Goal: Task Accomplishment & Management: Manage account settings

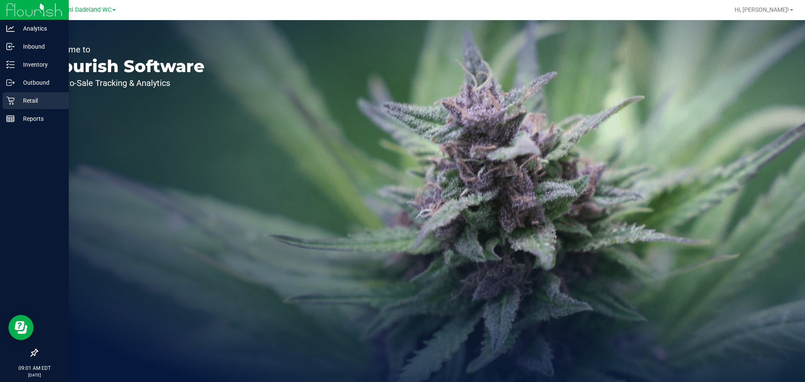
click at [31, 98] on p "Retail" at bounding box center [40, 101] width 50 height 10
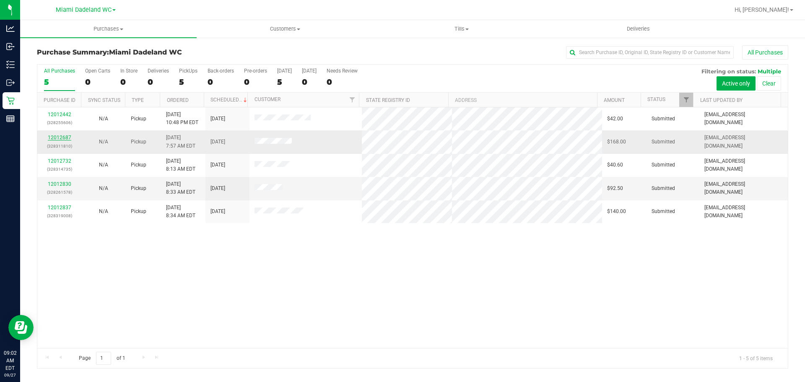
click at [56, 140] on link "12012687" at bounding box center [59, 138] width 23 height 6
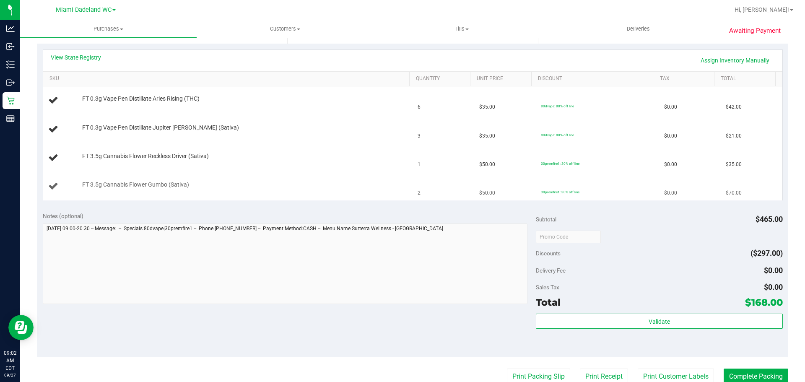
scroll to position [168, 0]
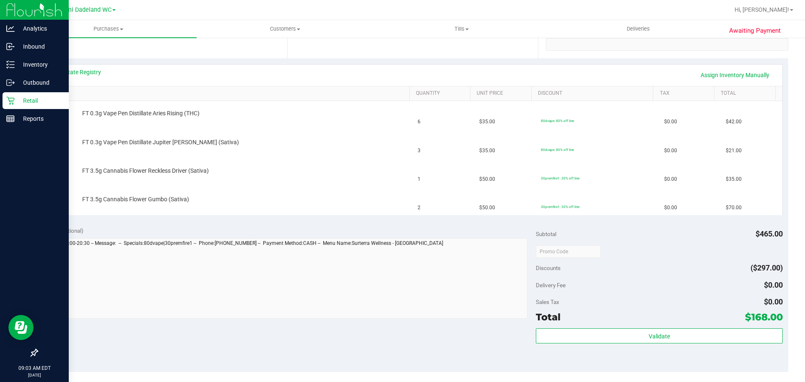
click at [26, 98] on p "Retail" at bounding box center [40, 101] width 50 height 10
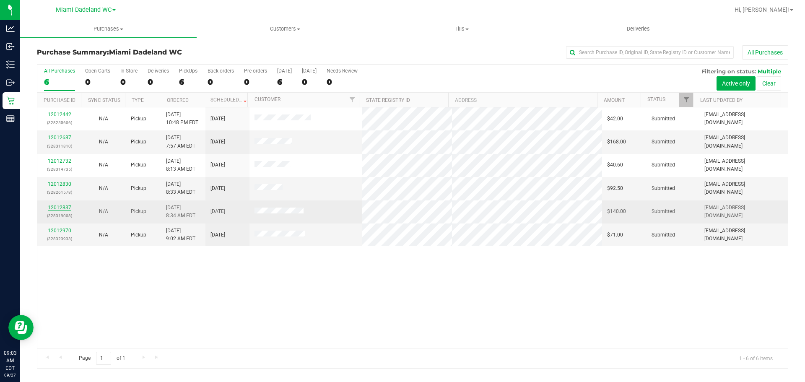
click at [65, 207] on link "12012837" at bounding box center [59, 208] width 23 height 6
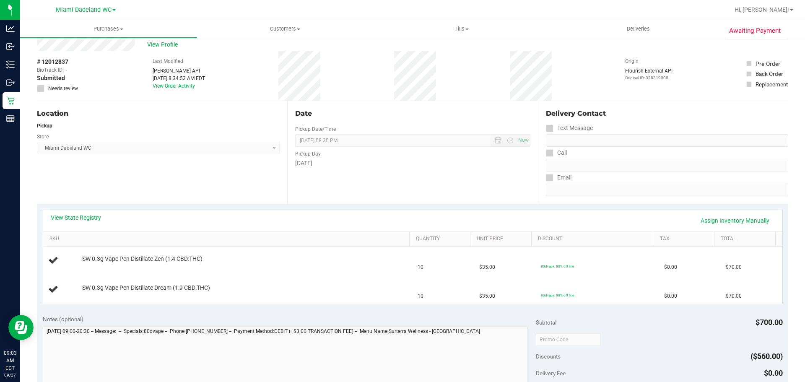
scroll to position [42, 0]
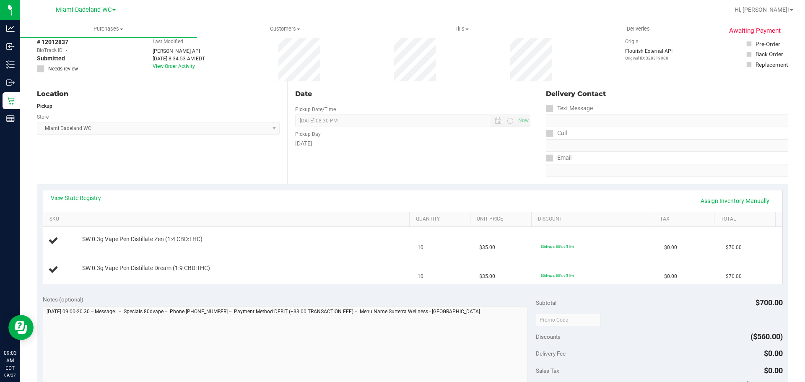
click at [67, 201] on link "View State Registry" at bounding box center [76, 198] width 50 height 8
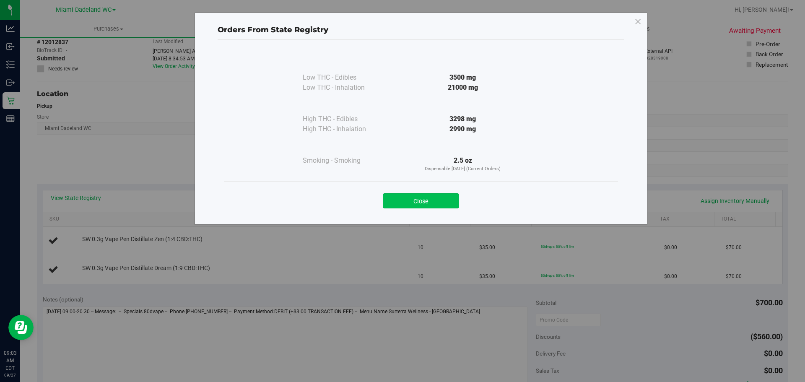
click at [451, 198] on button "Close" at bounding box center [421, 200] width 76 height 15
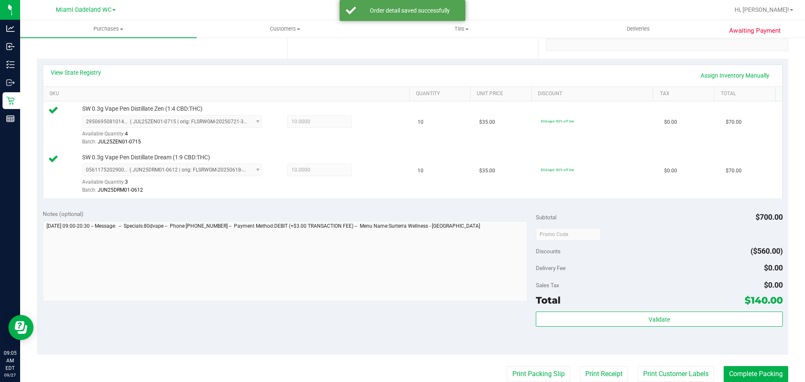
scroll to position [252, 0]
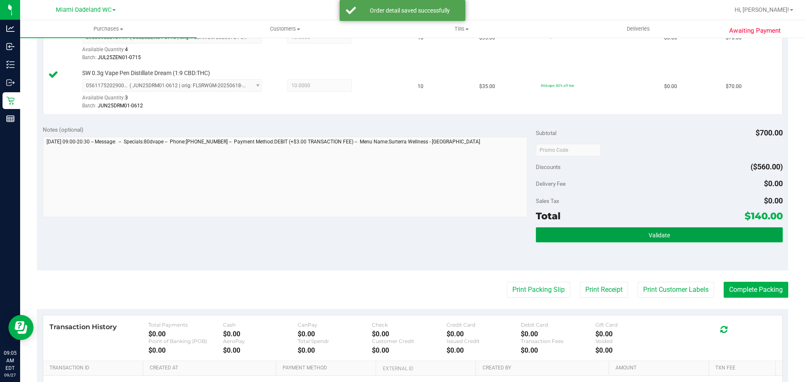
click at [688, 237] on button "Validate" at bounding box center [659, 234] width 247 height 15
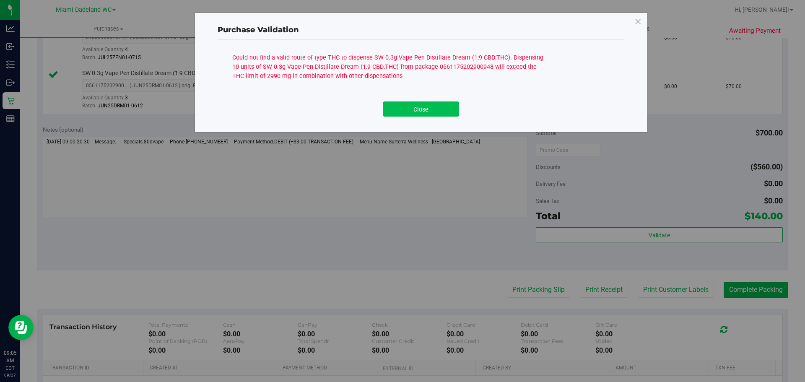
click at [419, 111] on button "Close" at bounding box center [421, 109] width 76 height 15
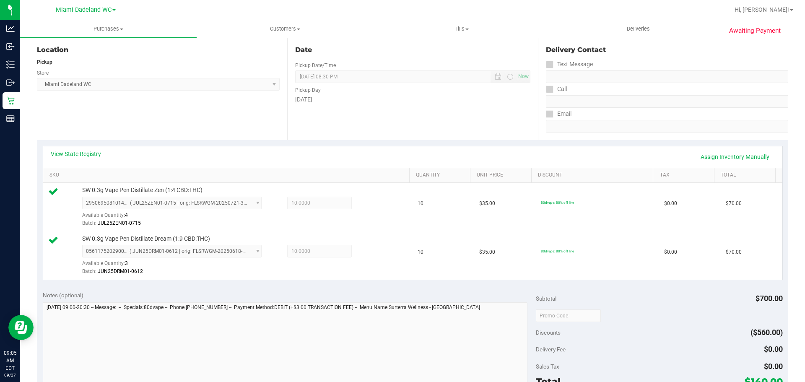
scroll to position [84, 0]
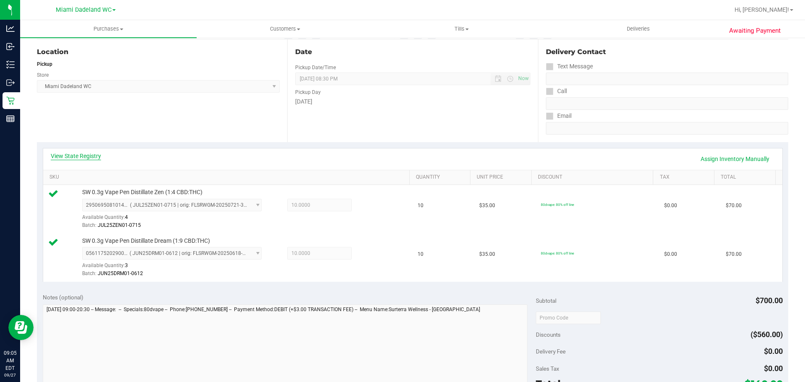
click at [94, 154] on link "View State Registry" at bounding box center [76, 156] width 50 height 8
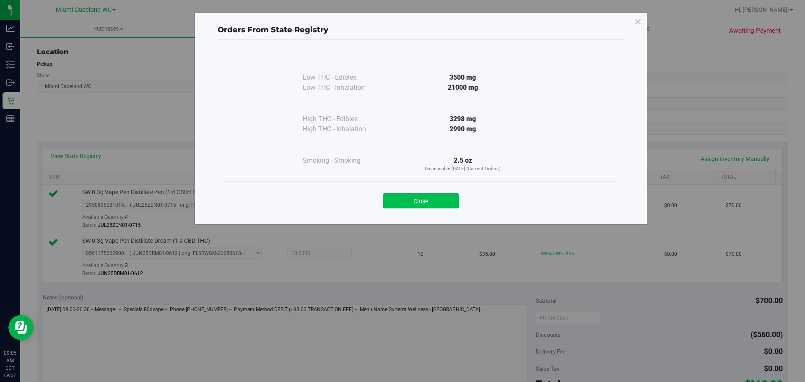
click at [431, 203] on button "Close" at bounding box center [421, 200] width 76 height 15
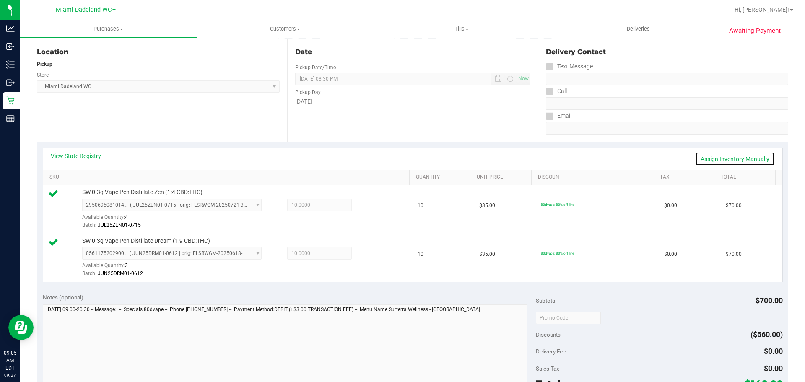
click at [755, 158] on link "Assign Inventory Manually" at bounding box center [735, 159] width 80 height 14
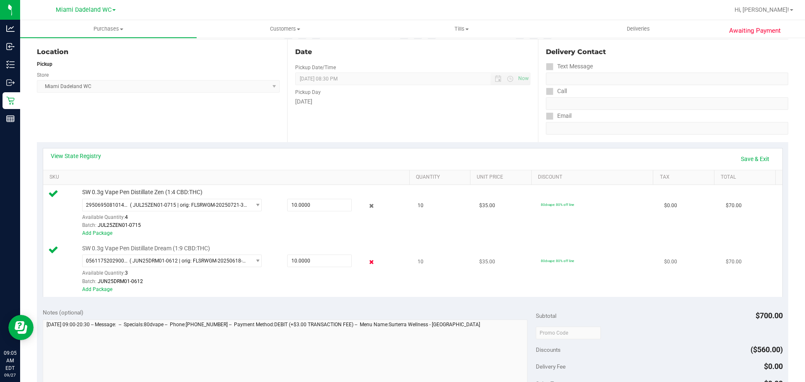
click at [368, 262] on icon at bounding box center [371, 262] width 9 height 10
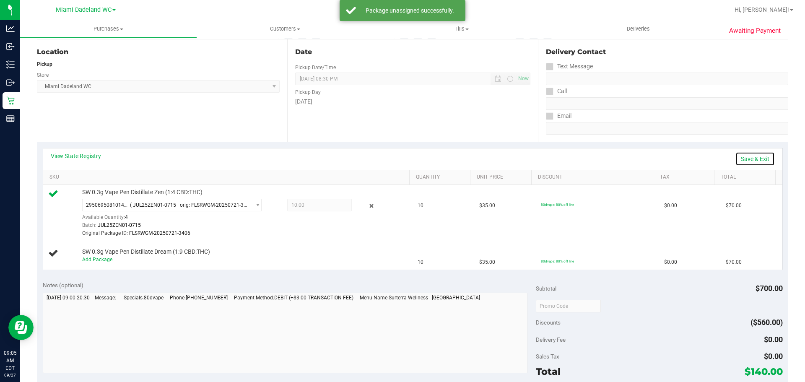
click at [761, 159] on link "Save & Exit" at bounding box center [755, 159] width 39 height 14
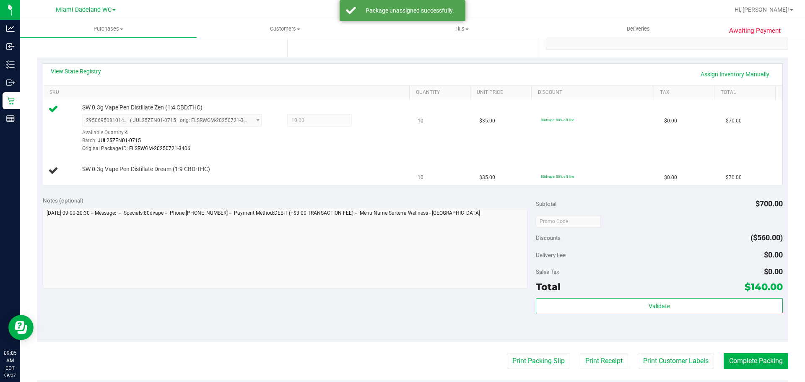
scroll to position [294, 0]
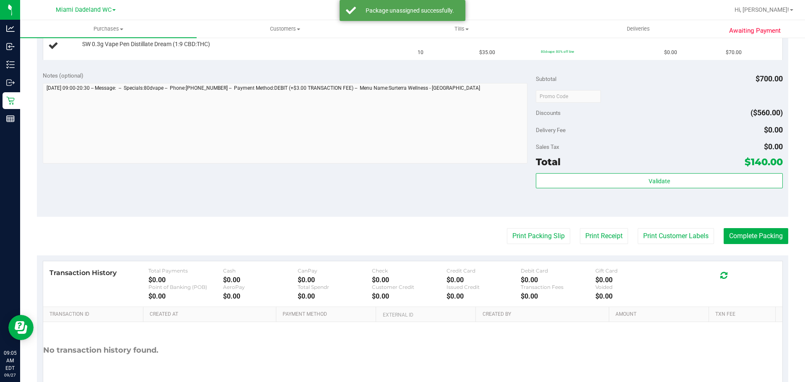
click at [716, 172] on div "Subtotal $700.00 Discounts ($560.00) Delivery Fee $0.00 Sales Tax $0.00 Total $…" at bounding box center [659, 141] width 247 height 140
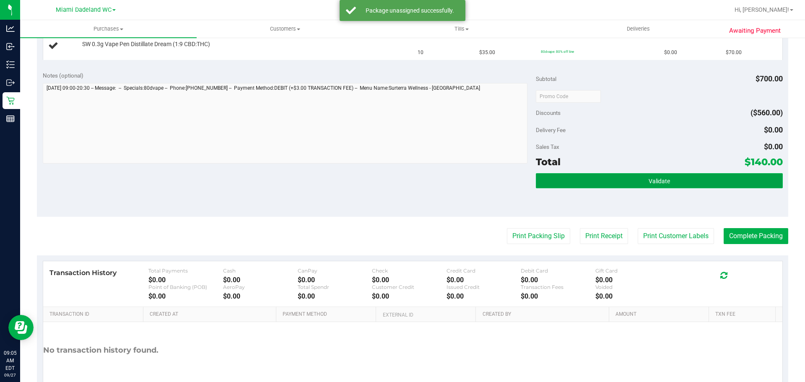
click at [713, 177] on button "Validate" at bounding box center [659, 180] width 247 height 15
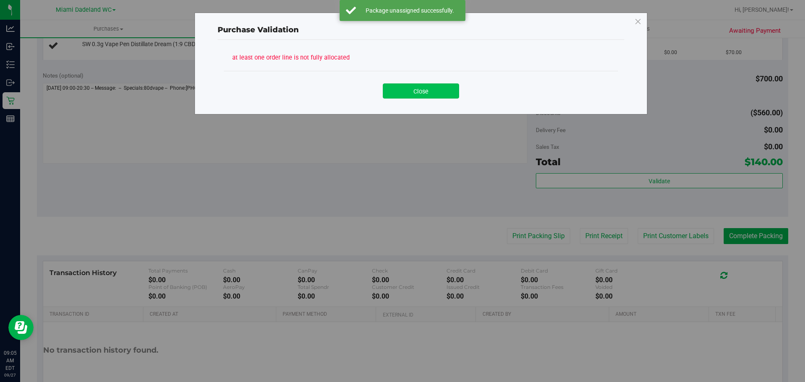
click at [409, 86] on button "Close" at bounding box center [421, 90] width 76 height 15
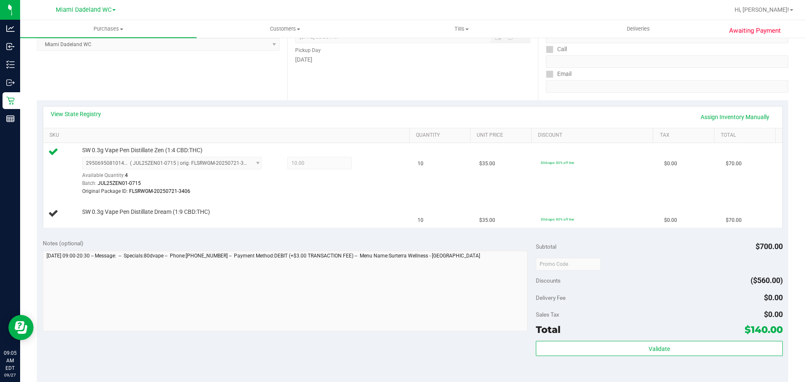
scroll to position [0, 0]
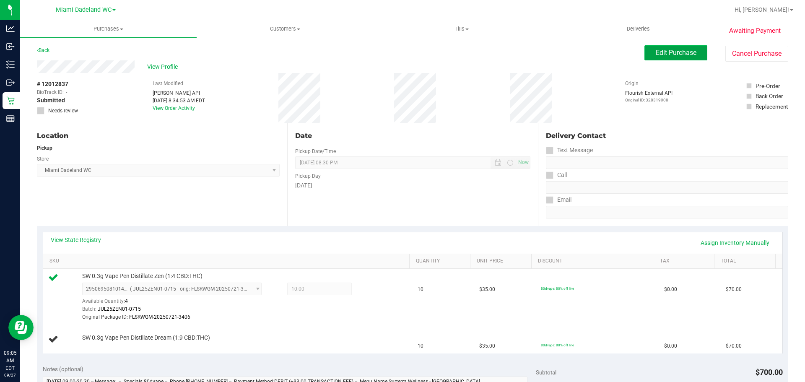
click at [652, 57] on button "Edit Purchase" at bounding box center [676, 52] width 63 height 15
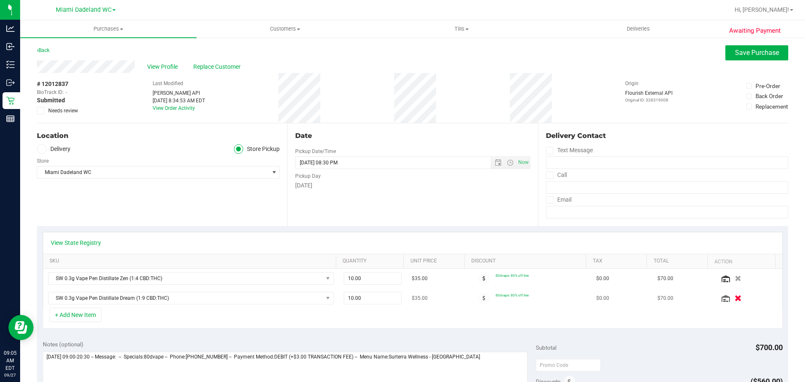
click at [735, 298] on icon "button" at bounding box center [738, 298] width 7 height 6
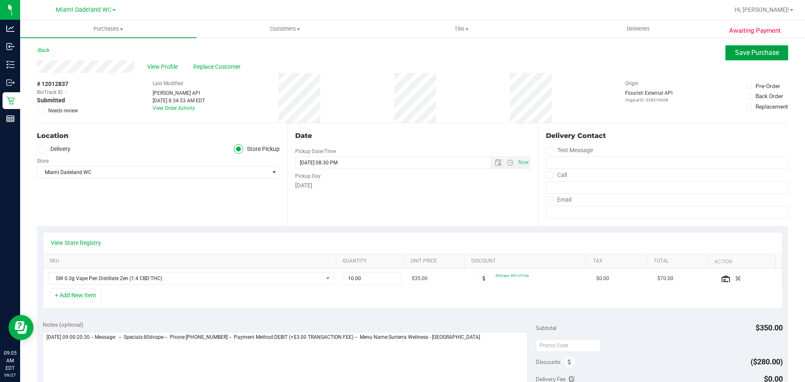
click at [756, 48] on button "Save Purchase" at bounding box center [757, 52] width 63 height 15
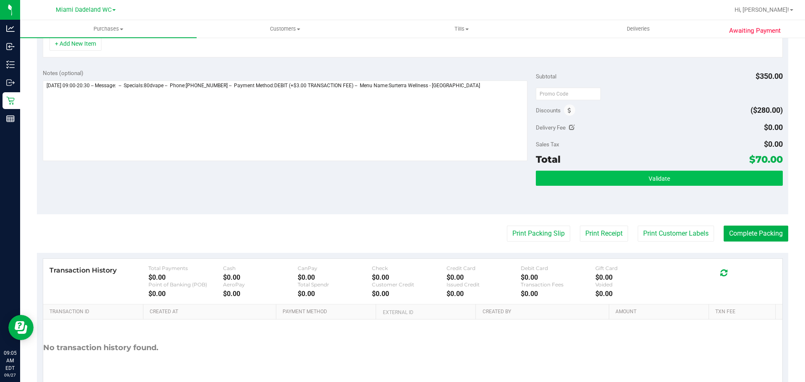
scroll to position [245, 0]
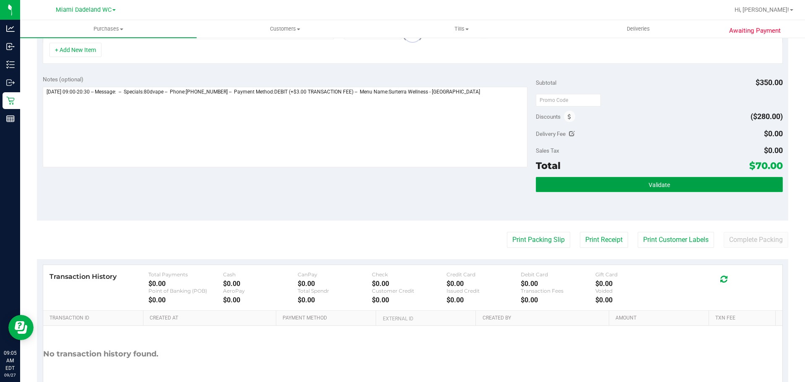
click at [711, 186] on button "Validate" at bounding box center [659, 184] width 247 height 15
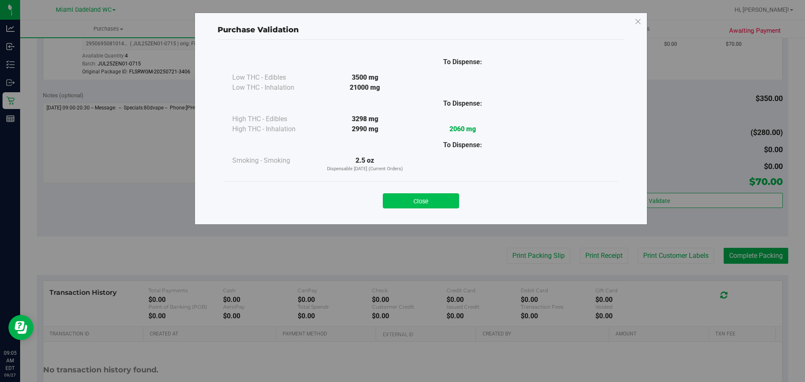
click at [447, 205] on button "Close" at bounding box center [421, 200] width 76 height 15
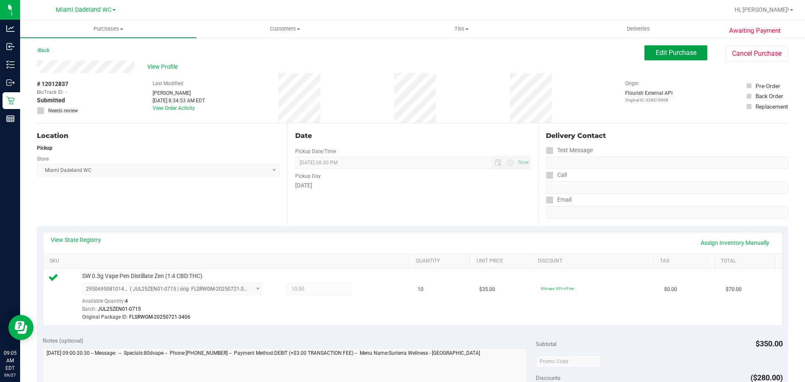
click at [667, 52] on span "Edit Purchase" at bounding box center [676, 53] width 41 height 8
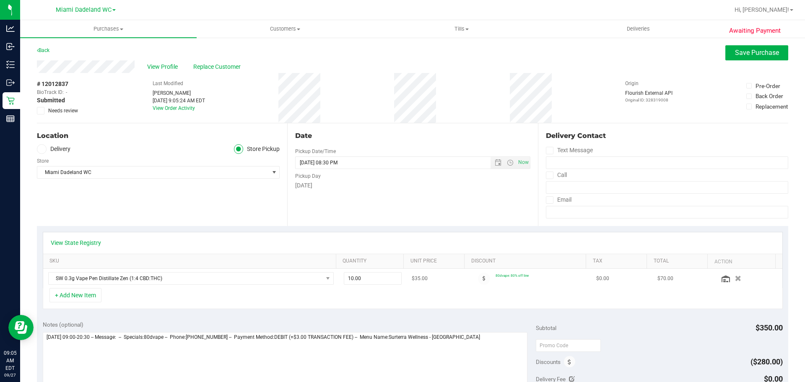
click at [86, 288] on td "SW 0.3g Vape Pen Distillate Zen (1:4 CBD:THC)" at bounding box center [191, 278] width 296 height 19
click at [86, 295] on button "+ Add New Item" at bounding box center [75, 295] width 52 height 14
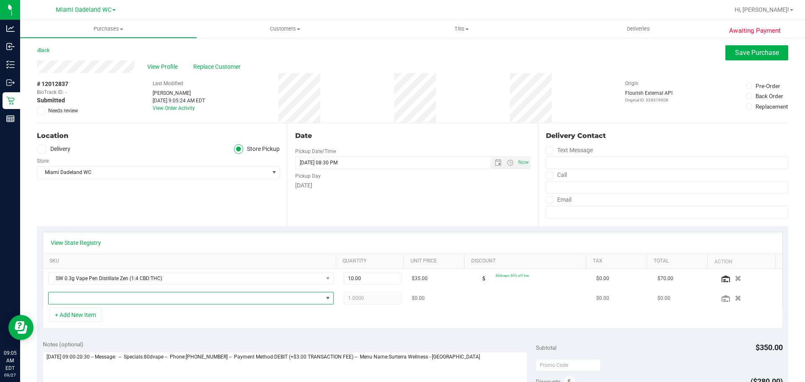
click at [134, 296] on span "NO DATA FOUND" at bounding box center [186, 298] width 274 height 12
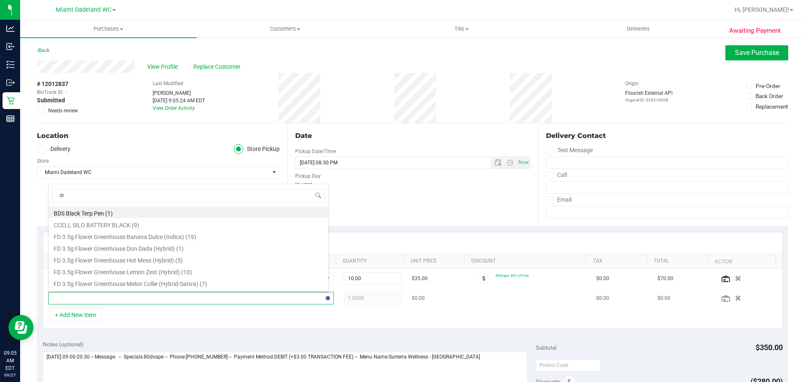
type input "drm"
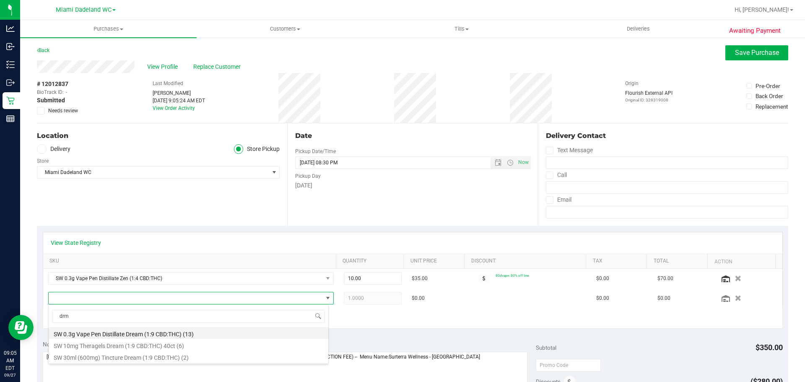
click at [224, 332] on li "SW 0.3g Vape Pen Distillate Dream (1:9 CBD:THC) (13)" at bounding box center [189, 333] width 280 height 12
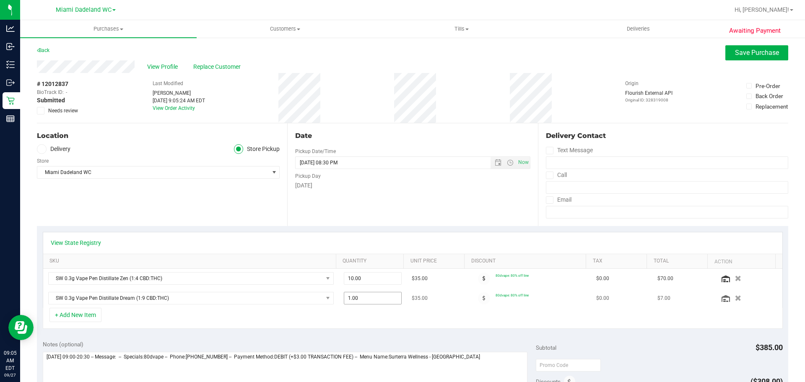
click at [372, 297] on span "1.00 1" at bounding box center [373, 298] width 58 height 13
type input "5"
click at [502, 239] on div "View State Registry" at bounding box center [413, 243] width 724 height 8
click at [754, 55] on span "Save Purchase" at bounding box center [757, 53] width 44 height 8
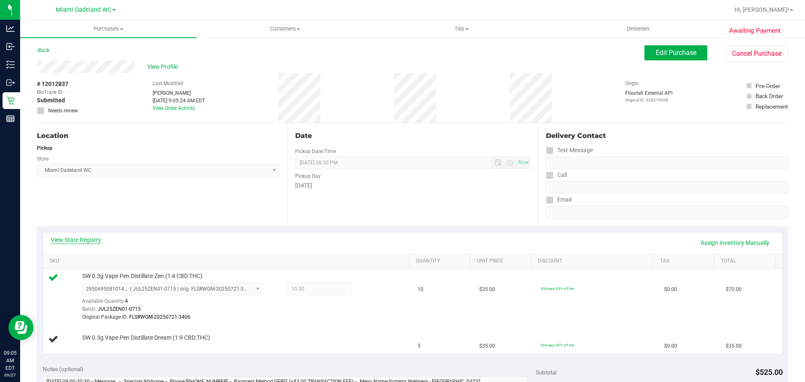
click at [82, 238] on link "View State Registry" at bounding box center [76, 240] width 50 height 8
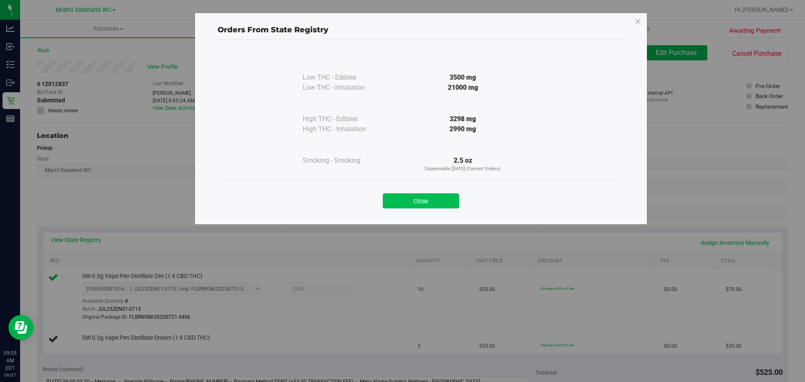
click at [430, 206] on button "Close" at bounding box center [421, 200] width 76 height 15
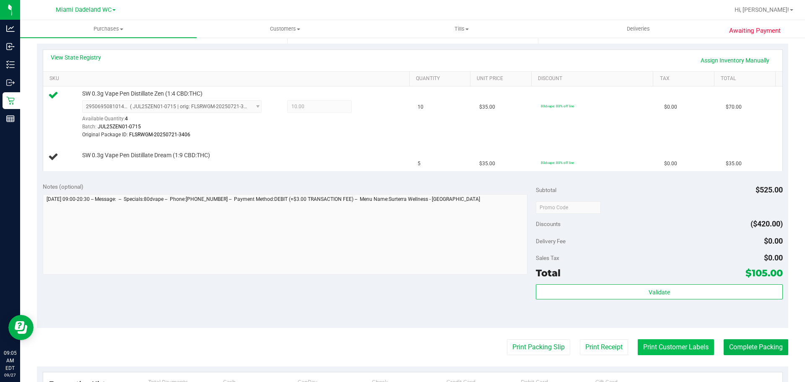
scroll to position [294, 0]
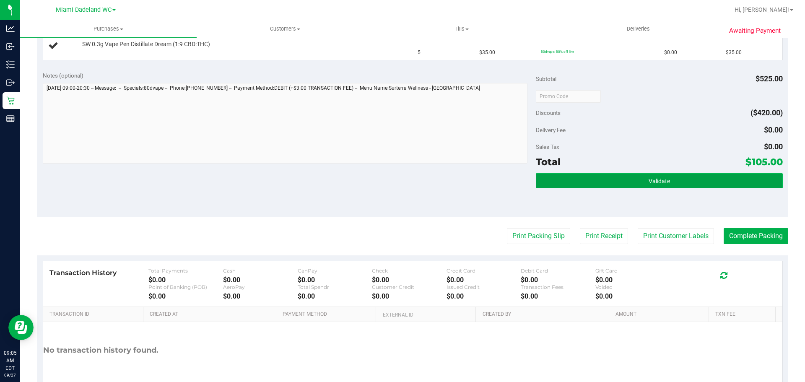
click at [698, 181] on button "Validate" at bounding box center [659, 180] width 247 height 15
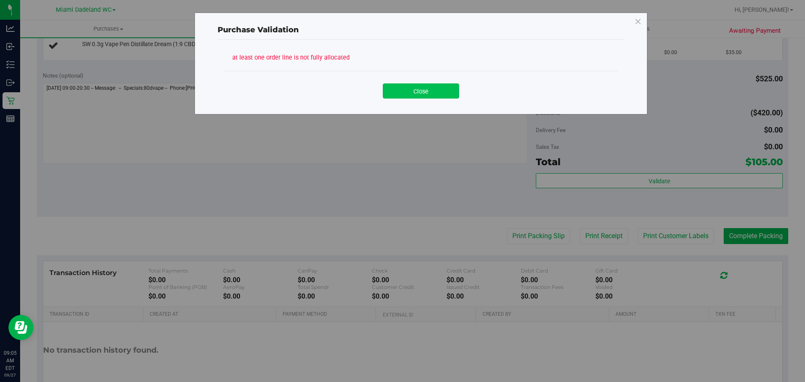
click at [427, 86] on button "Close" at bounding box center [421, 90] width 76 height 15
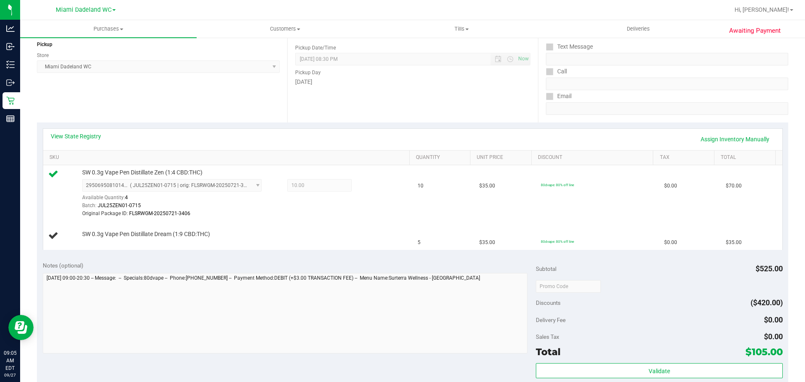
scroll to position [0, 0]
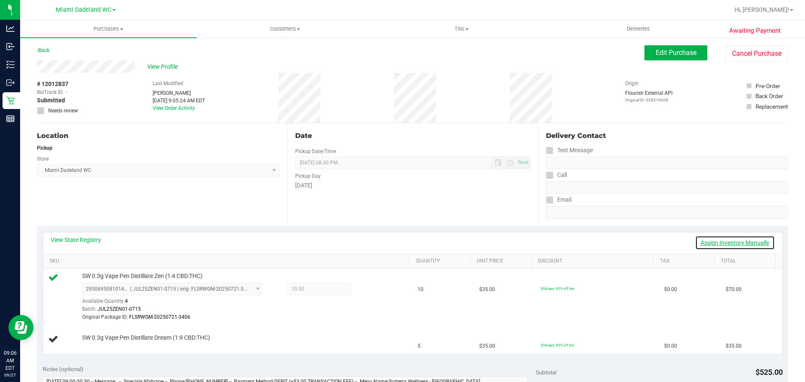
drag, startPoint x: 733, startPoint y: 246, endPoint x: 719, endPoint y: 247, distance: 13.9
click at [732, 246] on link "Assign Inventory Manually" at bounding box center [735, 243] width 80 height 14
click at [96, 345] on link "Add Package" at bounding box center [97, 344] width 30 height 6
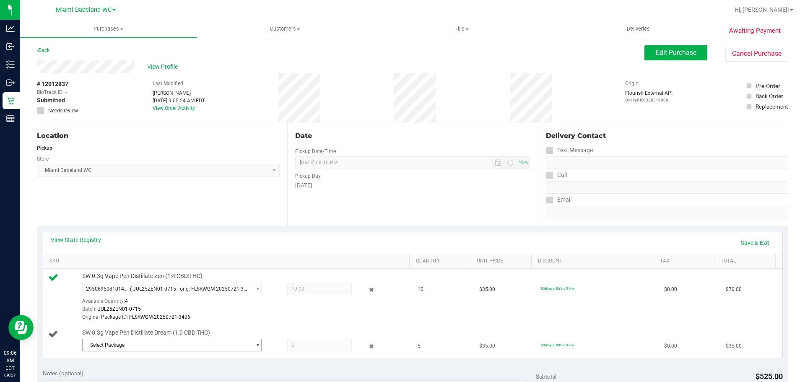
click at [211, 342] on span "Select Package" at bounding box center [167, 345] width 168 height 12
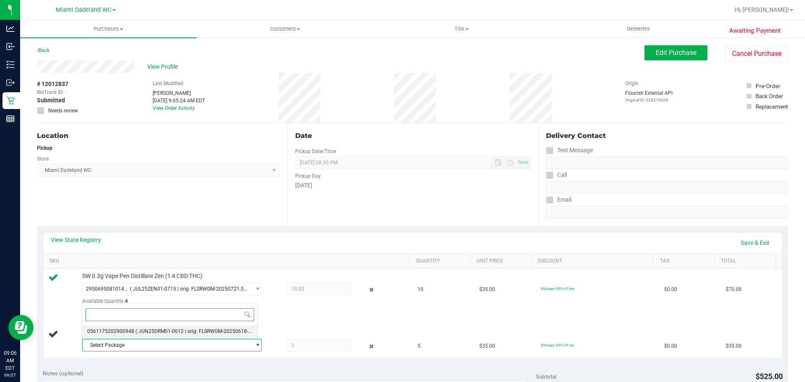
click at [211, 334] on li "0561175202900948 ( JUN25DRM01-0612 | orig: FLSRWGM-20250618-1447 )" at bounding box center [169, 332] width 175 height 12
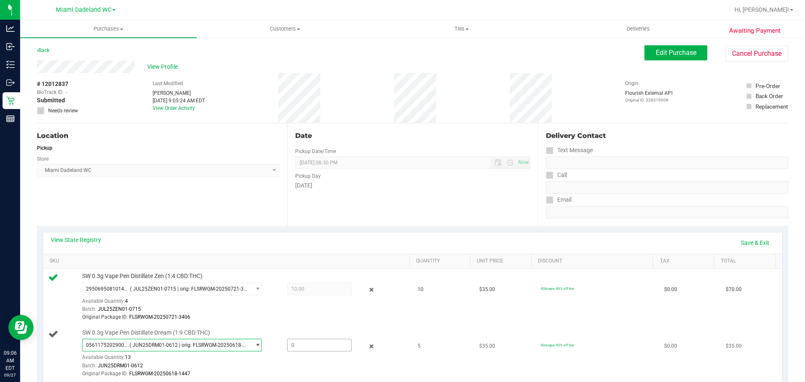
click at [311, 349] on span at bounding box center [319, 345] width 65 height 13
type input "5"
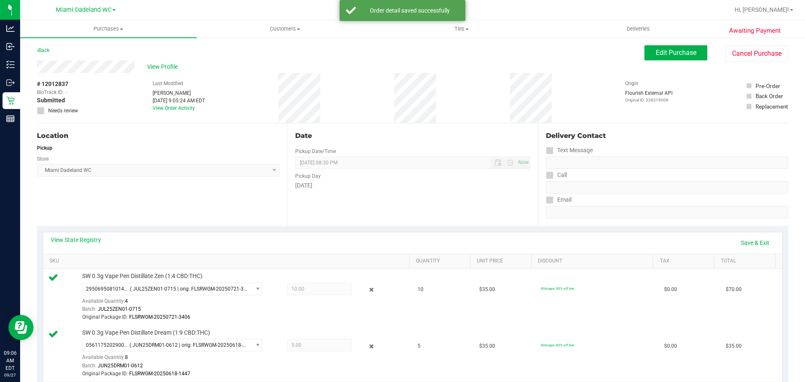
click at [529, 235] on div "View State Registry Save & Exit" at bounding box center [413, 242] width 740 height 21
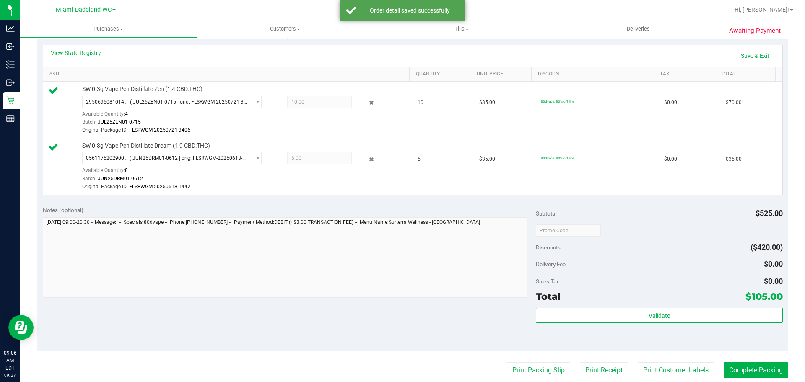
scroll to position [210, 0]
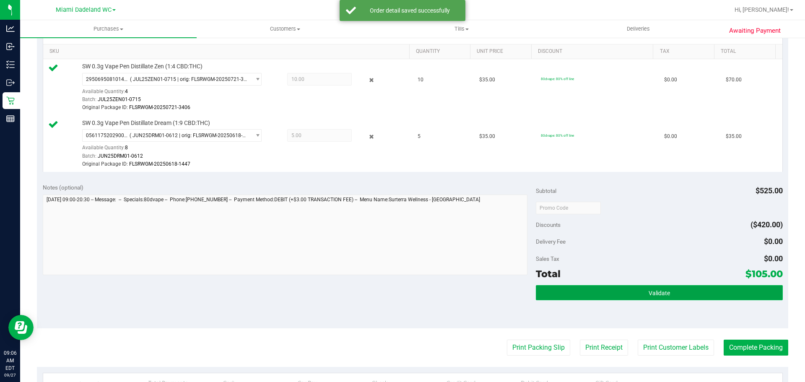
click at [729, 295] on button "Validate" at bounding box center [659, 292] width 247 height 15
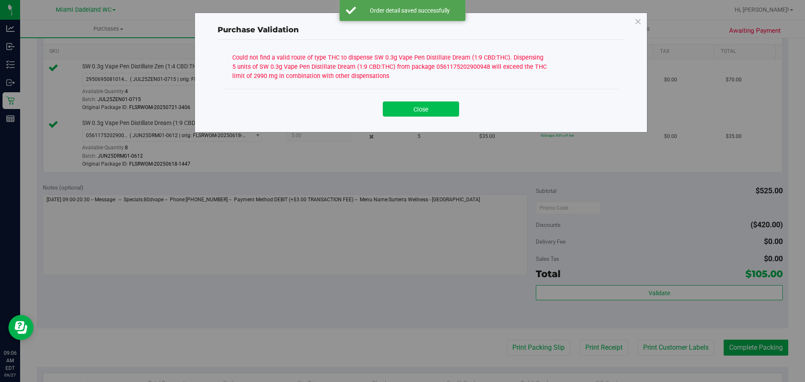
click at [425, 113] on button "Close" at bounding box center [421, 109] width 76 height 15
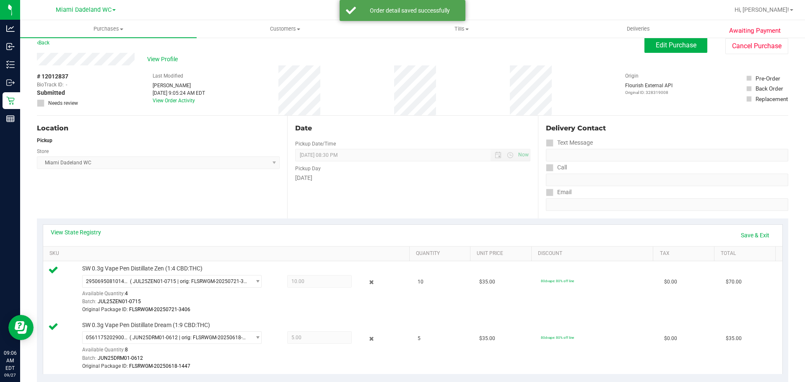
scroll to position [0, 0]
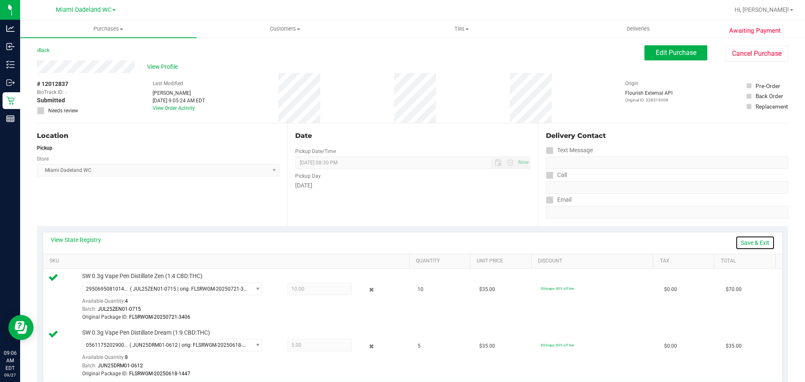
click at [752, 245] on link "Save & Exit" at bounding box center [755, 243] width 39 height 14
click at [719, 243] on link "Assign Inventory Manually" at bounding box center [735, 243] width 80 height 14
click at [367, 342] on icon at bounding box center [371, 346] width 9 height 10
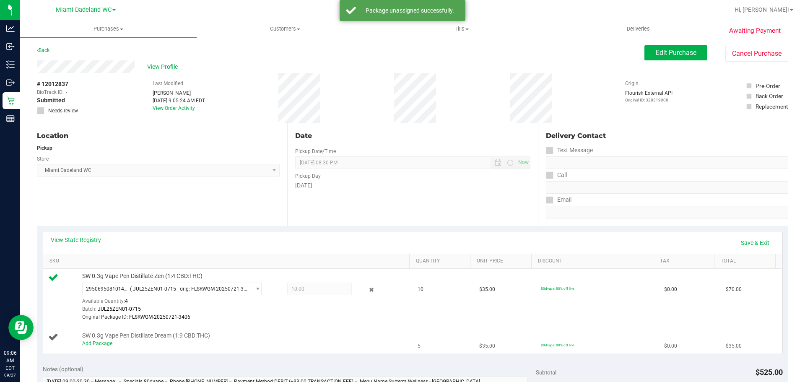
click at [102, 340] on div "Add Package" at bounding box center [244, 344] width 324 height 8
click at [749, 245] on link "Save & Exit" at bounding box center [755, 243] width 39 height 14
click at [663, 55] on span "Edit Purchase" at bounding box center [676, 53] width 41 height 8
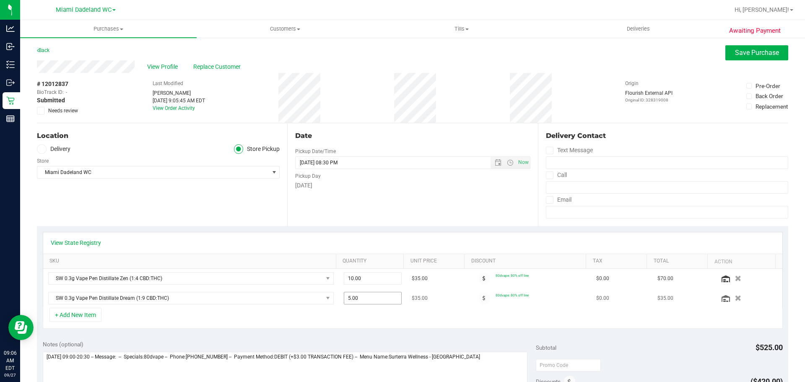
click at [389, 302] on span "5.00 5" at bounding box center [373, 298] width 58 height 13
click at [735, 297] on icon "button" at bounding box center [738, 298] width 7 height 6
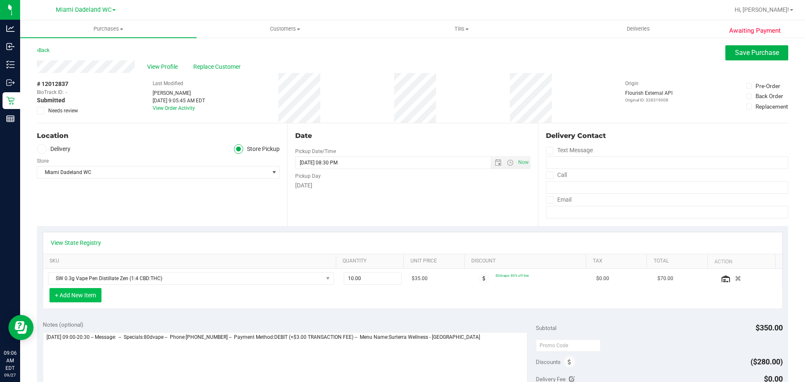
click at [89, 291] on button "+ Add New Item" at bounding box center [75, 295] width 52 height 14
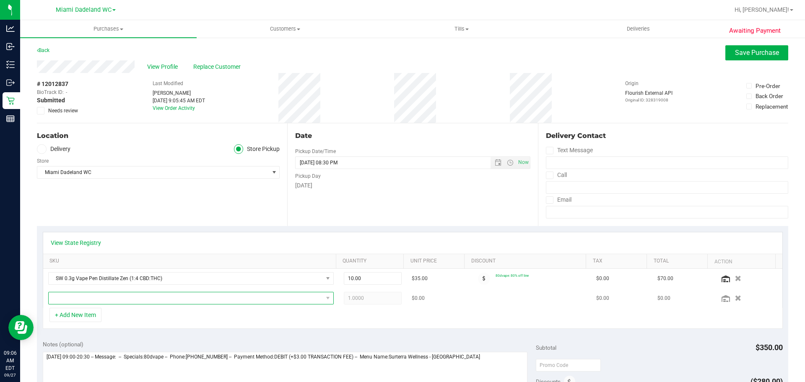
click at [125, 296] on span "NO DATA FOUND" at bounding box center [186, 298] width 274 height 12
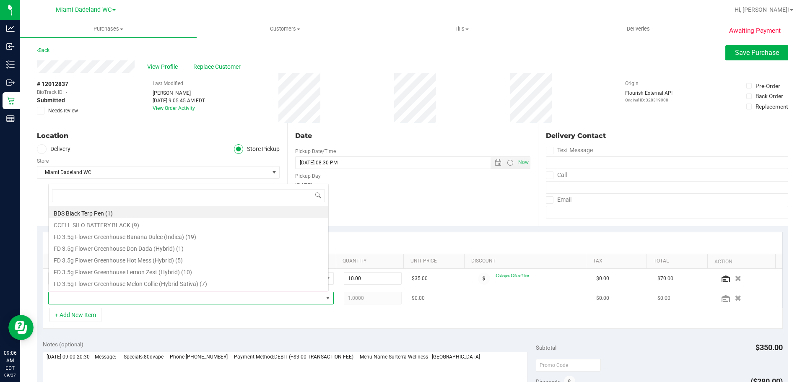
scroll to position [13, 278]
type input "drm"
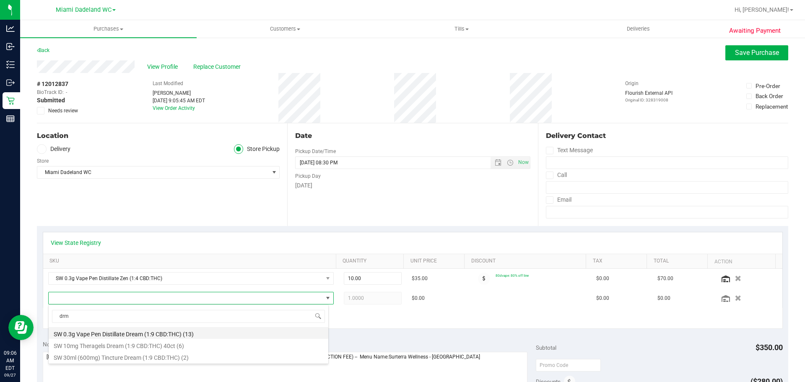
click at [169, 333] on li "SW 0.3g Vape Pen Distillate Dream (1:9 CBD:THC) (13)" at bounding box center [189, 333] width 280 height 12
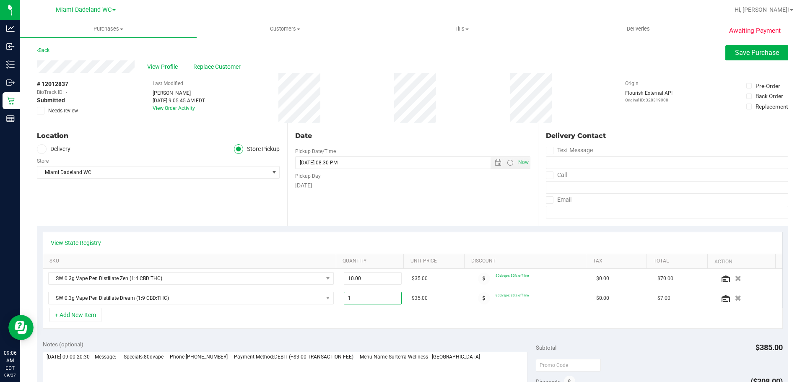
click at [381, 301] on span "1.00 1" at bounding box center [373, 298] width 58 height 13
type input "3"
click at [763, 52] on span "Save Purchase" at bounding box center [757, 53] width 44 height 8
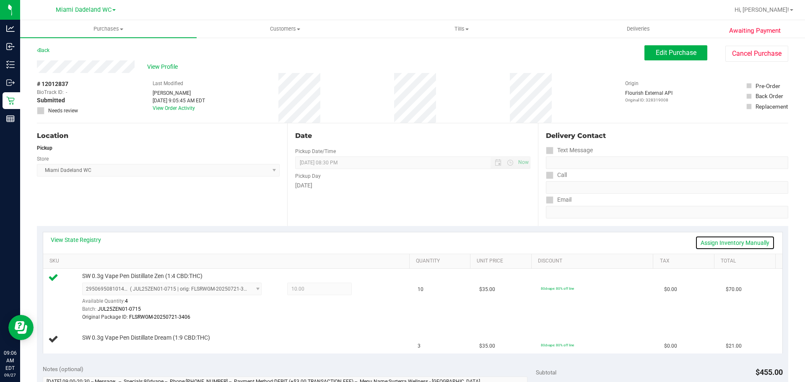
click at [710, 241] on link "Assign Inventory Manually" at bounding box center [735, 243] width 80 height 14
click at [97, 346] on link "Add Package" at bounding box center [97, 344] width 30 height 6
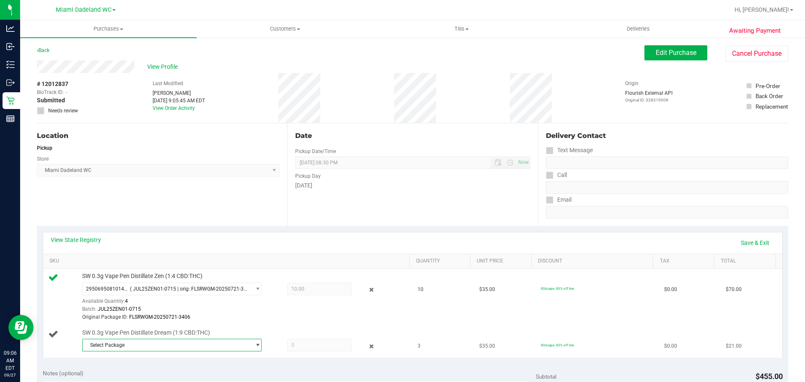
click at [142, 340] on span "Select Package" at bounding box center [167, 345] width 168 height 12
click at [170, 328] on span "( JUN25DRM01-0612 | orig: FLSRWGM-20250618-1447 )" at bounding box center [199, 331] width 128 height 6
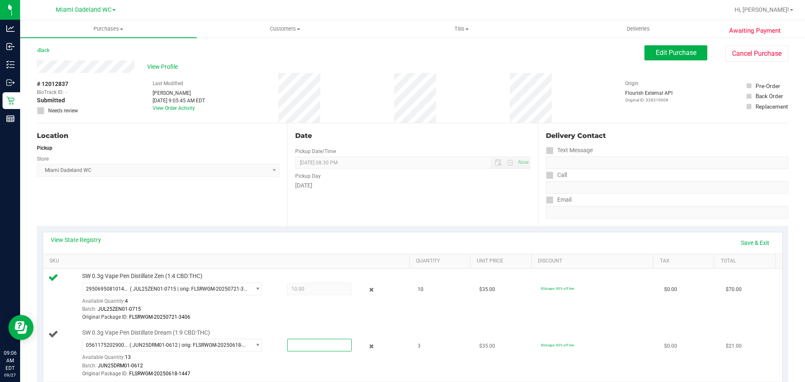
click at [316, 342] on span at bounding box center [319, 345] width 65 height 13
type input "2"
type input "3"
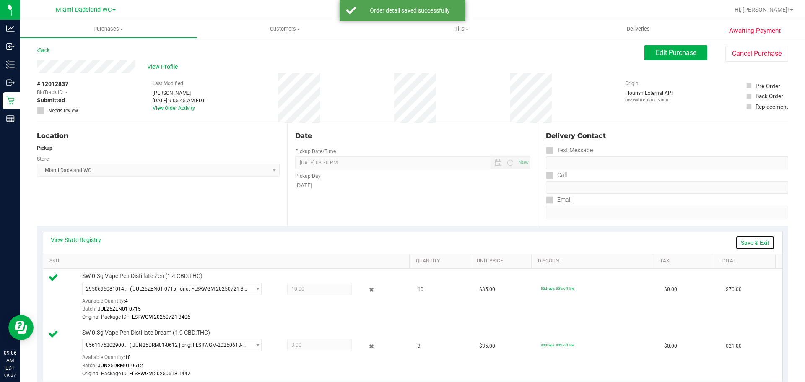
click at [759, 245] on link "Save & Exit" at bounding box center [755, 243] width 39 height 14
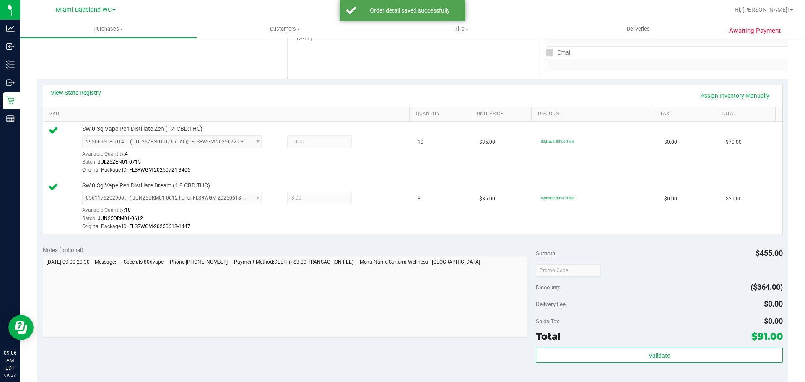
scroll to position [252, 0]
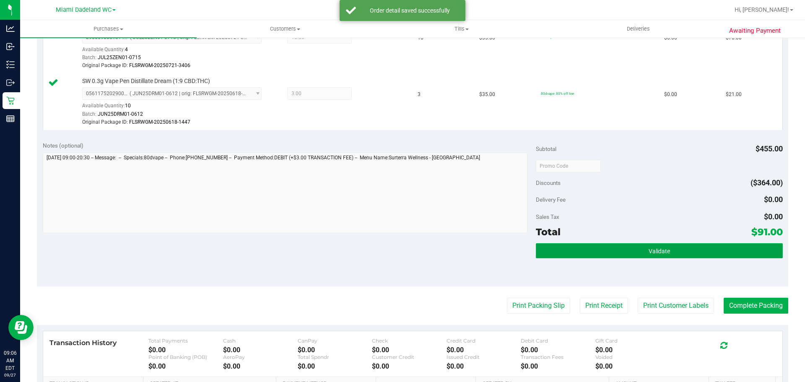
click at [654, 254] on span "Validate" at bounding box center [659, 251] width 21 height 7
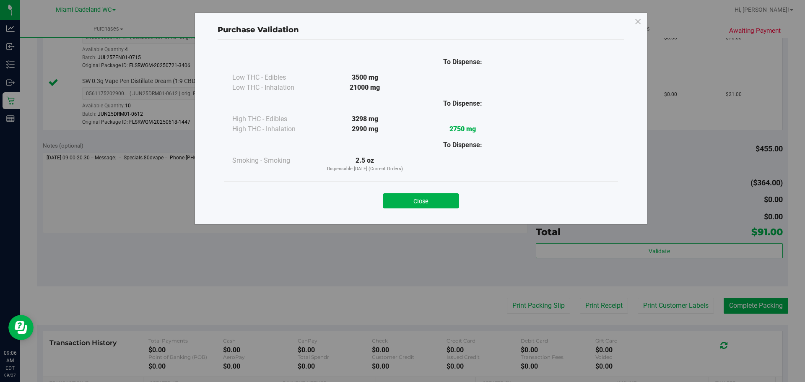
click at [450, 192] on div "Close" at bounding box center [421, 198] width 382 height 21
click at [453, 195] on button "Close" at bounding box center [421, 200] width 76 height 15
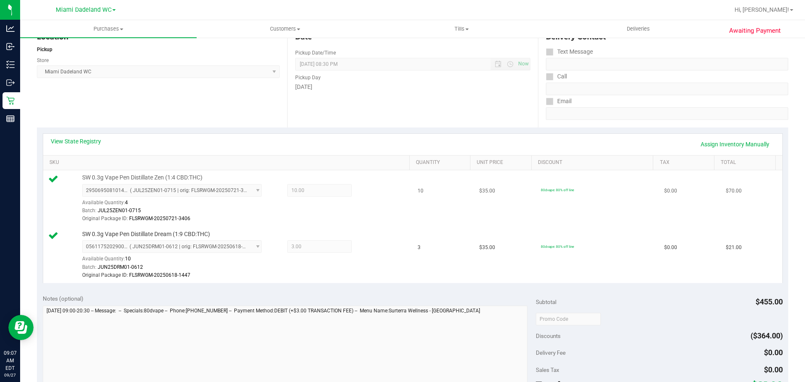
scroll to position [84, 0]
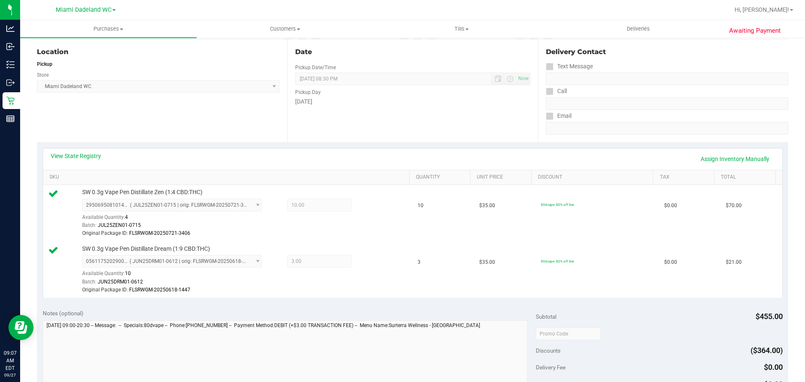
drag, startPoint x: 470, startPoint y: 202, endPoint x: 360, endPoint y: 184, distance: 111.3
click at [360, 184] on th "SKU" at bounding box center [226, 177] width 366 height 15
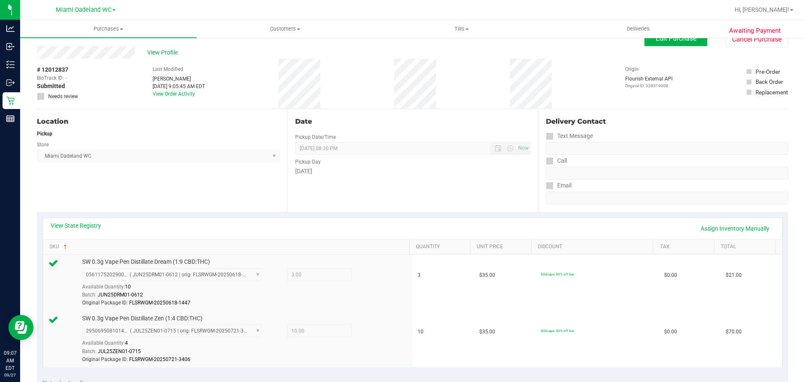
scroll to position [0, 0]
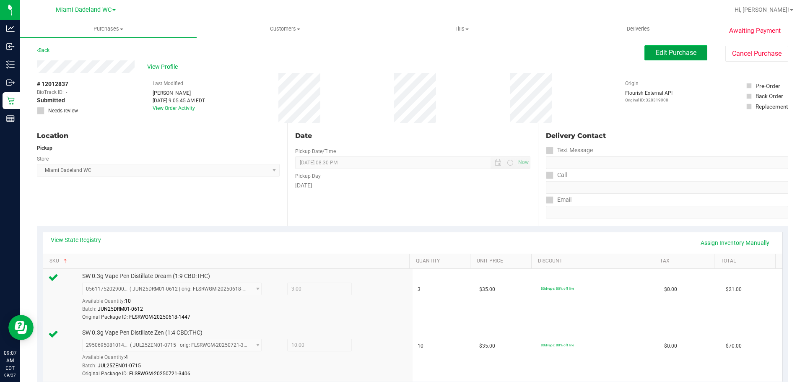
click at [680, 59] on button "Edit Purchase" at bounding box center [676, 52] width 63 height 15
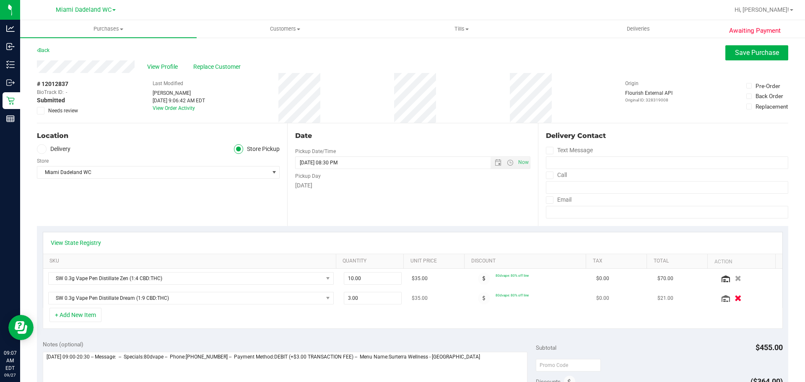
click at [735, 298] on icon "button" at bounding box center [738, 298] width 7 height 6
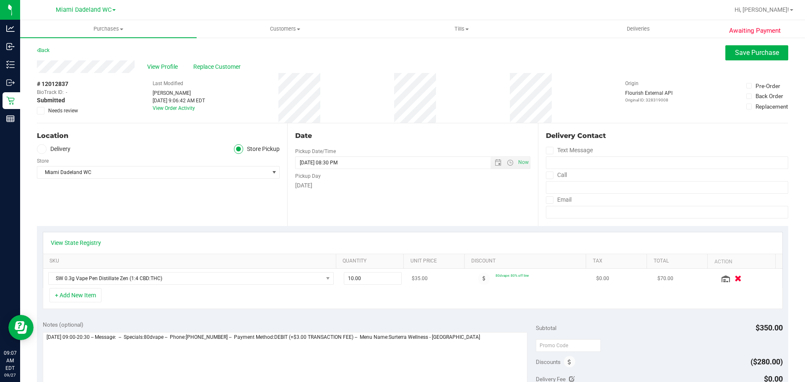
click at [731, 280] on button "button" at bounding box center [738, 278] width 14 height 9
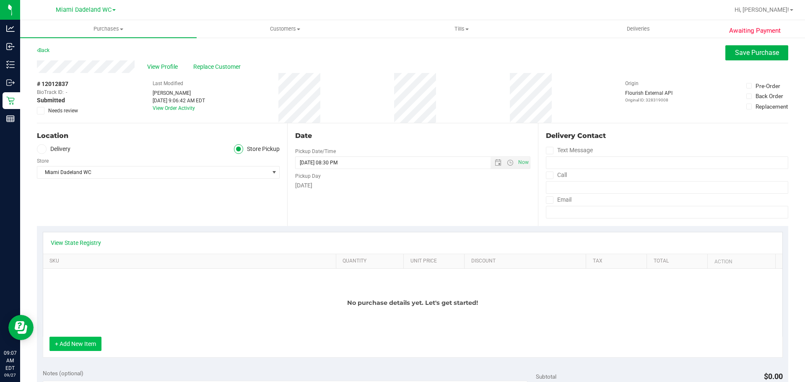
click at [83, 345] on button "+ Add New Item" at bounding box center [75, 344] width 52 height 14
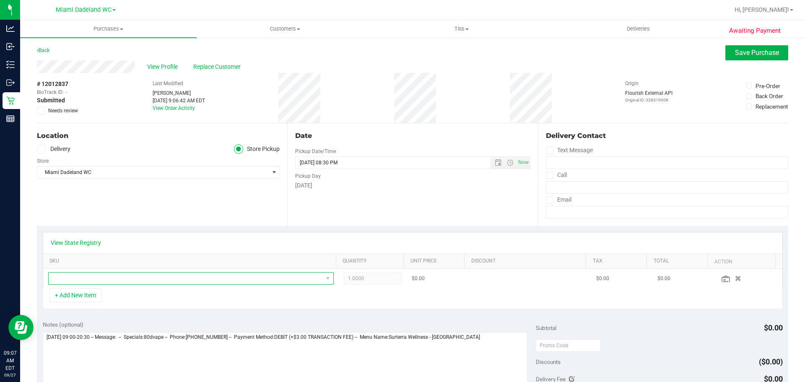
click at [210, 276] on span "NO DATA FOUND" at bounding box center [186, 279] width 274 height 12
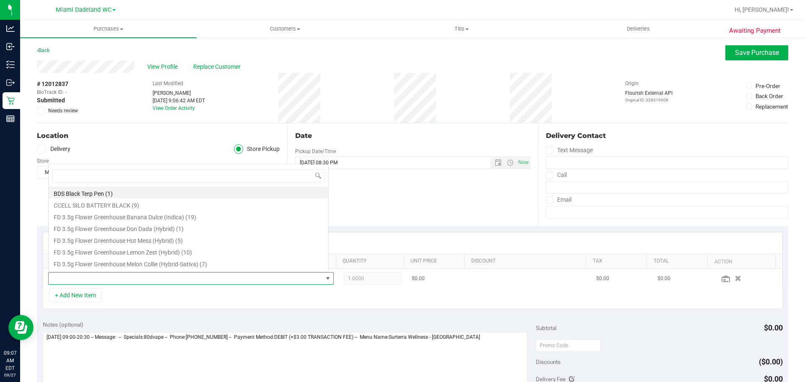
scroll to position [13, 278]
type input "1"
type input "drm"
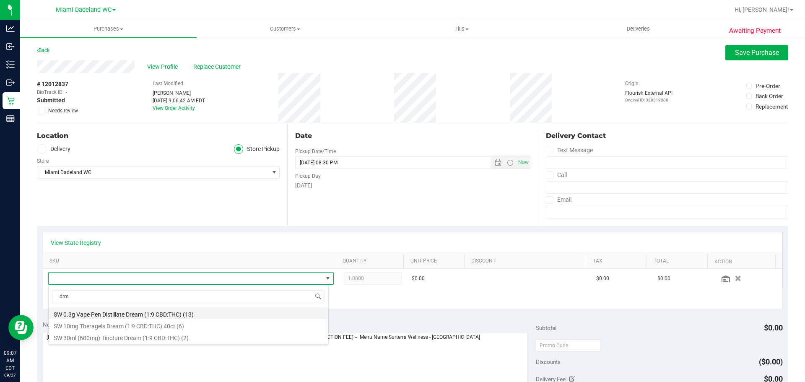
click at [202, 312] on li "SW 0.3g Vape Pen Distillate Dream (1:9 CBD:THC) (13)" at bounding box center [189, 313] width 280 height 12
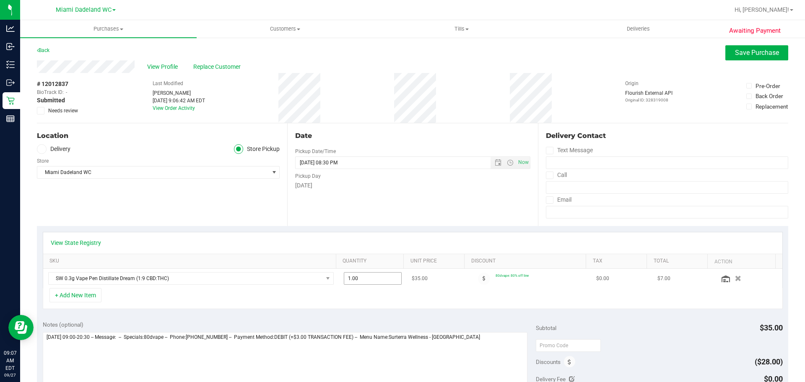
click at [378, 279] on span "1.00 1" at bounding box center [373, 278] width 58 height 13
type input "10"
type input "10.00"
click at [284, 281] on span "SW 0.3g Vape Pen Distillate Dream (1:9 CBD:THC)" at bounding box center [186, 279] width 274 height 12
click at [397, 282] on td "10.00 10" at bounding box center [373, 278] width 68 height 19
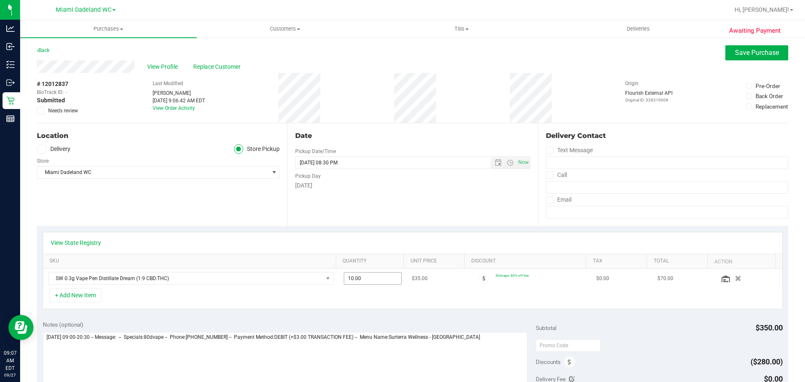
click at [391, 277] on span "10.00 10" at bounding box center [373, 278] width 58 height 13
type input "1"
type input "3"
click at [359, 236] on div "View State Registry" at bounding box center [413, 242] width 740 height 21
click at [76, 294] on button "+ Add New Item" at bounding box center [75, 295] width 52 height 14
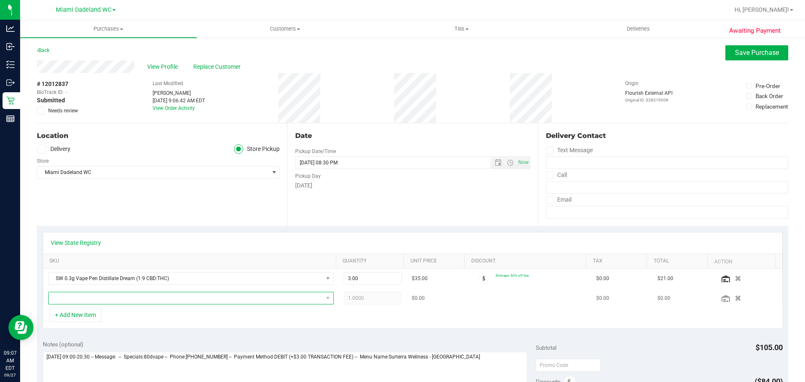
click at [114, 299] on span "NO DATA FOUND" at bounding box center [186, 298] width 274 height 12
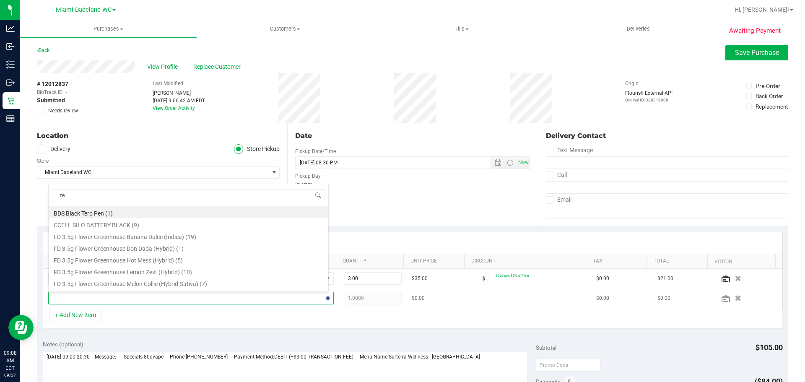
type input "[DEMOGRAPHIC_DATA]"
click at [208, 214] on li "SW 0.3g Vape Pen Distillate Zen (1:4 CBD:THC) (14)" at bounding box center [189, 214] width 280 height 12
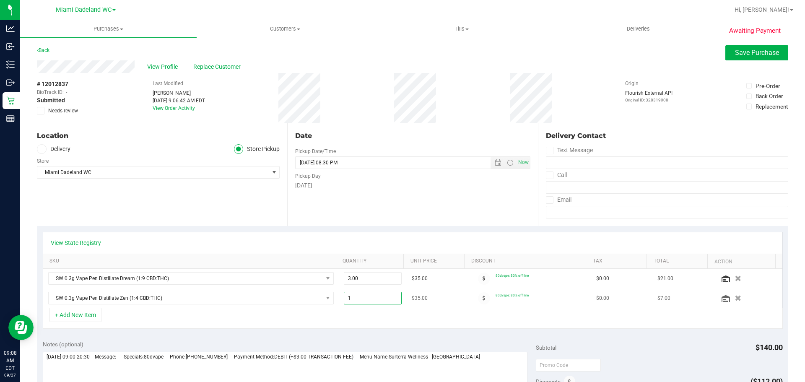
click at [373, 300] on span "1.00 1" at bounding box center [373, 298] width 58 height 13
type input "10"
click at [735, 53] on span "Save Purchase" at bounding box center [757, 53] width 44 height 8
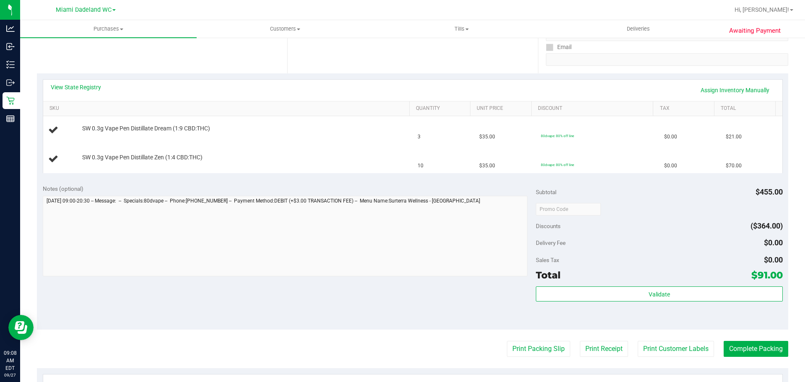
scroll to position [168, 0]
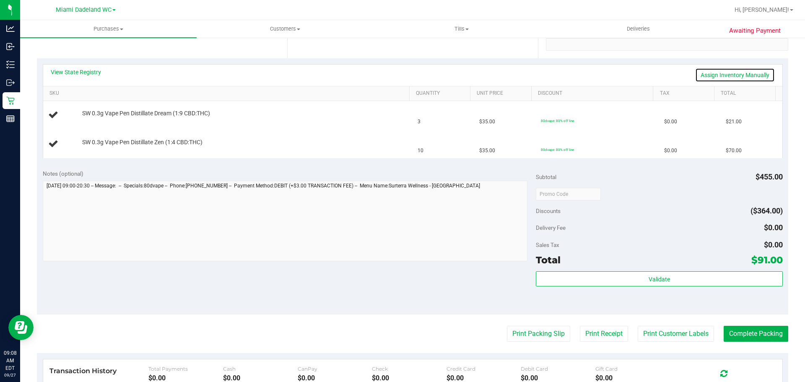
click at [729, 75] on link "Assign Inventory Manually" at bounding box center [735, 75] width 80 height 14
click at [99, 145] on link "Add Package" at bounding box center [97, 148] width 30 height 6
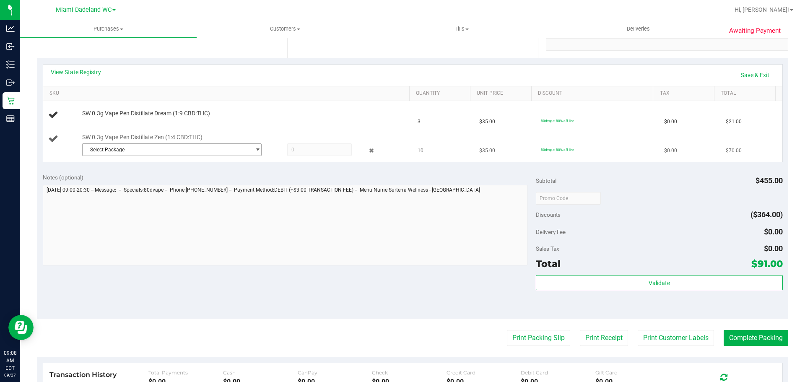
click at [231, 148] on span "Select Package" at bounding box center [167, 150] width 168 height 12
click at [223, 183] on span "( JUL25ZEN01-0715 | orig: FLSRWGM-20250721-3406 )" at bounding box center [197, 184] width 125 height 6
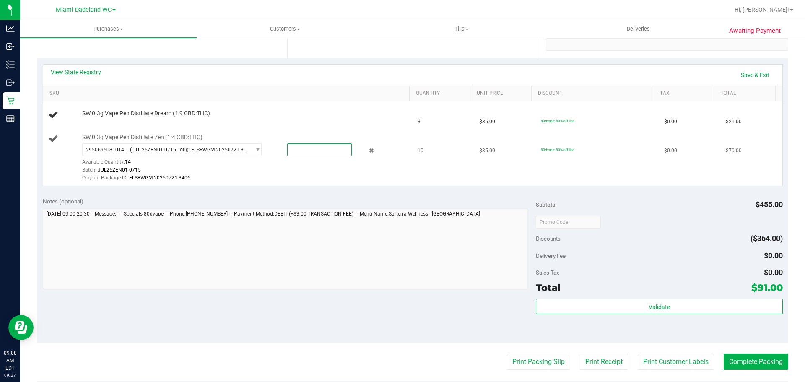
click at [318, 145] on span at bounding box center [319, 149] width 65 height 13
type input "10"
type input "10.0000"
click at [362, 90] on link "SKU" at bounding box center [227, 93] width 357 height 7
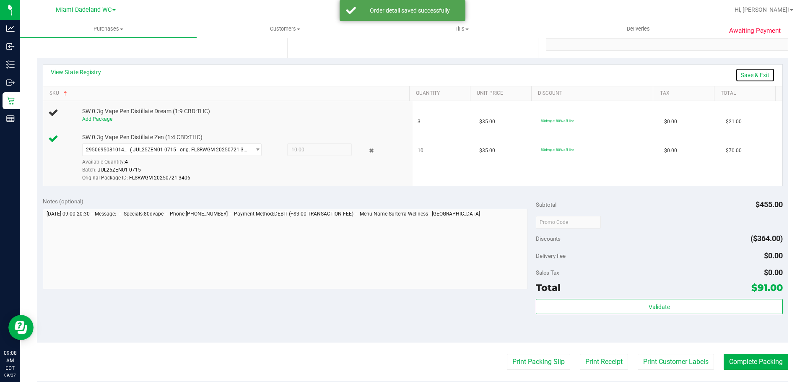
click at [742, 74] on link "Save & Exit" at bounding box center [755, 75] width 39 height 14
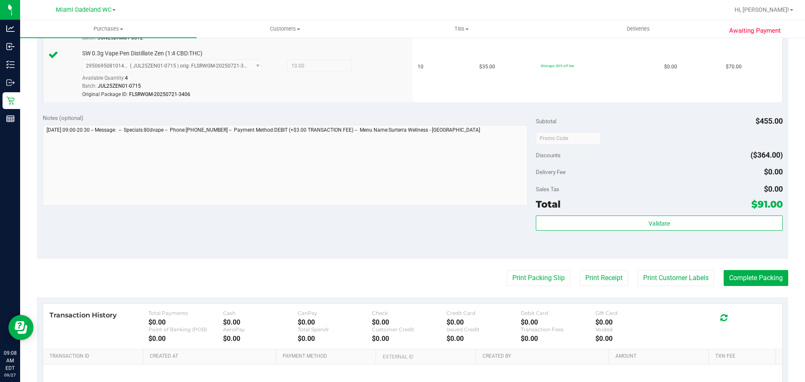
scroll to position [360, 0]
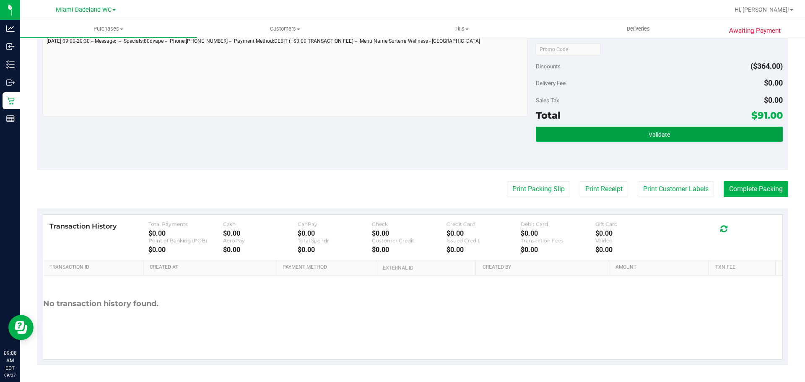
click at [613, 134] on button "Validate" at bounding box center [659, 134] width 247 height 15
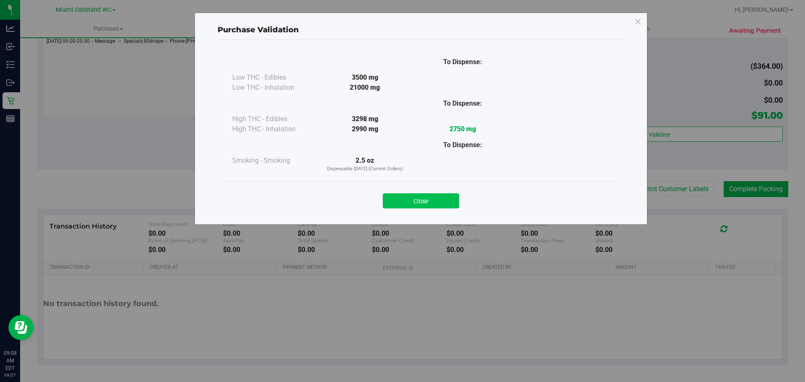
click at [435, 201] on button "Close" at bounding box center [421, 200] width 76 height 15
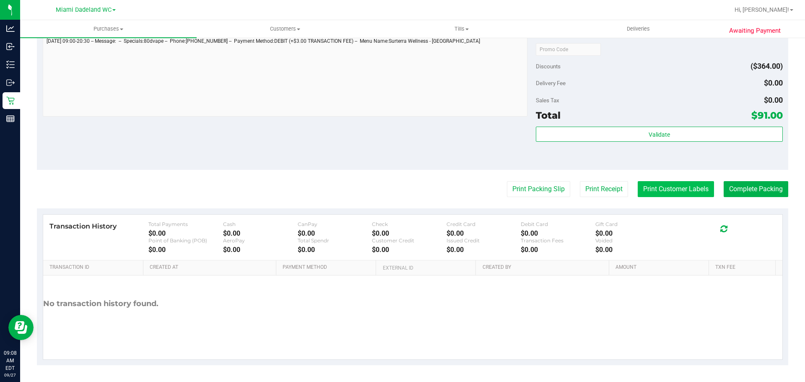
click at [658, 187] on button "Print Customer Labels" at bounding box center [676, 189] width 76 height 16
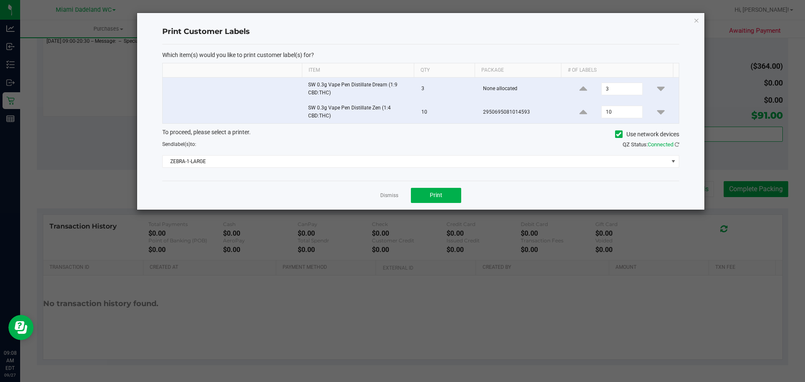
click at [469, 154] on div "To proceed, please select a printer. Use network devices Send label(s) to: QZ S…" at bounding box center [420, 148] width 517 height 40
click at [468, 160] on span "ZEBRA-1-LARGE" at bounding box center [416, 162] width 506 height 12
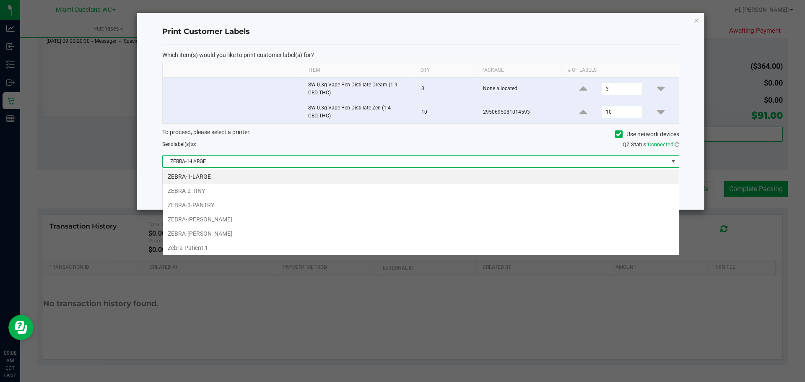
scroll to position [13, 517]
click at [417, 241] on li "Zebra-Patient 1" at bounding box center [421, 248] width 516 height 14
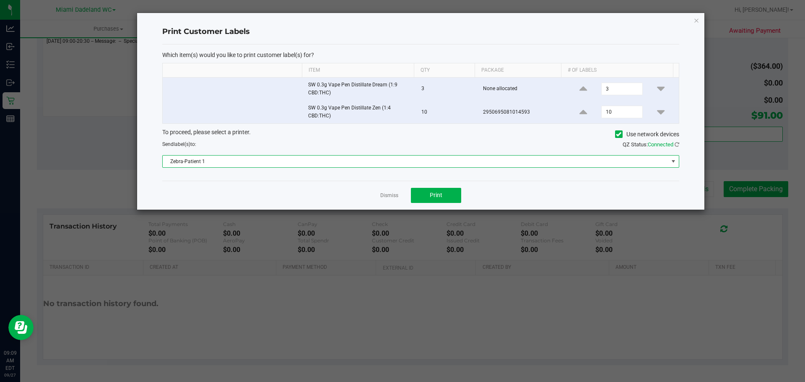
click at [432, 156] on span "Zebra-Patient 1" at bounding box center [416, 162] width 506 height 12
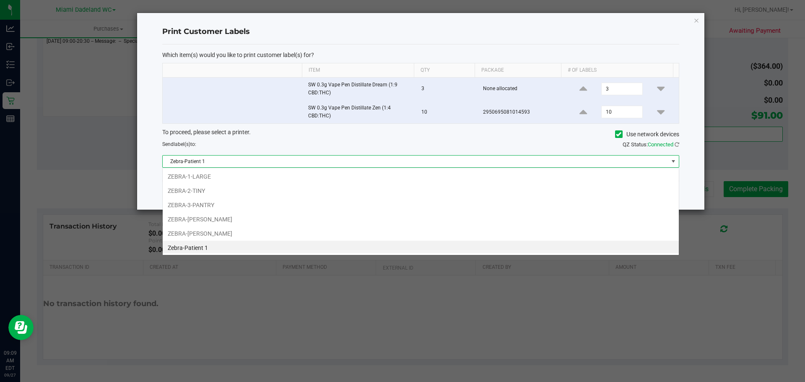
scroll to position [2, 0]
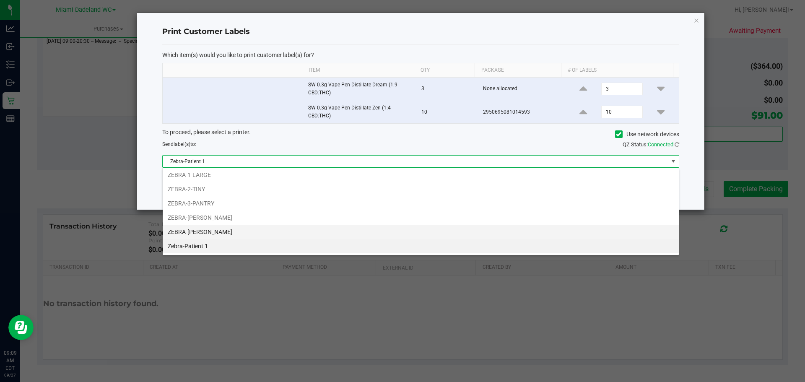
click at [347, 233] on li "ZEBRA-[PERSON_NAME]" at bounding box center [421, 232] width 516 height 14
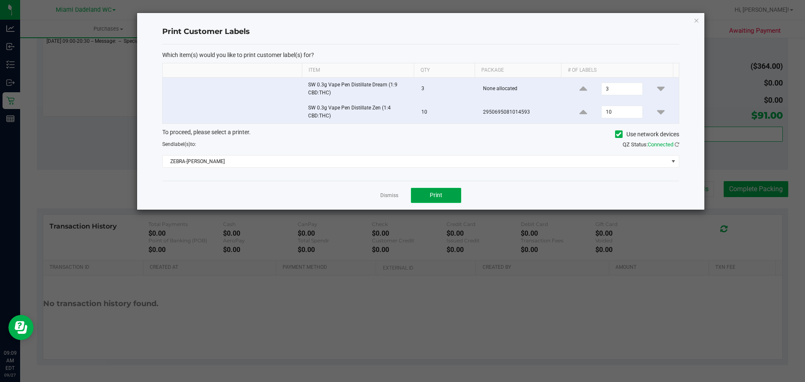
click at [444, 195] on button "Print" at bounding box center [436, 195] width 50 height 15
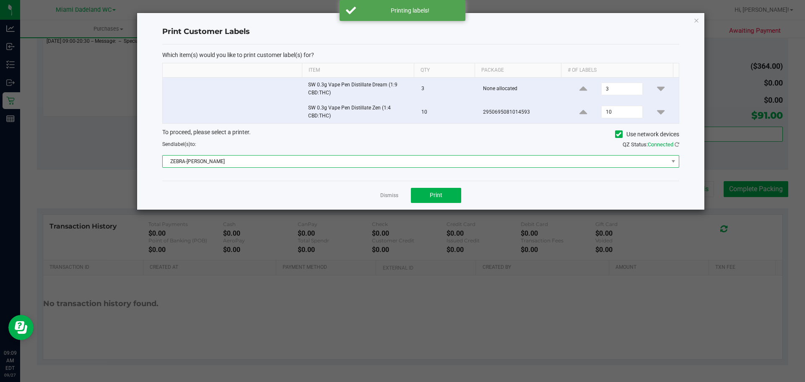
click at [404, 162] on span "ZEBRA-[PERSON_NAME]" at bounding box center [416, 162] width 506 height 12
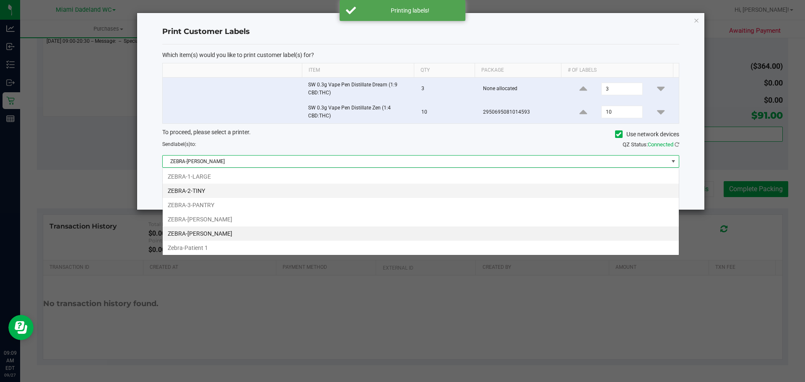
scroll to position [13, 517]
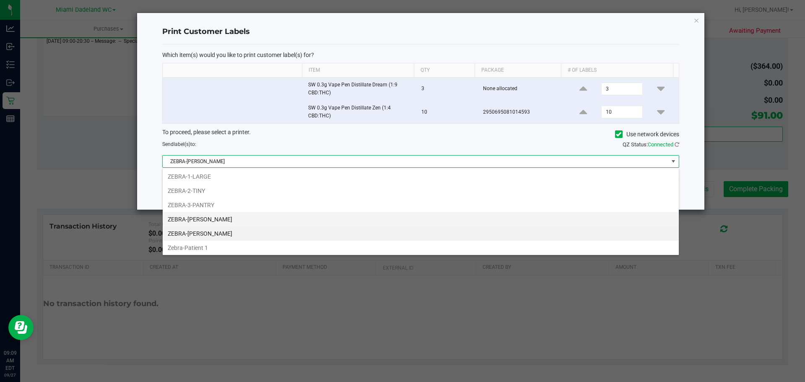
click at [344, 216] on li "ZEBRA-[PERSON_NAME]" at bounding box center [421, 219] width 516 height 14
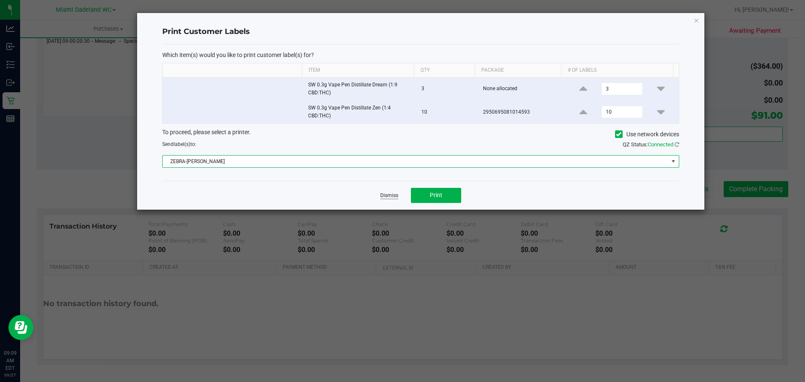
click at [386, 198] on link "Dismiss" at bounding box center [389, 195] width 18 height 7
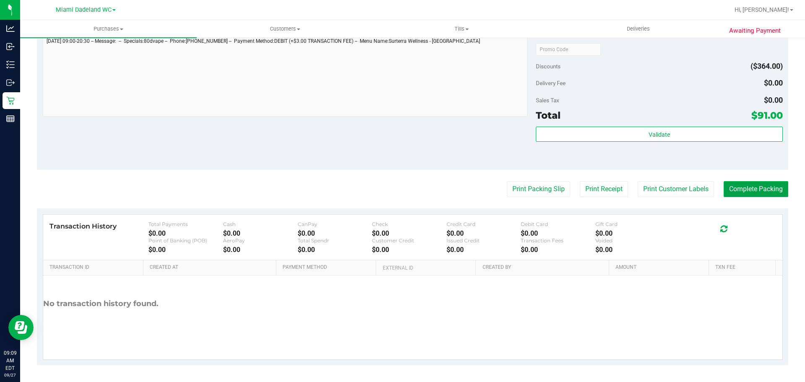
click at [753, 191] on button "Complete Packing" at bounding box center [756, 189] width 65 height 16
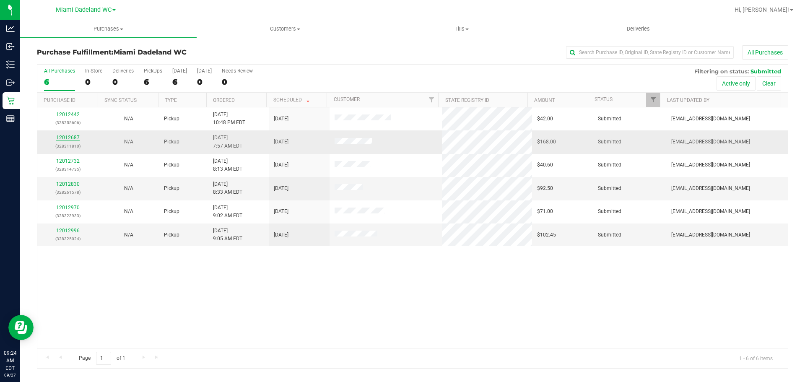
click at [66, 138] on link "12012687" at bounding box center [67, 138] width 23 height 6
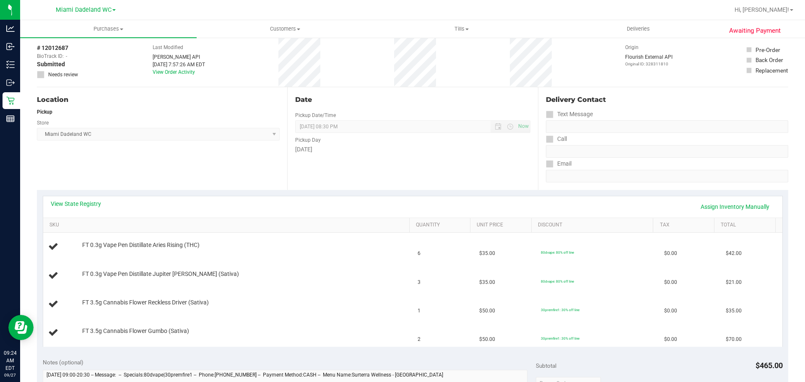
scroll to position [84, 0]
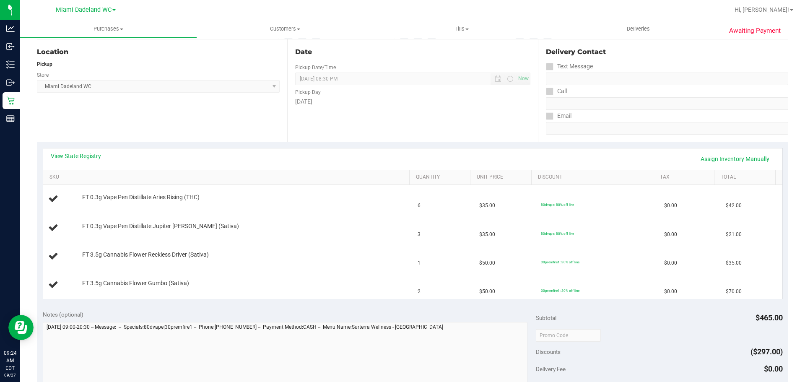
click at [87, 156] on link "View State Registry" at bounding box center [76, 156] width 50 height 8
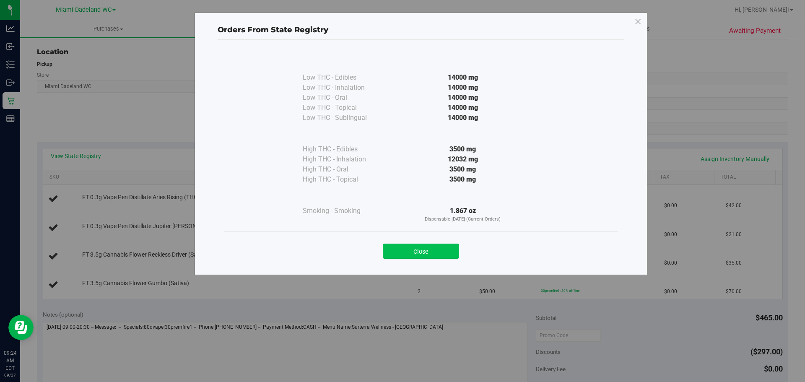
click at [434, 253] on button "Close" at bounding box center [421, 251] width 76 height 15
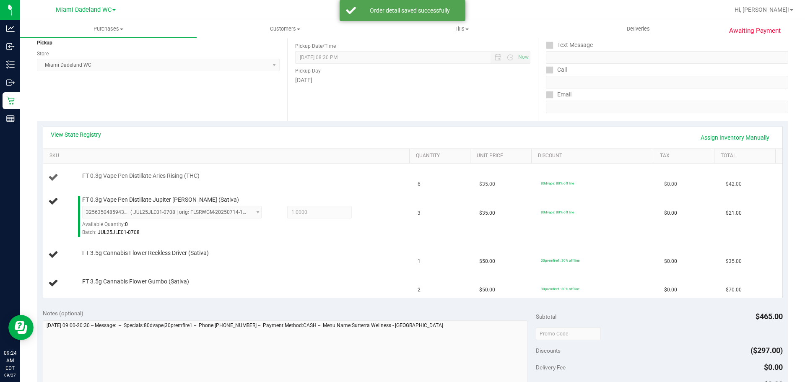
scroll to position [126, 0]
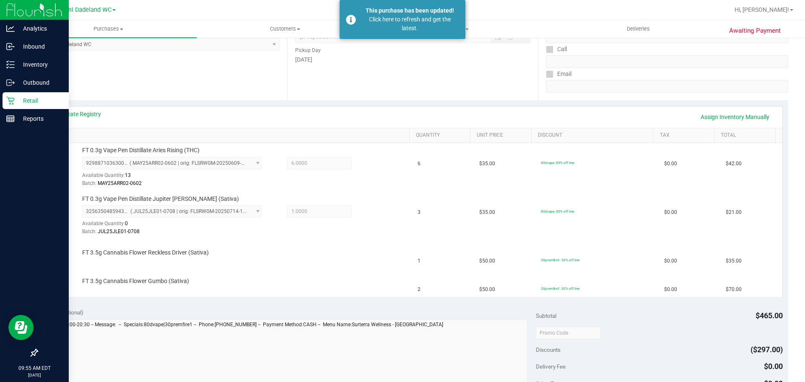
click at [10, 101] on icon at bounding box center [10, 101] width 8 height 8
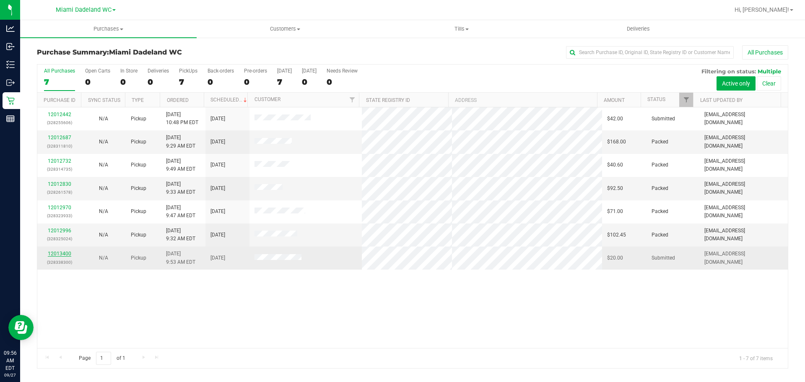
drag, startPoint x: 46, startPoint y: 248, endPoint x: 55, endPoint y: 253, distance: 9.8
click at [47, 248] on td "12013400 (328338300)" at bounding box center [59, 258] width 44 height 23
click at [57, 255] on link "12013400" at bounding box center [59, 254] width 23 height 6
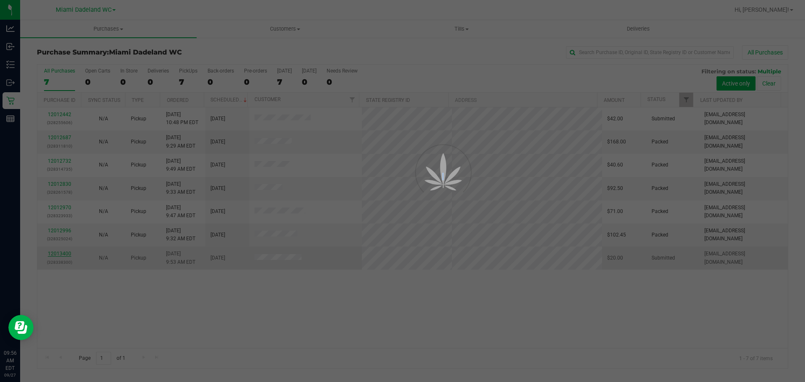
click at [57, 255] on div at bounding box center [402, 191] width 805 height 382
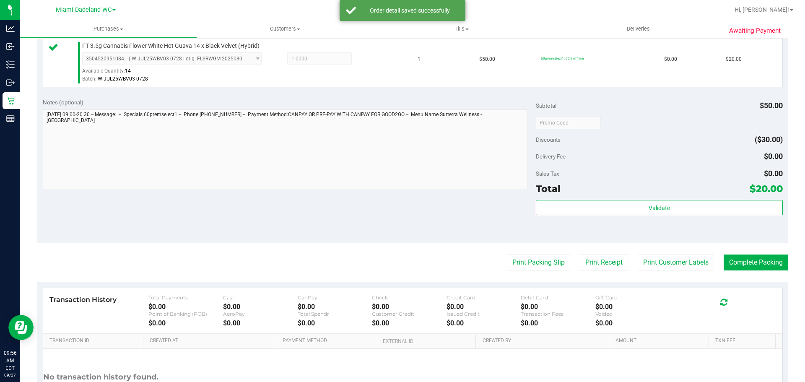
scroll to position [304, 0]
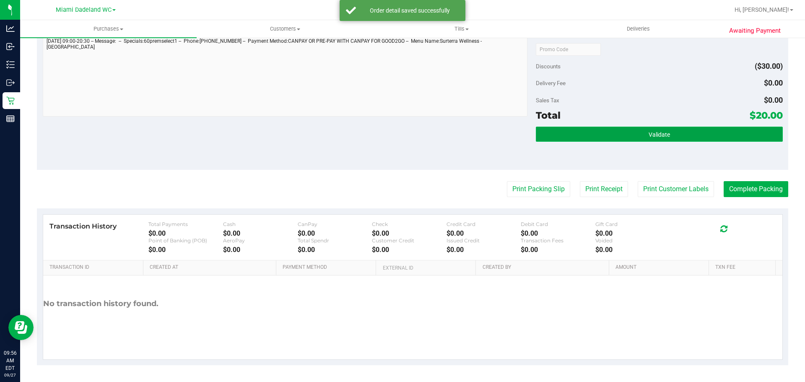
click at [704, 135] on button "Validate" at bounding box center [659, 134] width 247 height 15
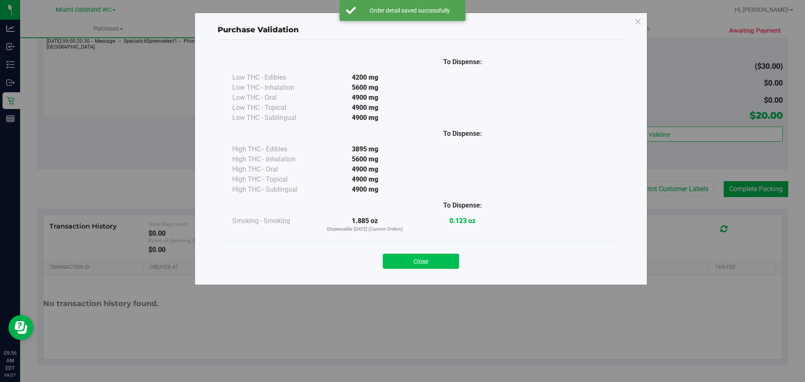
click at [427, 255] on button "Close" at bounding box center [421, 261] width 76 height 15
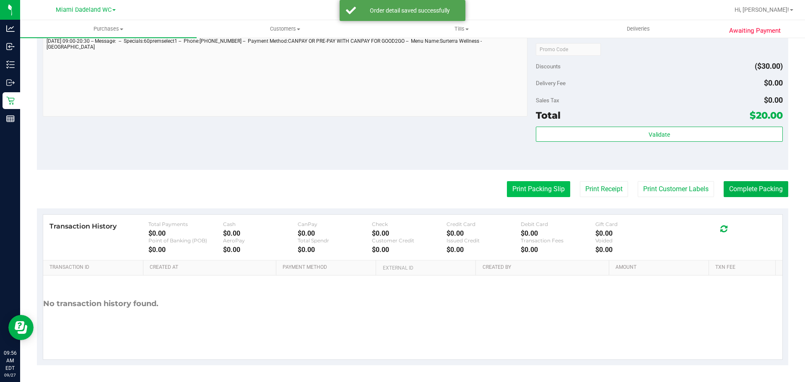
click at [522, 192] on button "Print Packing Slip" at bounding box center [538, 189] width 63 height 16
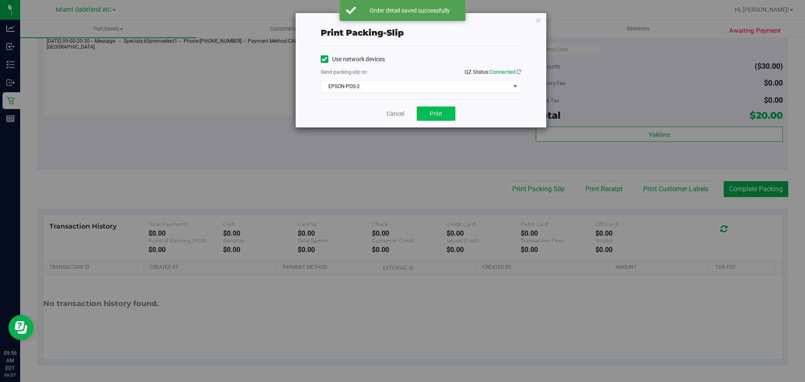
drag, startPoint x: 449, startPoint y: 117, endPoint x: 438, endPoint y: 114, distance: 12.2
click at [439, 114] on div "Cancel Print" at bounding box center [421, 113] width 201 height 28
click at [435, 113] on span "Print" at bounding box center [436, 113] width 13 height 7
click at [392, 115] on link "Cancel" at bounding box center [396, 113] width 18 height 9
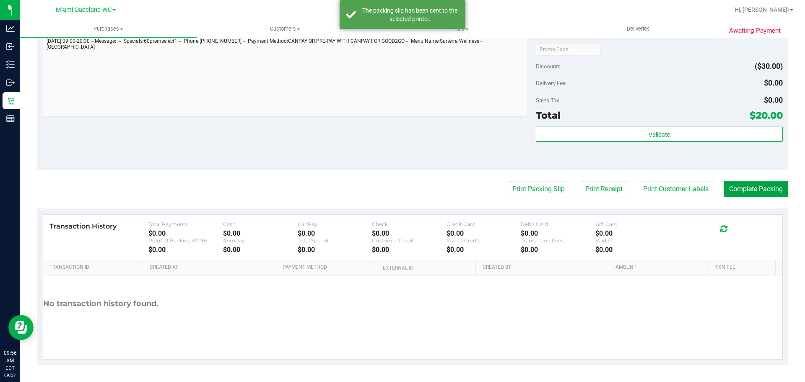
click at [753, 188] on button "Complete Packing" at bounding box center [756, 189] width 65 height 16
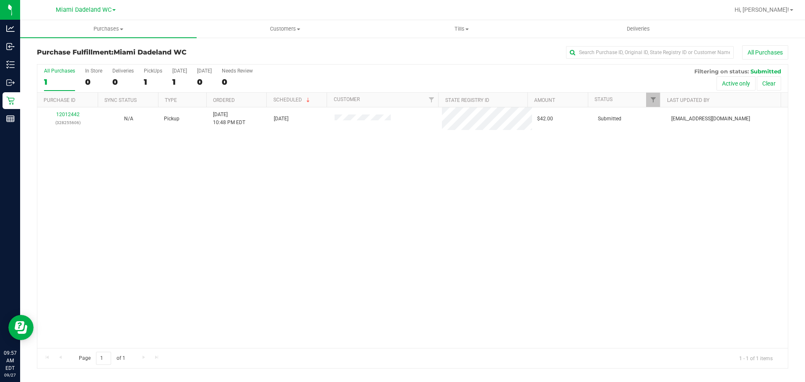
click at [341, 161] on div "12012442 (328255606) N/A Pickup [DATE] 10:48 PM EDT 9/27/2025 $42.00 Submitted …" at bounding box center [412, 227] width 751 height 241
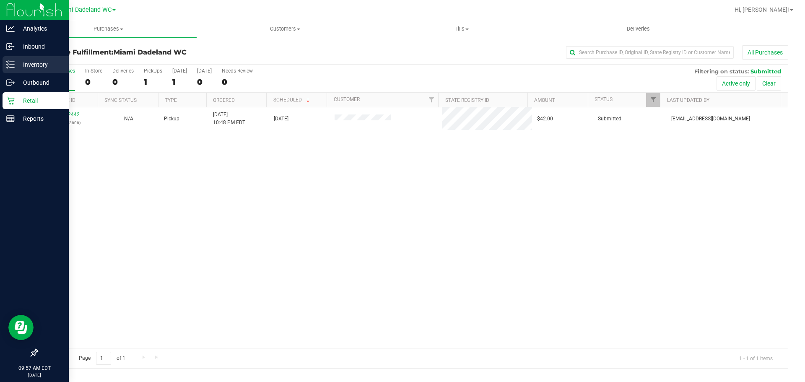
click at [8, 65] on icon at bounding box center [8, 64] width 2 height 1
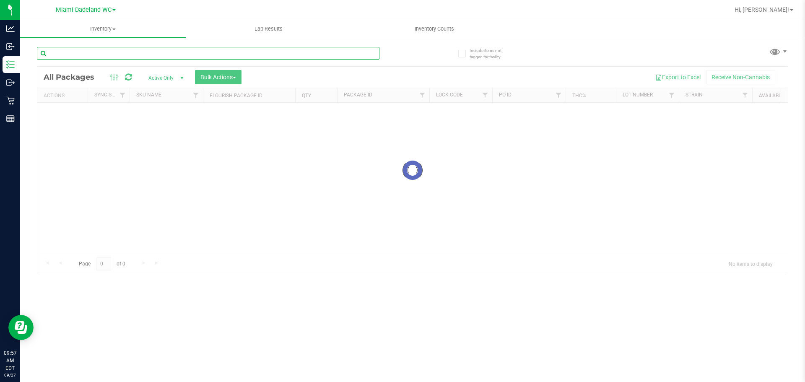
click at [173, 57] on input "text" at bounding box center [208, 53] width 343 height 13
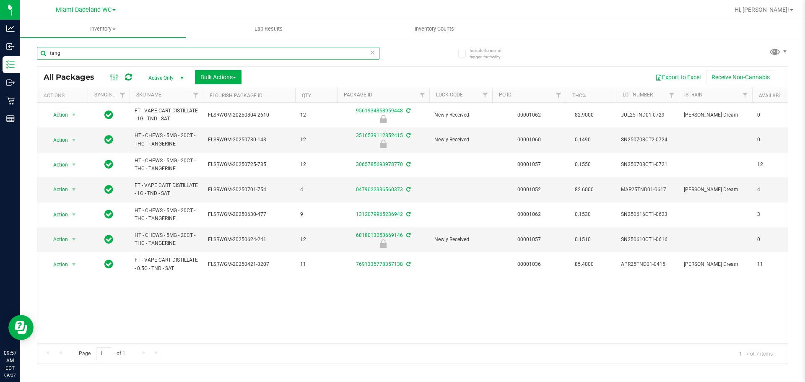
type input "tang"
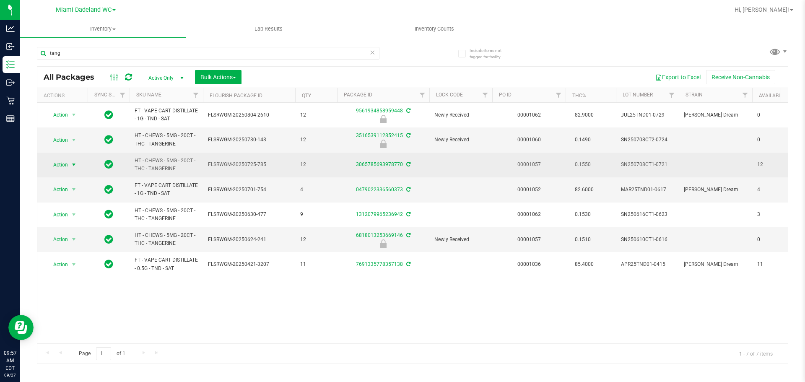
click at [56, 163] on span "Action" at bounding box center [57, 165] width 23 height 12
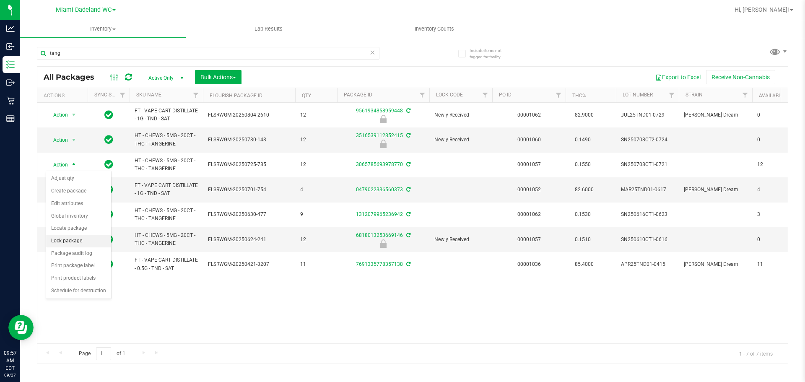
click at [86, 240] on li "Lock package" at bounding box center [78, 241] width 65 height 13
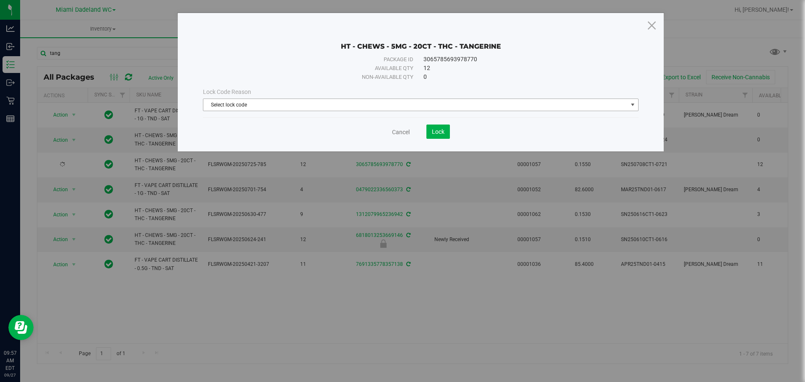
click at [305, 102] on span "Select lock code" at bounding box center [415, 105] width 425 height 12
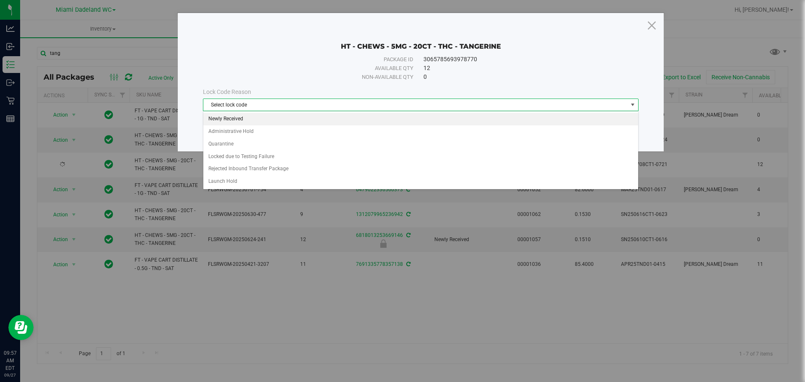
click at [314, 117] on li "Newly Received" at bounding box center [420, 119] width 435 height 13
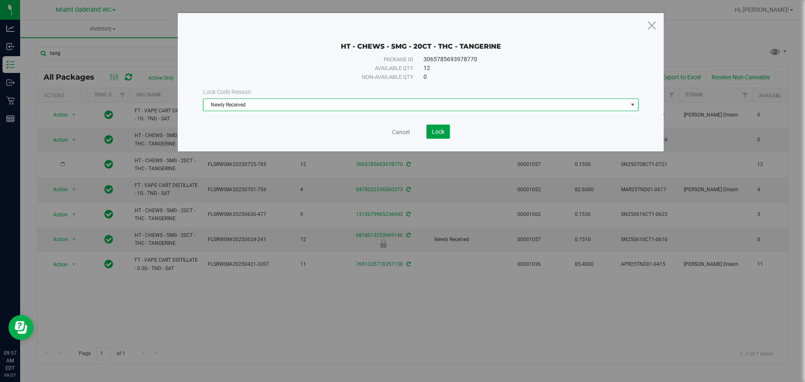
click at [440, 133] on span "Lock" at bounding box center [438, 131] width 13 height 7
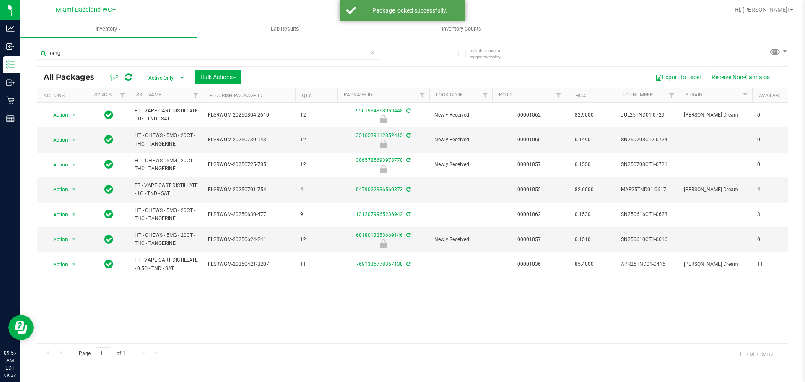
drag, startPoint x: 323, startPoint y: 272, endPoint x: 325, endPoint y: 295, distance: 22.7
click at [325, 295] on div "Action Action Edit attributes Global inventory Locate package Package audit log…" at bounding box center [412, 223] width 751 height 241
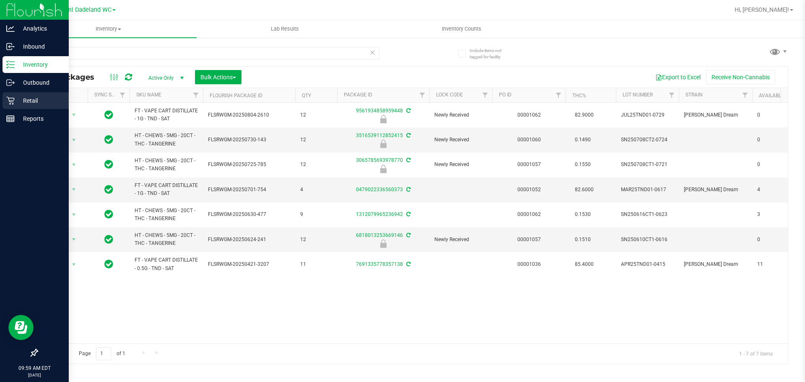
click at [18, 99] on p "Retail" at bounding box center [40, 101] width 50 height 10
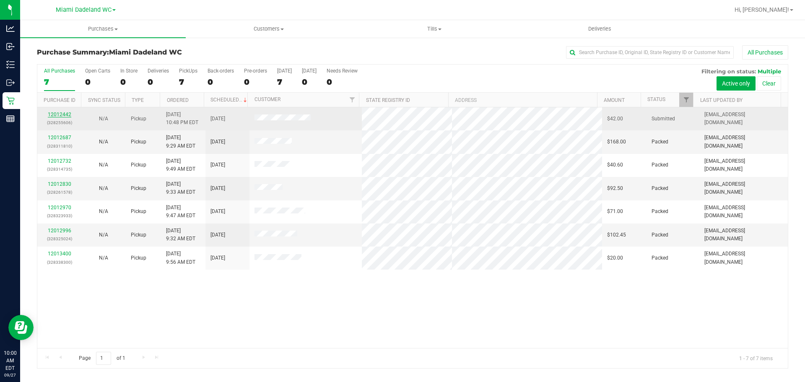
click at [57, 114] on link "12012442" at bounding box center [59, 115] width 23 height 6
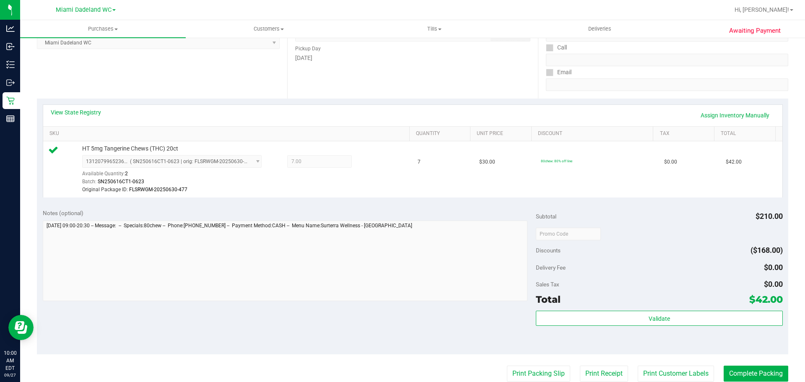
scroll to position [294, 0]
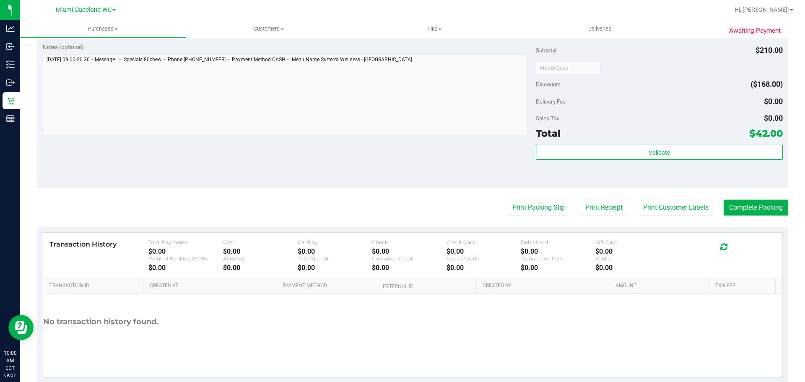
click at [705, 142] on div "Subtotal $210.00 Discounts ($168.00) Delivery Fee $0.00 Sales Tax $0.00 Total $…" at bounding box center [659, 113] width 247 height 140
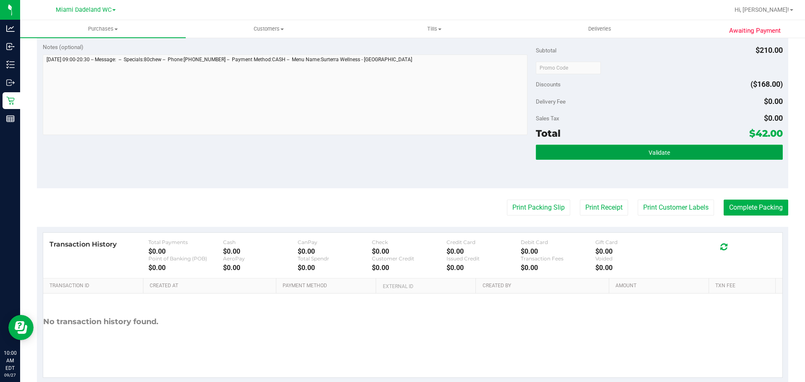
click at [698, 148] on button "Validate" at bounding box center [659, 152] width 247 height 15
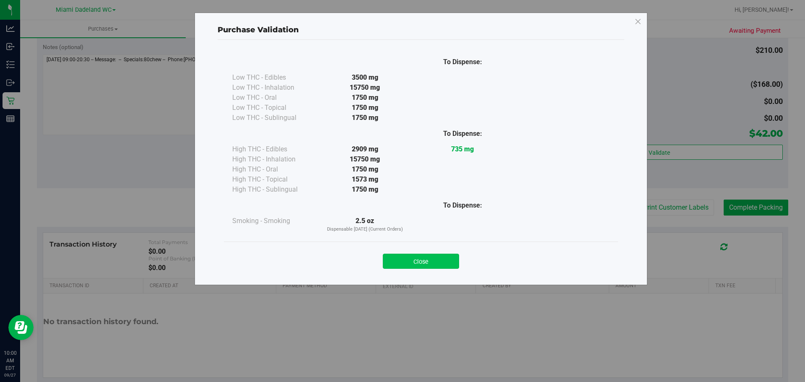
click at [423, 255] on button "Close" at bounding box center [421, 261] width 76 height 15
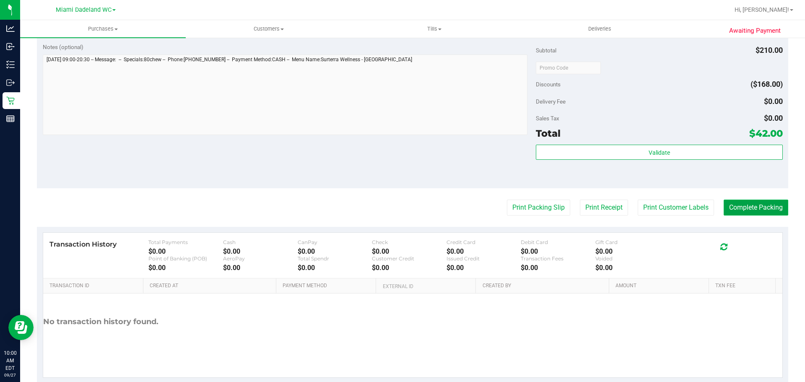
click at [766, 201] on button "Complete Packing" at bounding box center [756, 208] width 65 height 16
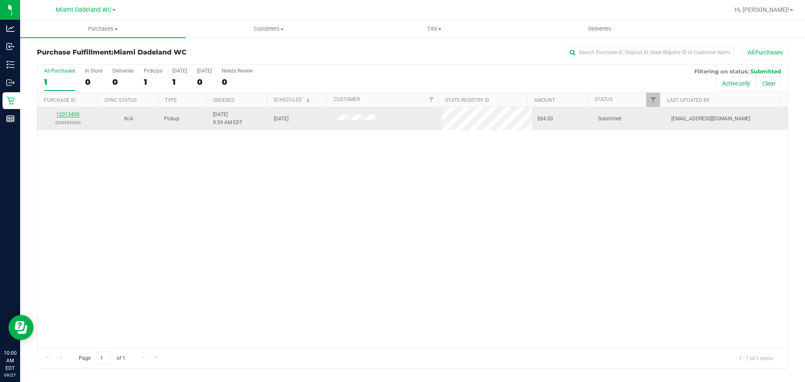
click at [67, 113] on link "12013450" at bounding box center [67, 115] width 23 height 6
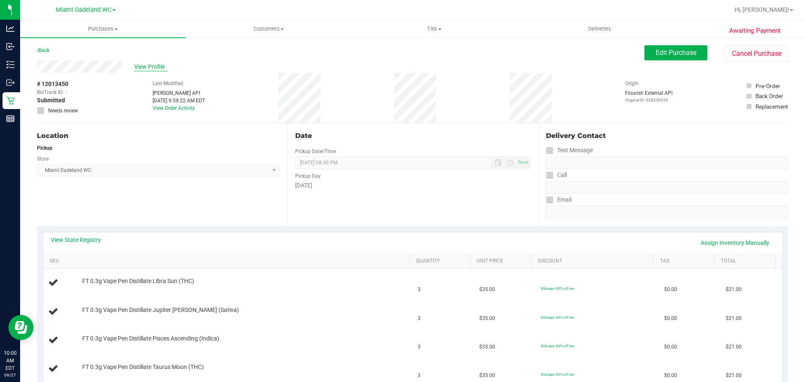
click at [148, 65] on span "View Profile" at bounding box center [151, 67] width 34 height 9
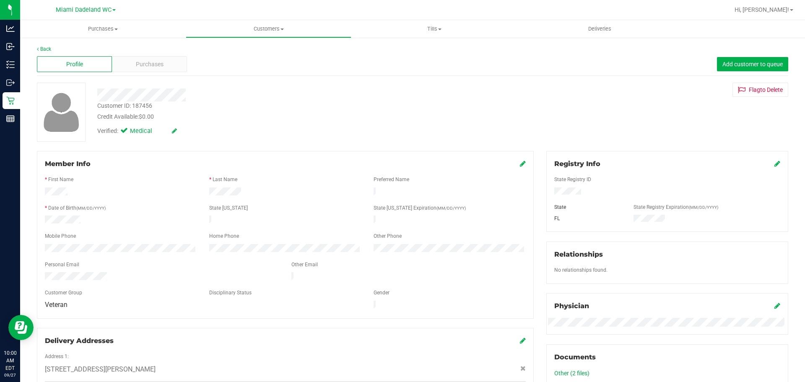
click at [775, 166] on icon at bounding box center [778, 163] width 6 height 7
click at [773, 164] on icon at bounding box center [777, 164] width 8 height 7
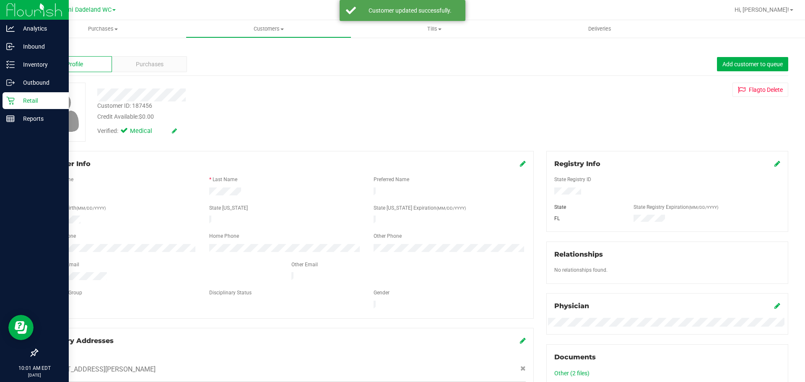
click at [12, 100] on icon at bounding box center [10, 100] width 8 height 8
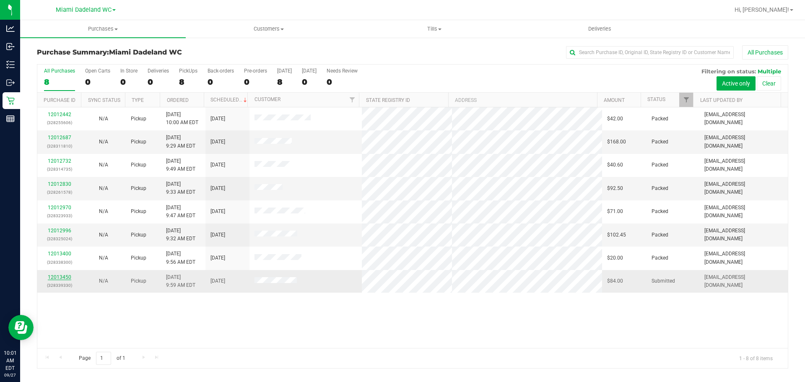
click at [65, 278] on link "12013450" at bounding box center [59, 277] width 23 height 6
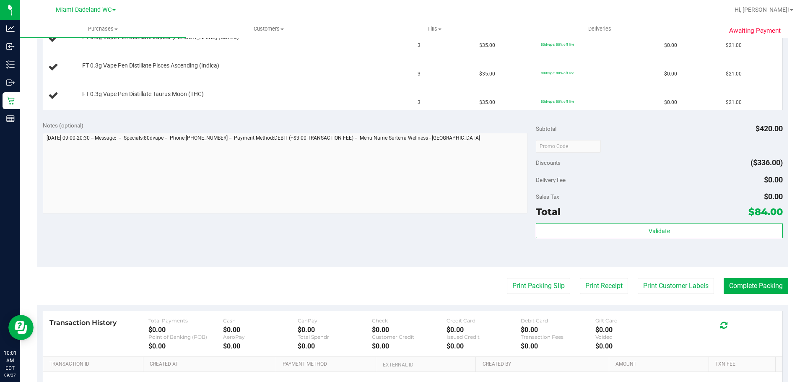
scroll to position [336, 0]
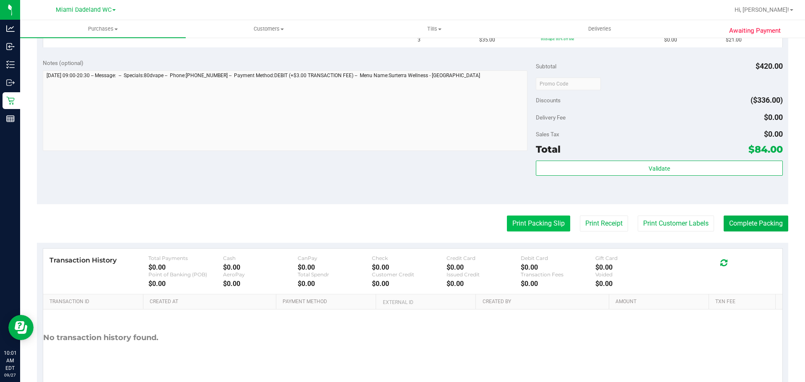
click at [521, 222] on button "Print Packing Slip" at bounding box center [538, 224] width 63 height 16
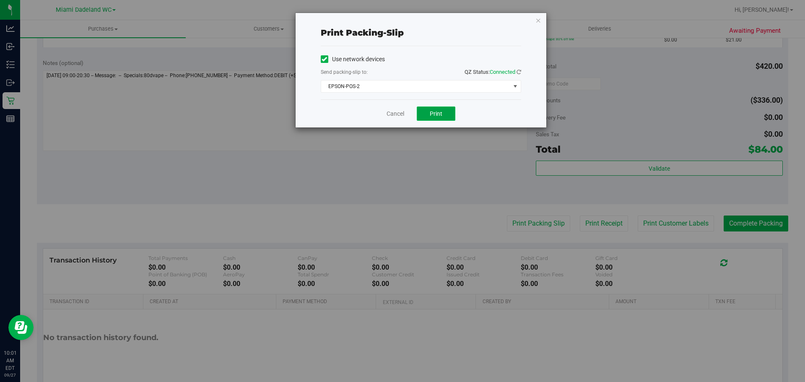
click at [435, 111] on span "Print" at bounding box center [436, 113] width 13 height 7
click at [393, 112] on link "Cancel" at bounding box center [396, 113] width 18 height 9
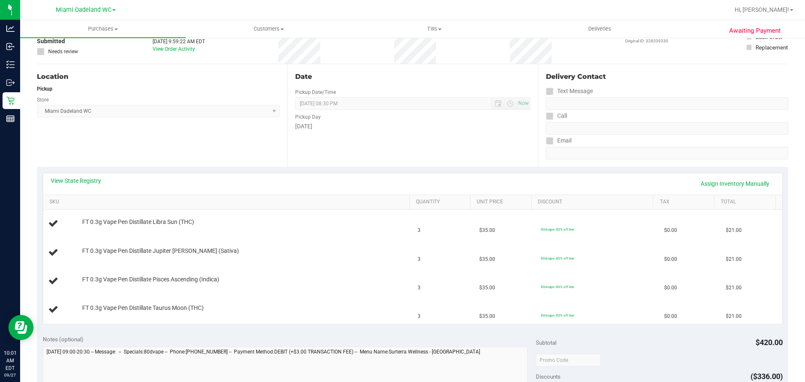
scroll to position [126, 0]
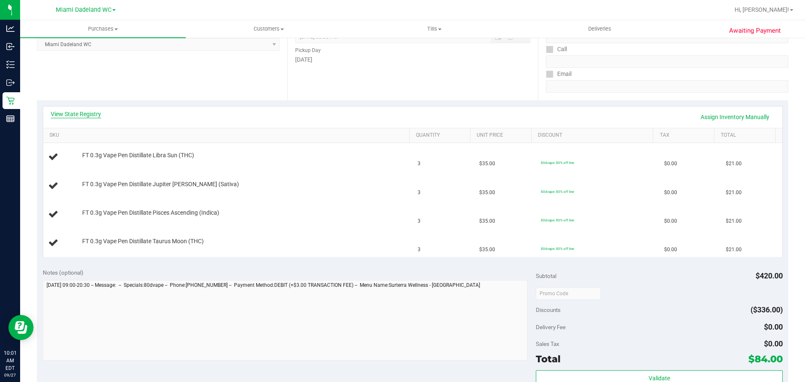
click at [94, 112] on link "View State Registry" at bounding box center [76, 114] width 50 height 8
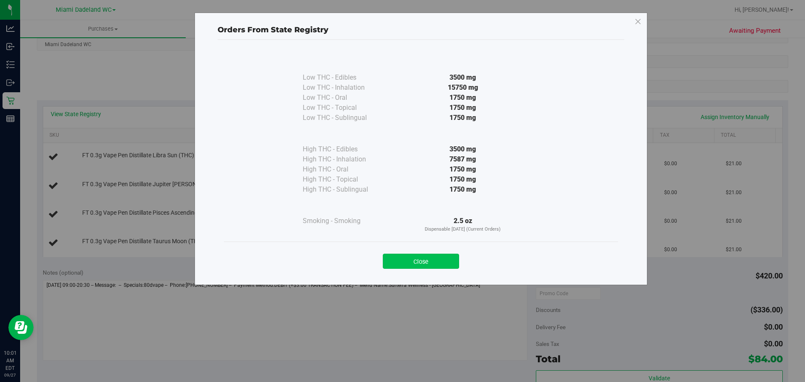
click at [445, 264] on button "Close" at bounding box center [421, 261] width 76 height 15
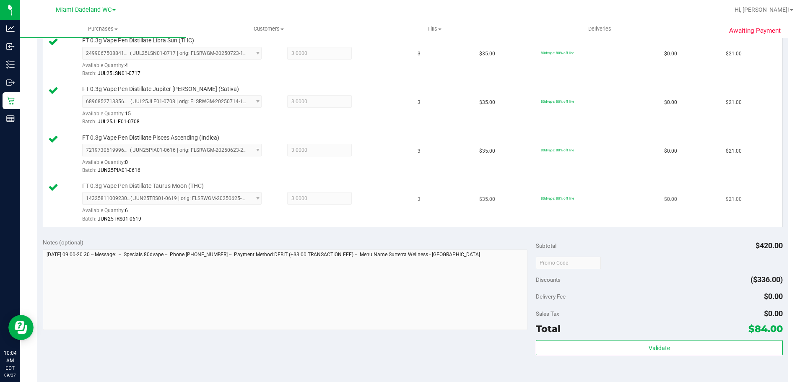
scroll to position [449, 0]
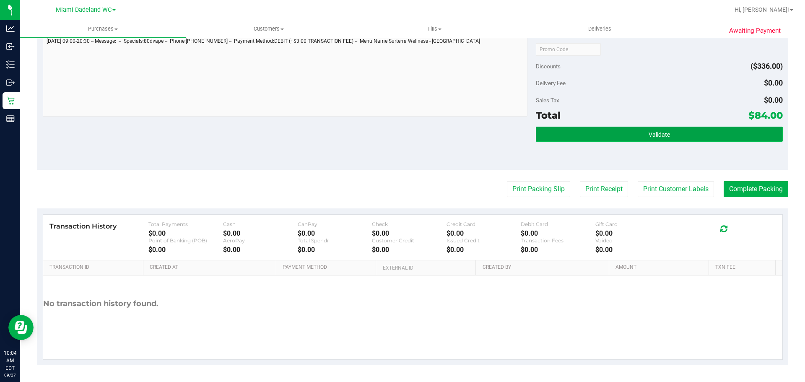
click at [633, 135] on button "Validate" at bounding box center [659, 134] width 247 height 15
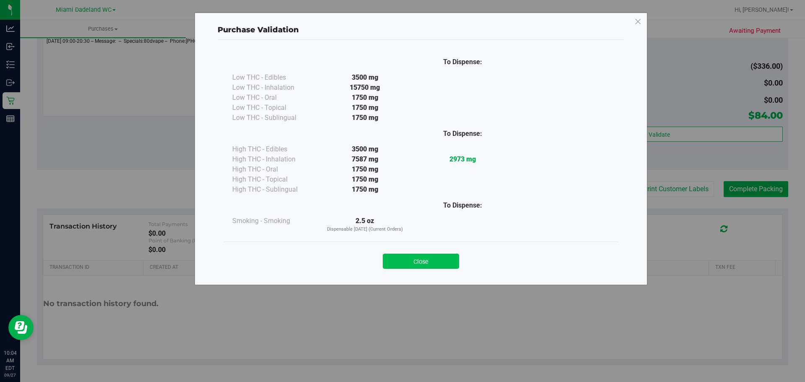
click at [436, 260] on button "Close" at bounding box center [421, 261] width 76 height 15
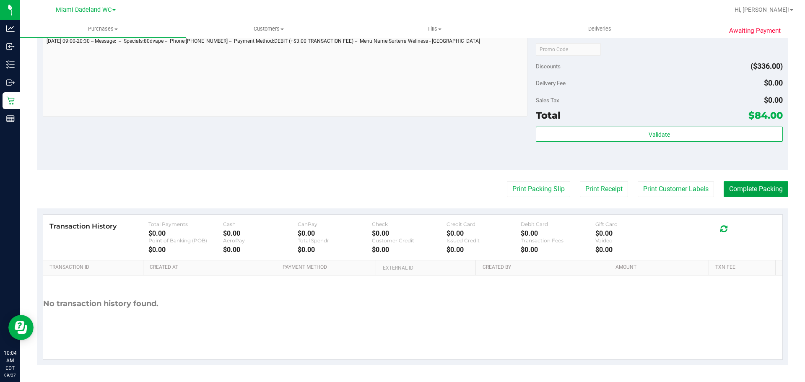
click at [744, 191] on button "Complete Packing" at bounding box center [756, 189] width 65 height 16
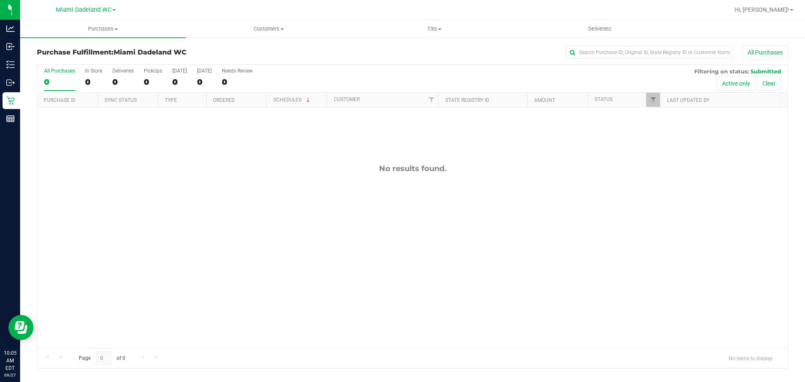
drag, startPoint x: 805, startPoint y: 317, endPoint x: 463, endPoint y: 249, distance: 349.0
click at [469, 268] on div "No results found." at bounding box center [412, 255] width 751 height 297
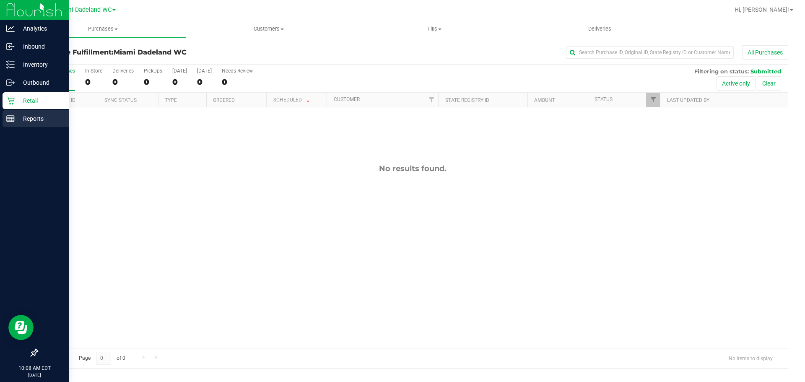
click at [23, 114] on p "Reports" at bounding box center [40, 119] width 50 height 10
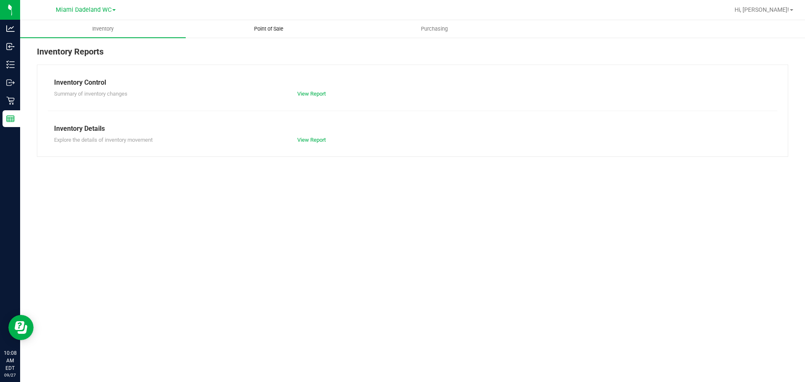
click at [279, 28] on span "Point of Sale" at bounding box center [269, 29] width 52 height 8
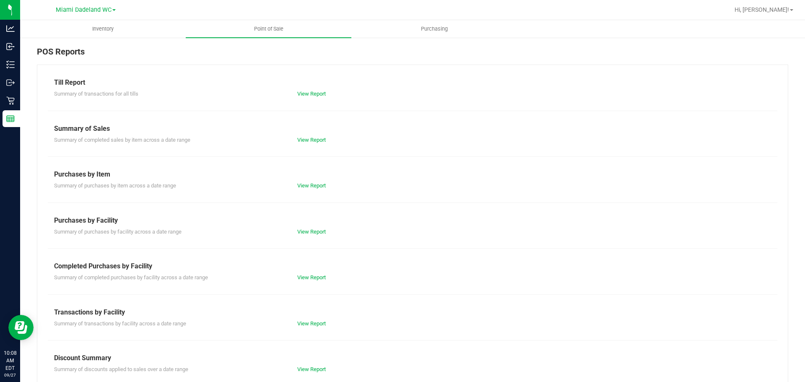
click at [313, 283] on div "Till Report Summary of transactions for all tills View Report Summary of Sales …" at bounding box center [413, 249] width 752 height 368
click at [313, 271] on div "Completed Purchases by Facility" at bounding box center [412, 266] width 717 height 10
click at [313, 280] on link "View Report" at bounding box center [311, 277] width 29 height 6
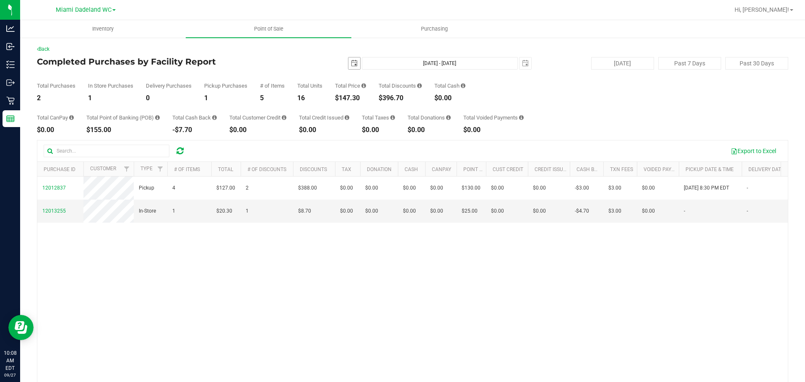
click at [351, 64] on span "select" at bounding box center [354, 63] width 7 height 7
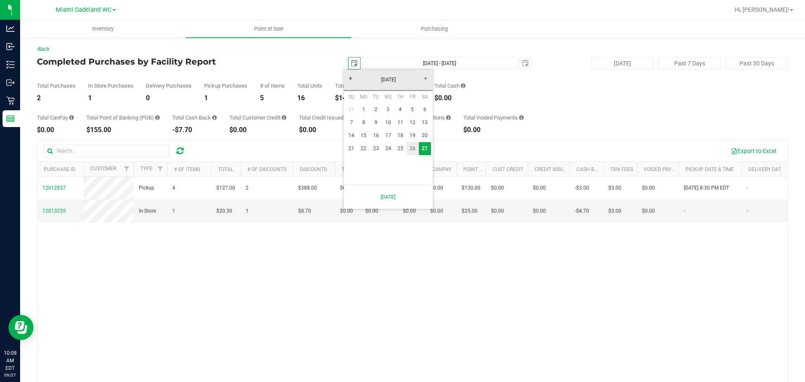
click at [412, 149] on link "26" at bounding box center [412, 148] width 12 height 13
type input "[DATE]"
type input "[DATE] - [DATE]"
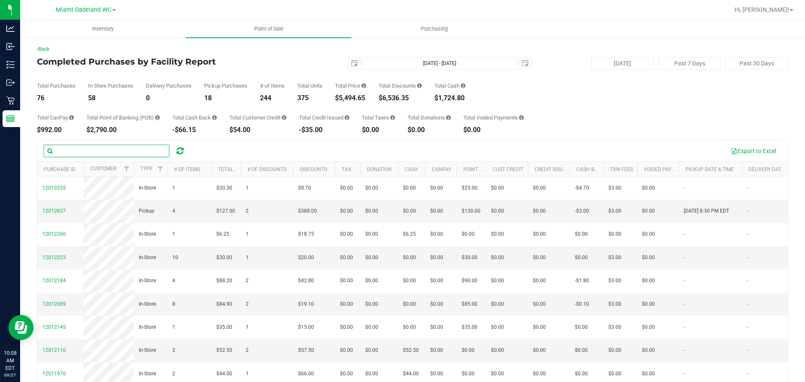
click at [106, 154] on input "text" at bounding box center [107, 151] width 126 height 13
type input "ros"
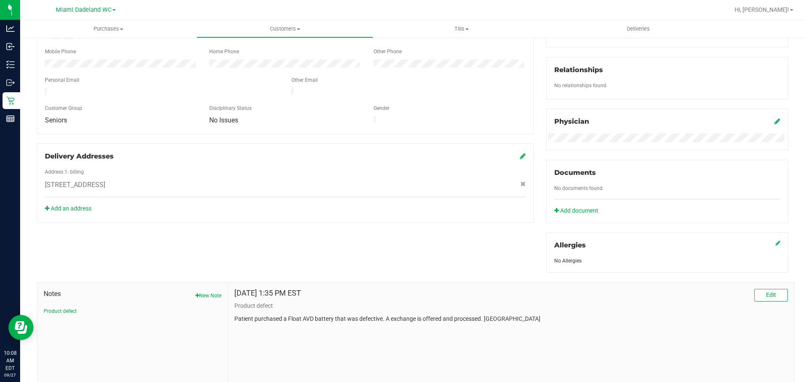
scroll to position [224, 0]
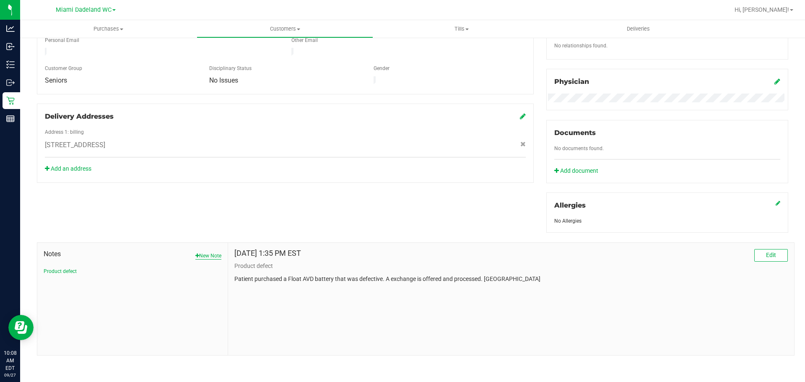
click at [208, 257] on button "New Note" at bounding box center [208, 256] width 26 height 8
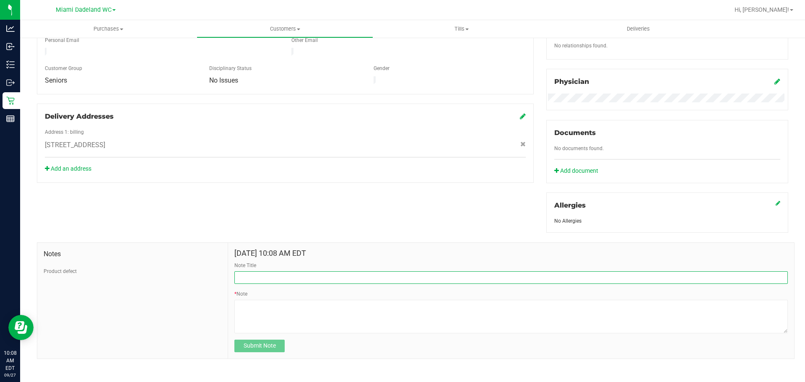
click at [297, 277] on input "Note Title" at bounding box center [511, 277] width 554 height 13
type input "CAN PAY G2G CREDIT"
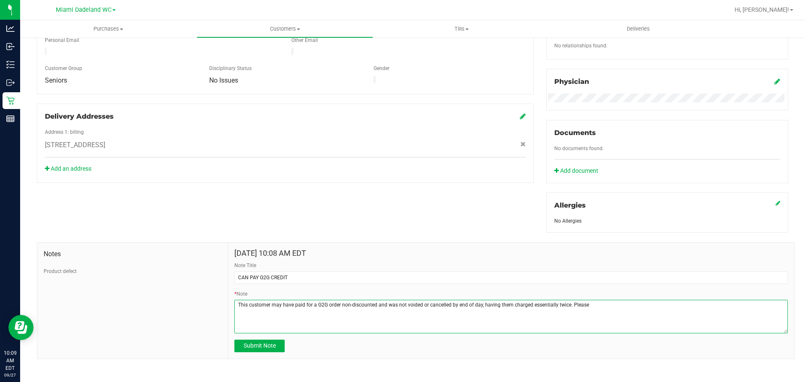
click at [478, 307] on textarea "* Note" at bounding box center [511, 317] width 554 height 34
click at [659, 304] on textarea "* Note" at bounding box center [511, 317] width 554 height 34
type textarea "This customer may have paid for a G2G order non-discounted and was not voided o…"
click at [254, 343] on span "Submit Note" at bounding box center [260, 345] width 32 height 7
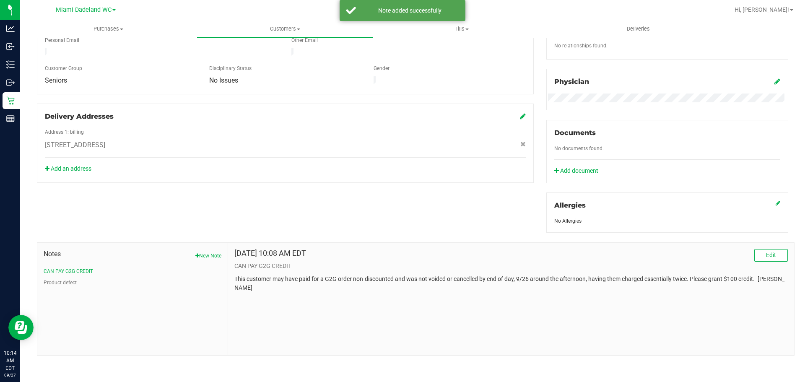
click at [423, 176] on div "Member Info * First Name * Last Name Preferred Name * Date of Birth (MM/DD/YYYY…" at bounding box center [413, 141] width 764 height 429
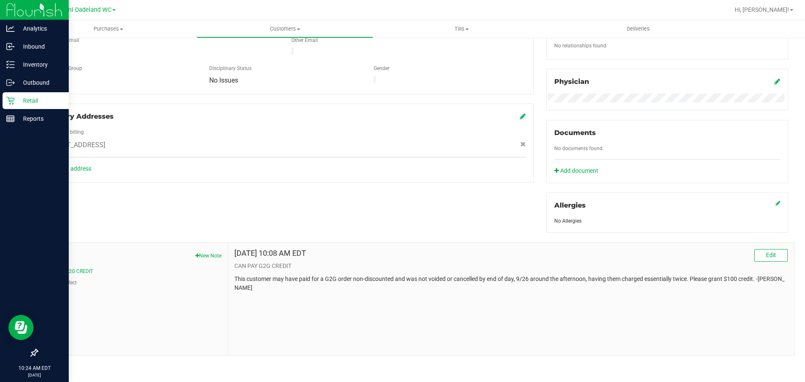
click at [26, 101] on p "Retail" at bounding box center [40, 101] width 50 height 10
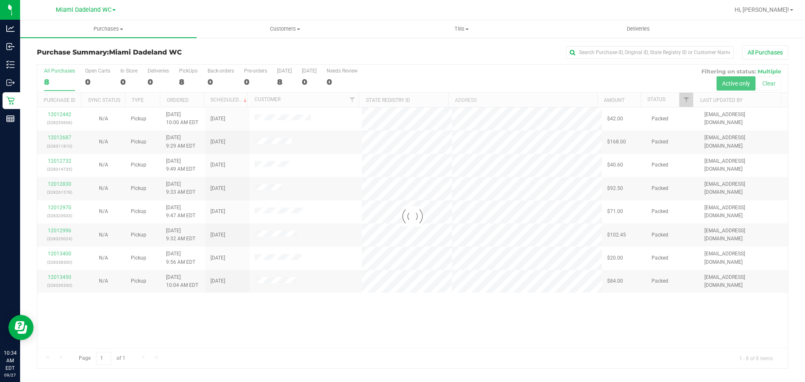
click at [514, 312] on div at bounding box center [412, 217] width 751 height 304
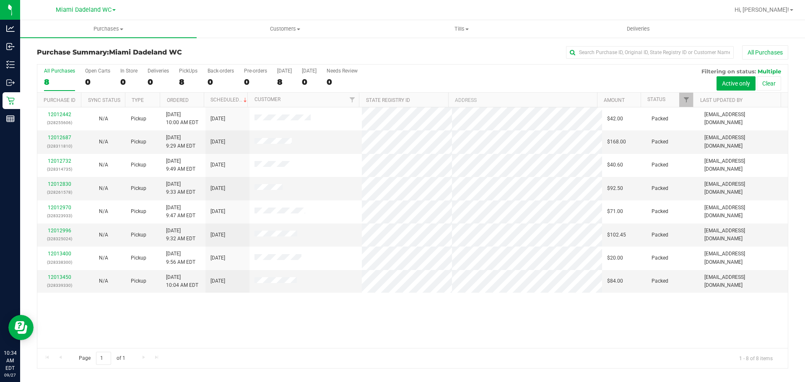
click at [586, 318] on div "12012442 (328255606) N/A Pickup [DATE] 10:00 AM EDT 9/27/2025 $42.00 Packed [EM…" at bounding box center [412, 227] width 751 height 241
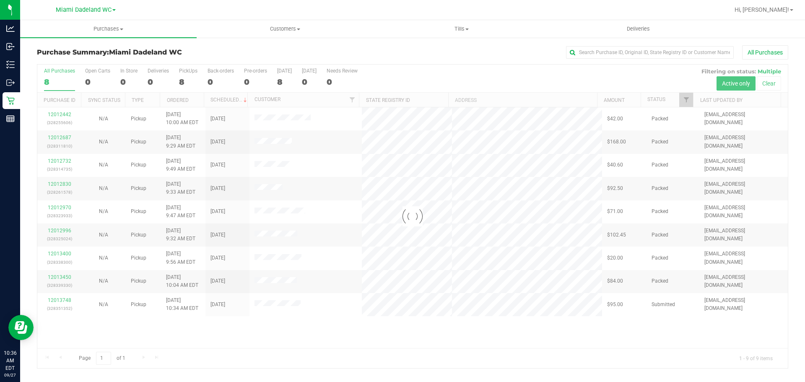
click at [359, 336] on div at bounding box center [412, 217] width 751 height 304
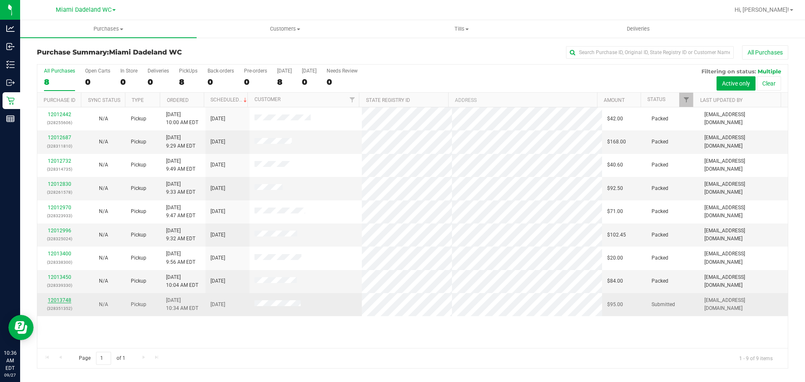
click at [56, 300] on link "12013748" at bounding box center [59, 300] width 23 height 6
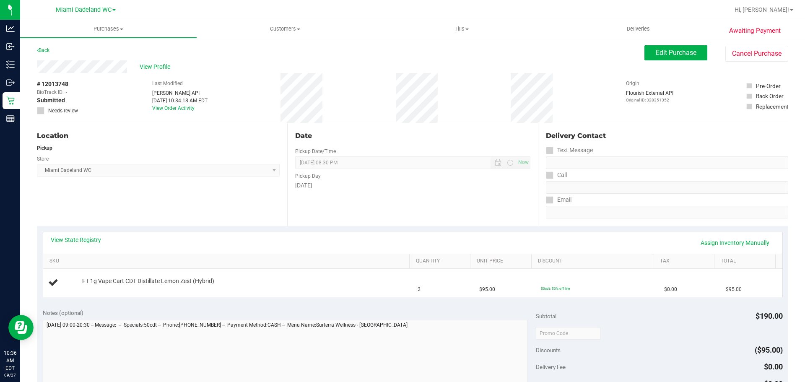
click at [294, 199] on div "Date Pickup Date/Time [DATE] Now [DATE] 08:30 PM Now Pickup Day [DATE]" at bounding box center [412, 174] width 250 height 103
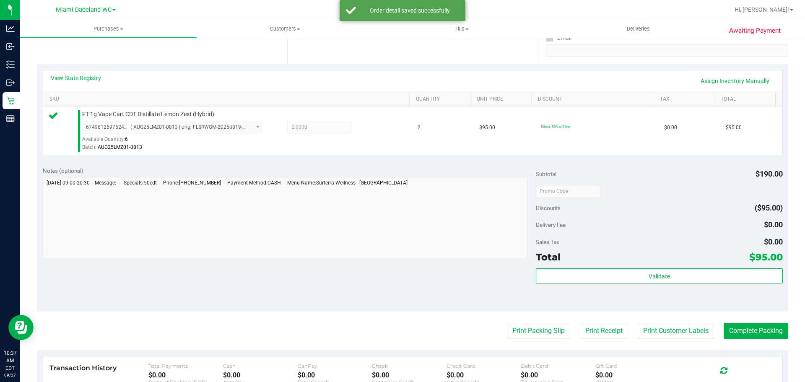
scroll to position [168, 0]
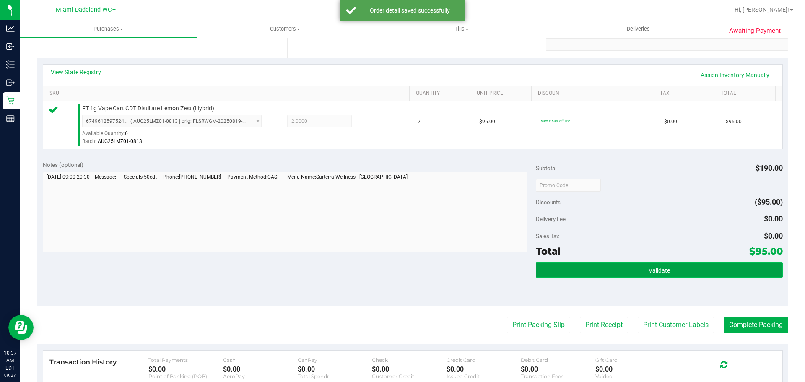
click at [662, 273] on span "Validate" at bounding box center [659, 270] width 21 height 7
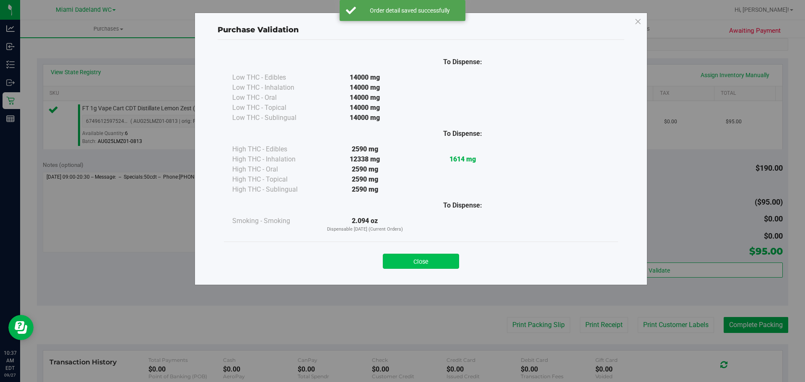
click at [432, 262] on button "Close" at bounding box center [421, 261] width 76 height 15
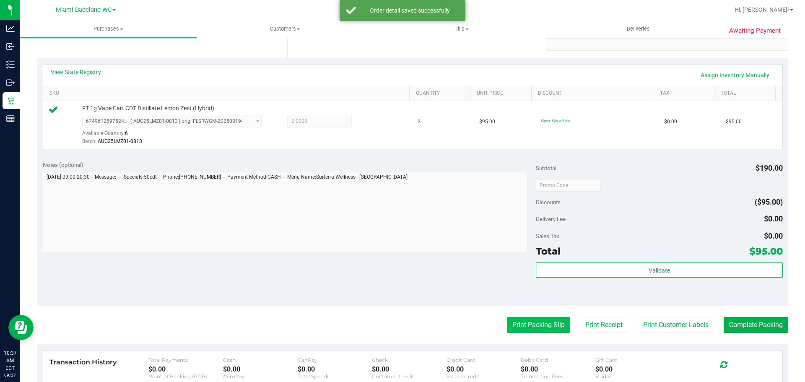
click at [521, 322] on button "Print Packing Slip" at bounding box center [538, 325] width 63 height 16
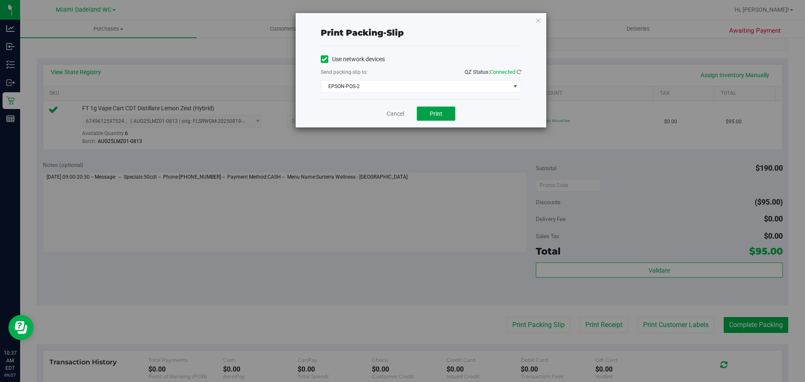
click at [439, 112] on span "Print" at bounding box center [436, 113] width 13 height 7
click at [404, 111] on link "Cancel" at bounding box center [396, 113] width 18 height 9
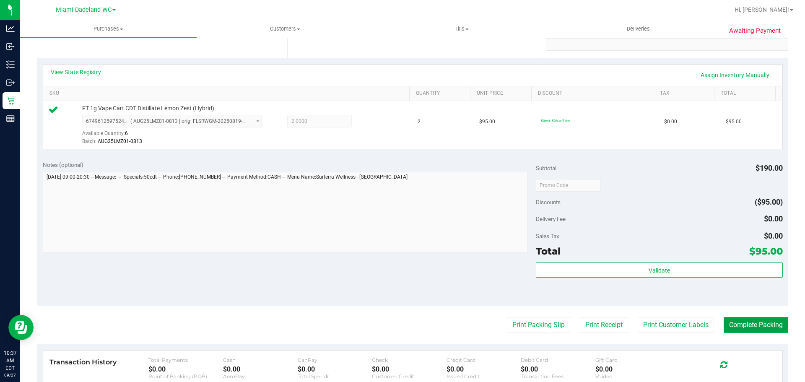
click at [774, 321] on button "Complete Packing" at bounding box center [756, 325] width 65 height 16
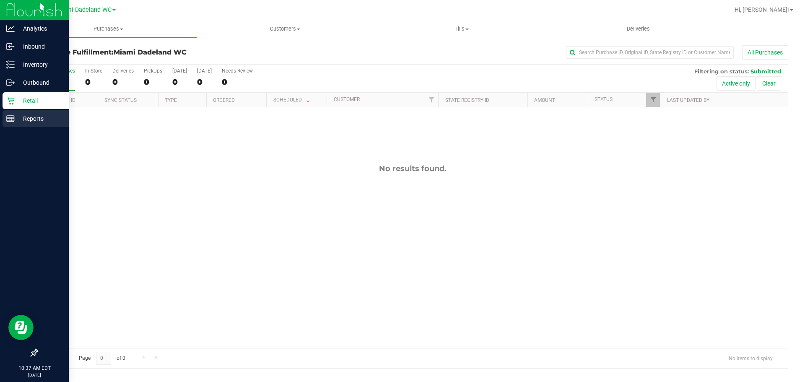
click at [29, 119] on p "Reports" at bounding box center [40, 119] width 50 height 10
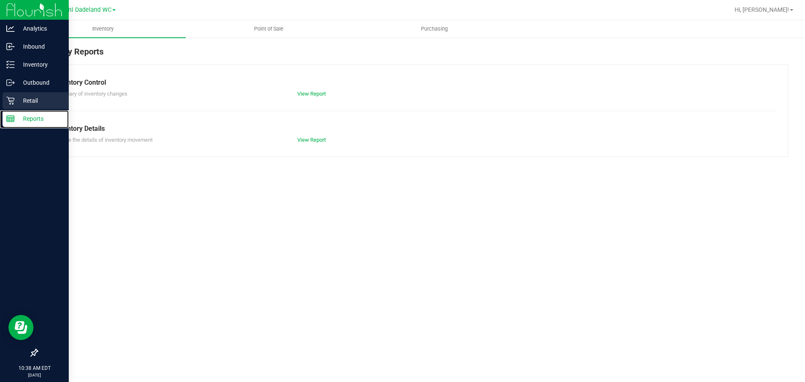
click at [29, 101] on p "Retail" at bounding box center [40, 101] width 50 height 10
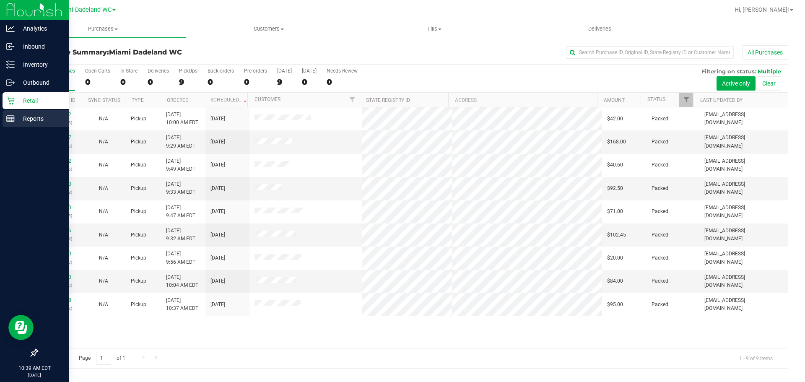
click at [36, 119] on p "Reports" at bounding box center [40, 119] width 50 height 10
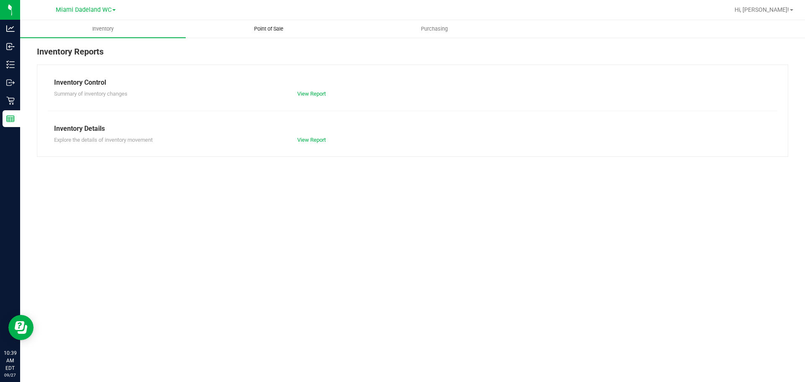
click at [280, 29] on span "Point of Sale" at bounding box center [269, 29] width 52 height 8
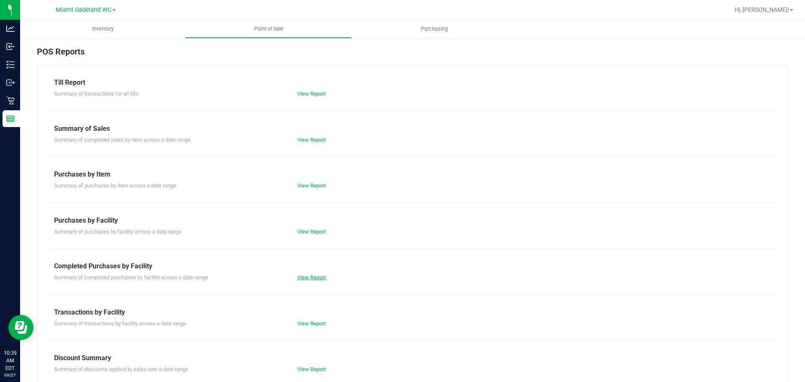
click at [317, 276] on link "View Report" at bounding box center [311, 277] width 29 height 6
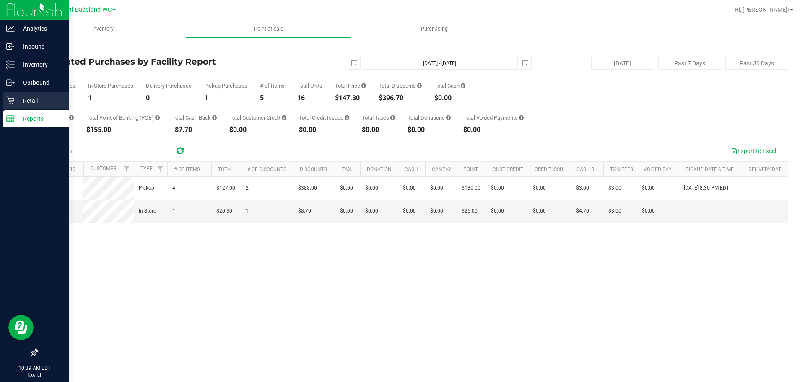
click at [19, 96] on p "Retail" at bounding box center [40, 101] width 50 height 10
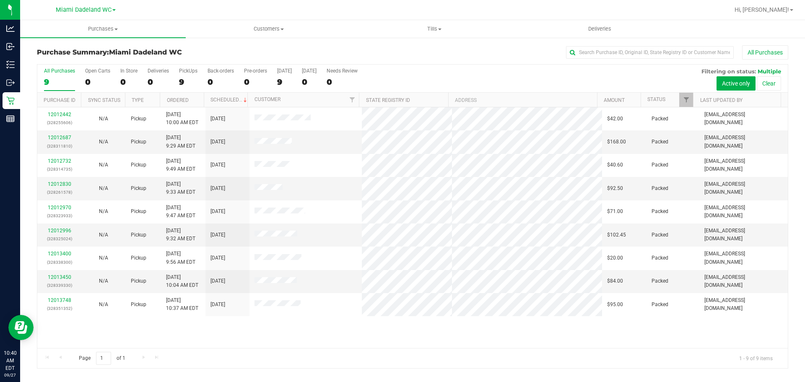
click at [345, 57] on div "All Purchases" at bounding box center [537, 52] width 501 height 14
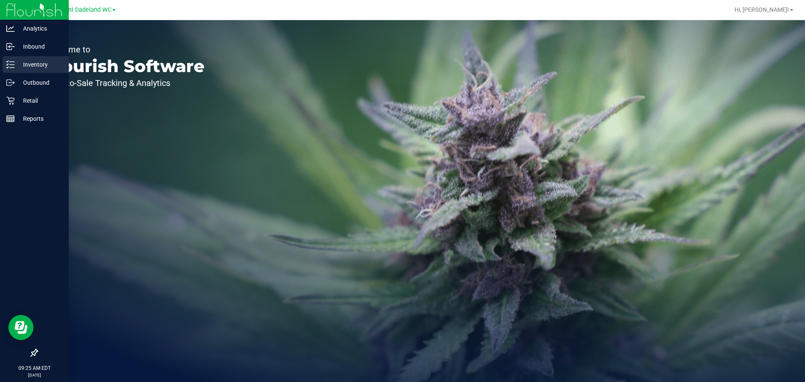
click at [20, 65] on p "Inventory" at bounding box center [40, 65] width 50 height 10
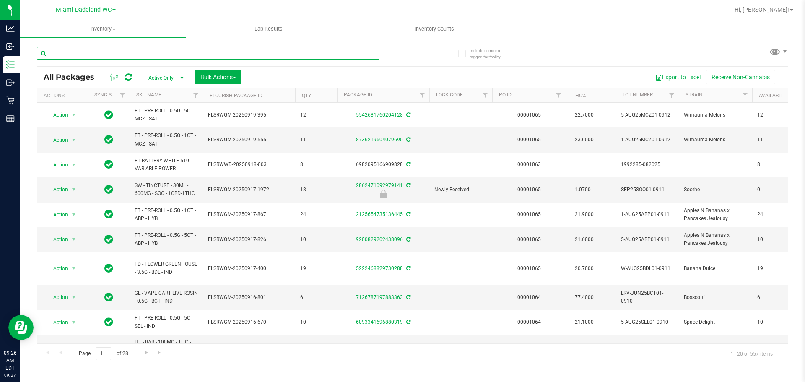
drag, startPoint x: 169, startPoint y: 66, endPoint x: 177, endPoint y: 57, distance: 11.6
click at [177, 57] on input "text" at bounding box center [208, 53] width 343 height 13
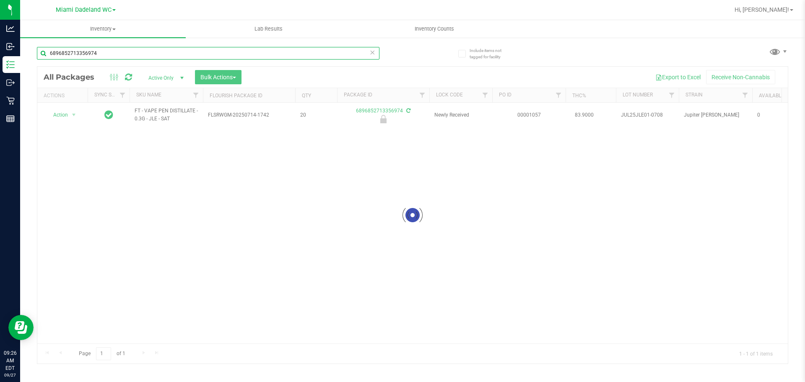
type input "6896852713356974"
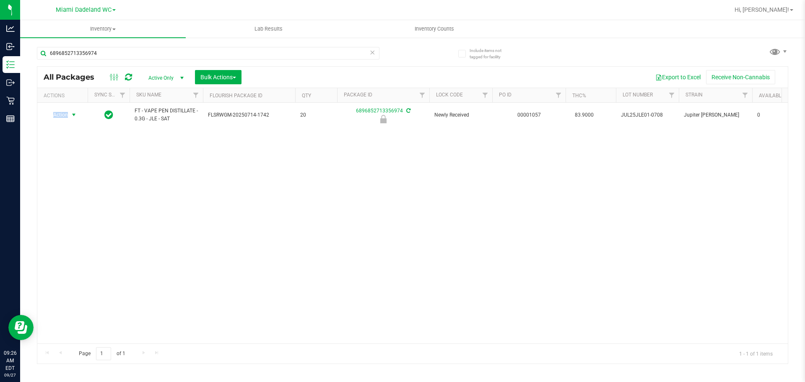
click at [63, 113] on span "Action" at bounding box center [57, 115] width 23 height 12
click at [69, 208] on li "Unlock package" at bounding box center [73, 214] width 54 height 13
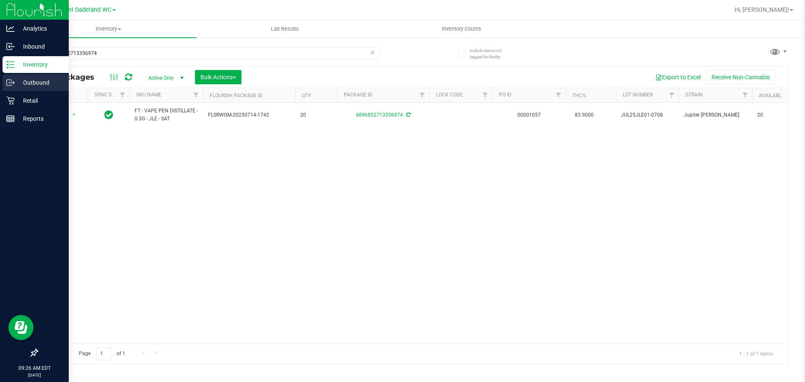
click at [16, 92] on link "Outbound" at bounding box center [34, 83] width 69 height 18
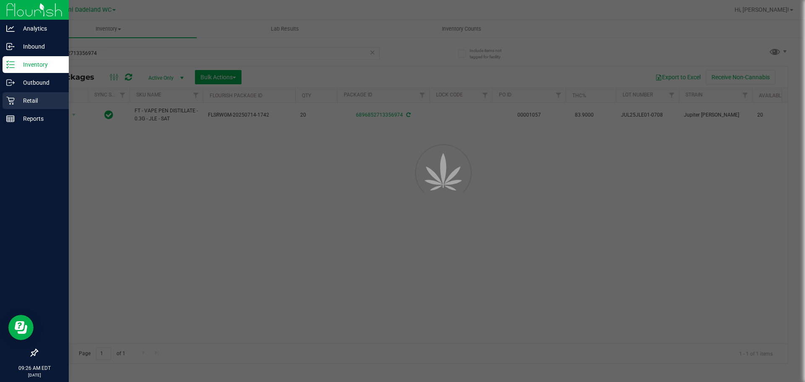
click at [17, 98] on p "Retail" at bounding box center [40, 101] width 50 height 10
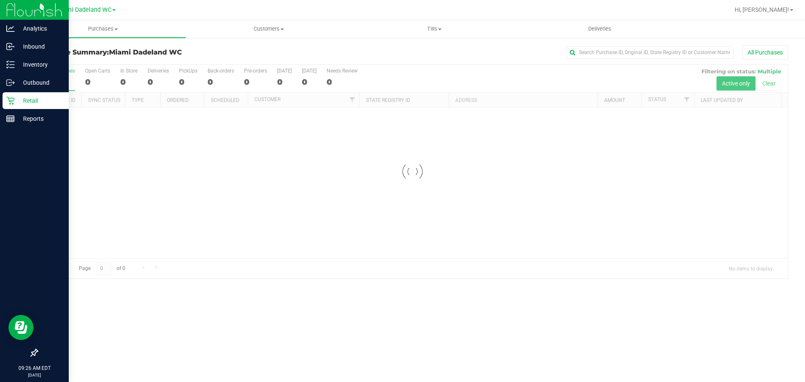
click at [17, 98] on p "Retail" at bounding box center [40, 101] width 50 height 10
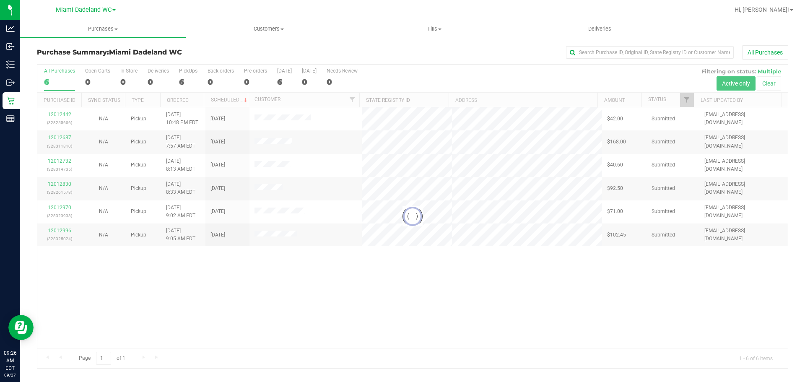
click at [343, 276] on div at bounding box center [412, 217] width 751 height 304
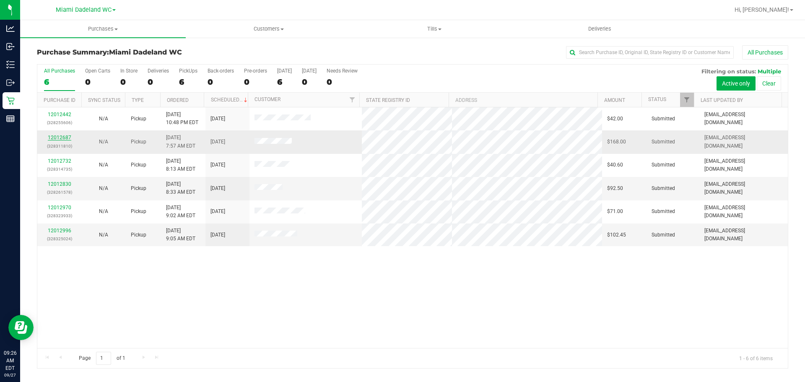
click at [64, 138] on link "12012687" at bounding box center [59, 138] width 23 height 6
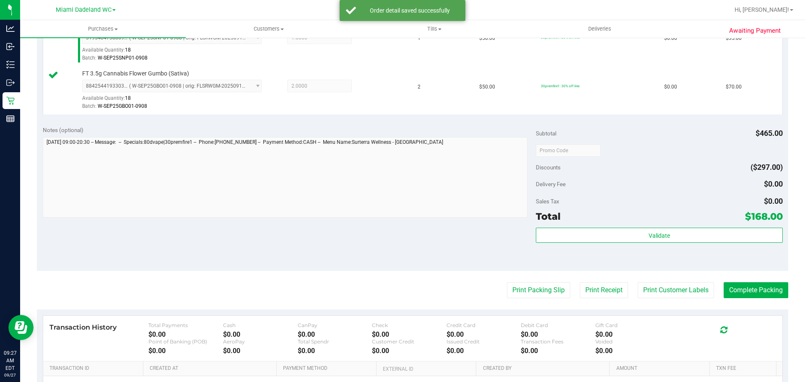
scroll to position [419, 0]
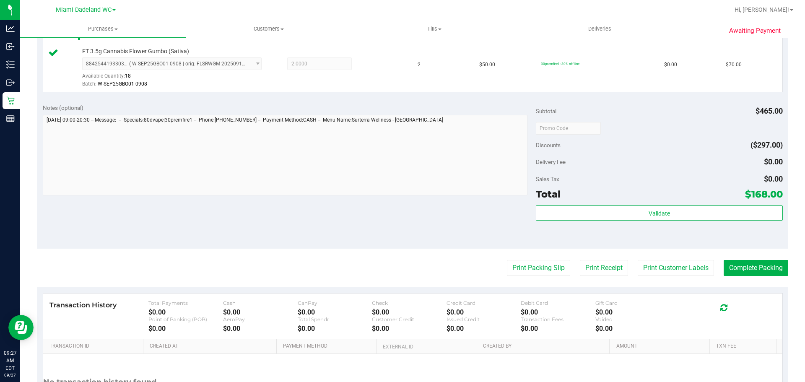
click at [645, 205] on div "Subtotal $465.00 Discounts ($297.00) Delivery Fee $0.00 Sales Tax $0.00 Total $…" at bounding box center [659, 174] width 247 height 140
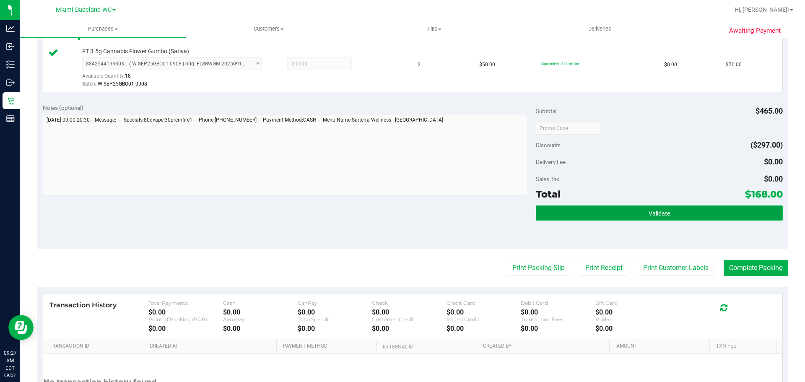
click at [645, 208] on button "Validate" at bounding box center [659, 213] width 247 height 15
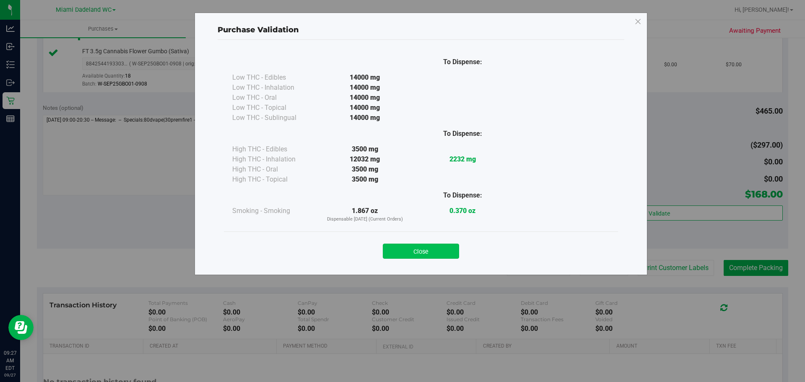
click at [435, 255] on button "Close" at bounding box center [421, 251] width 76 height 15
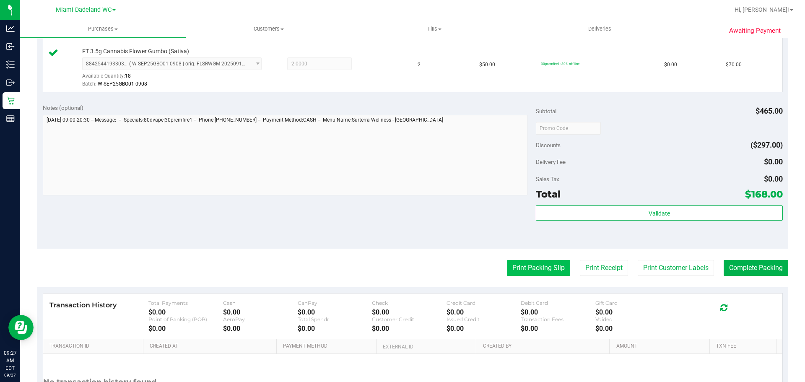
click at [539, 269] on button "Print Packing Slip" at bounding box center [538, 268] width 63 height 16
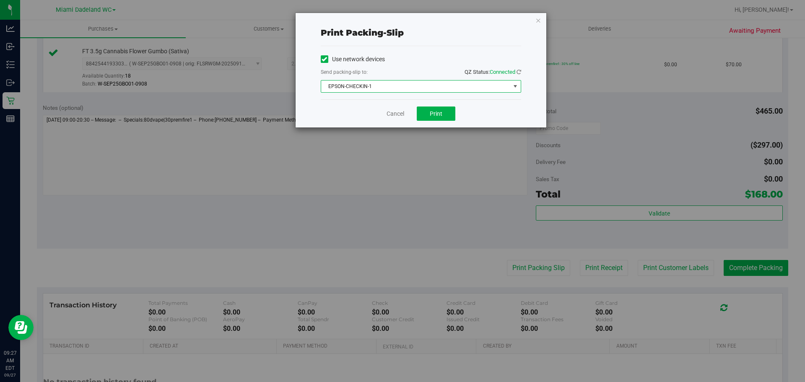
click at [429, 81] on span "EPSON-CHECKIN-1" at bounding box center [415, 87] width 189 height 12
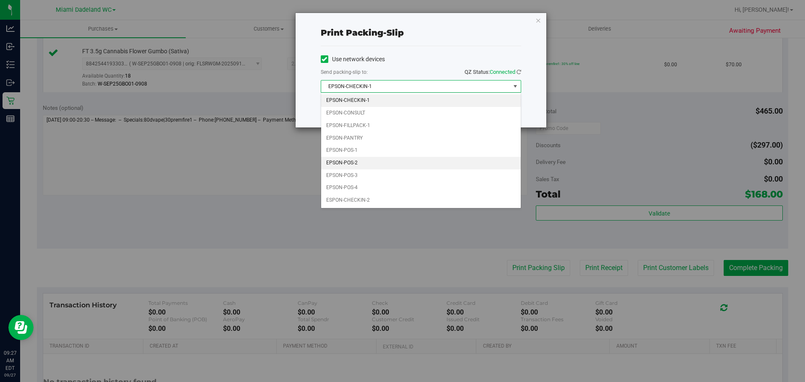
click at [421, 164] on li "EPSON-POS-2" at bounding box center [421, 163] width 200 height 13
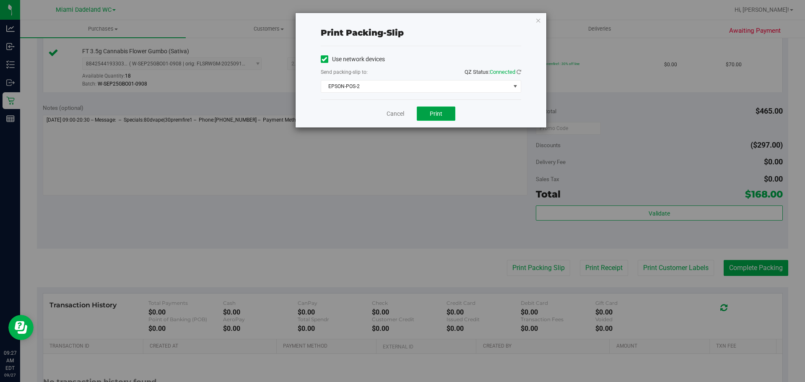
click at [435, 116] on span "Print" at bounding box center [436, 113] width 13 height 7
click at [400, 112] on link "Cancel" at bounding box center [396, 113] width 18 height 9
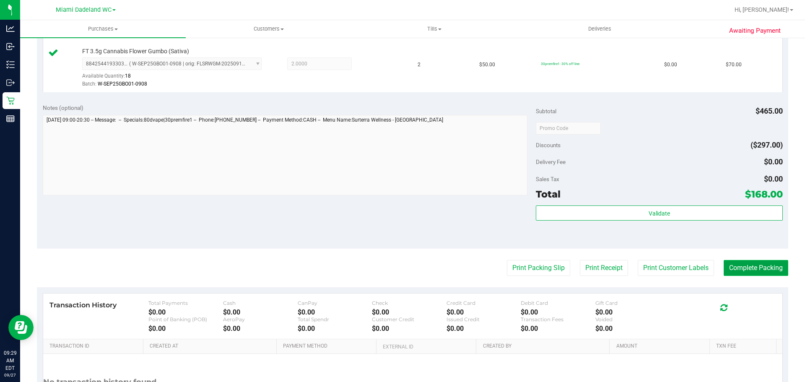
click at [738, 269] on button "Complete Packing" at bounding box center [756, 268] width 65 height 16
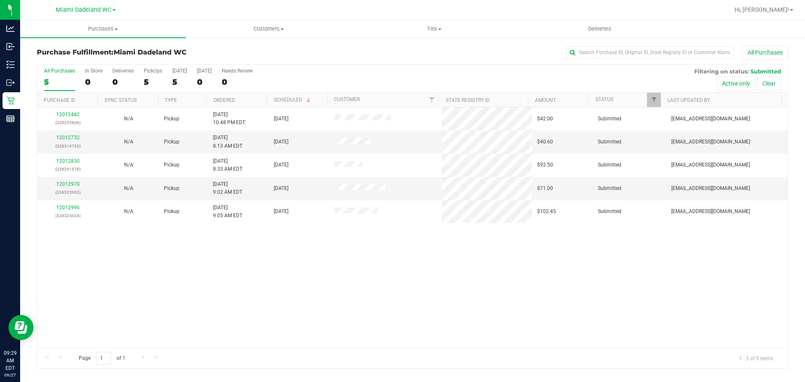
click at [358, 232] on div "12012442 (328255606) N/A Pickup 9/26/2025 10:48 PM EDT 9/27/2025 $42.00 Submitt…" at bounding box center [412, 227] width 751 height 241
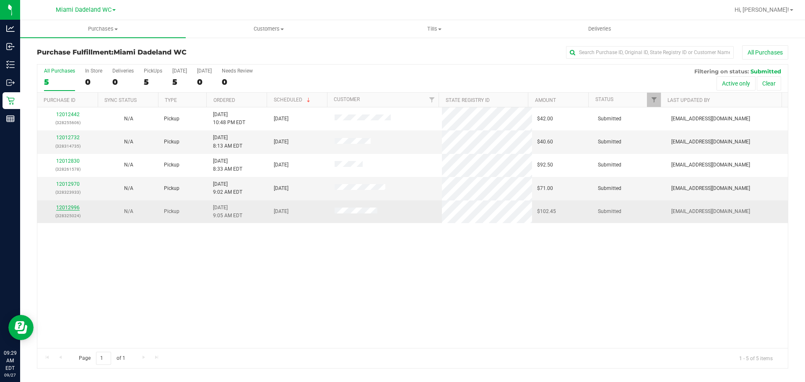
click at [64, 207] on link "12012996" at bounding box center [67, 208] width 23 height 6
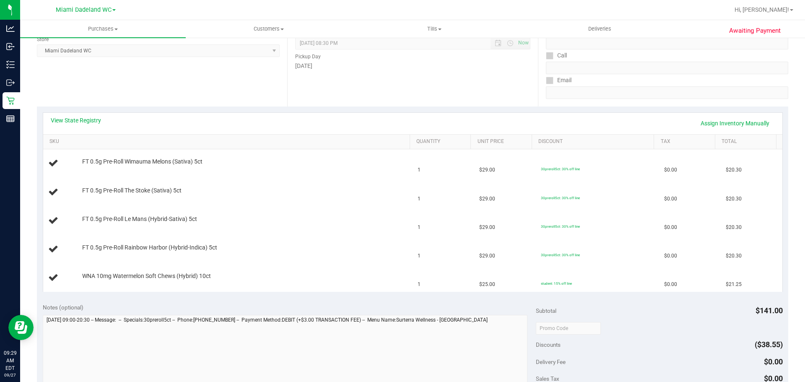
scroll to position [252, 0]
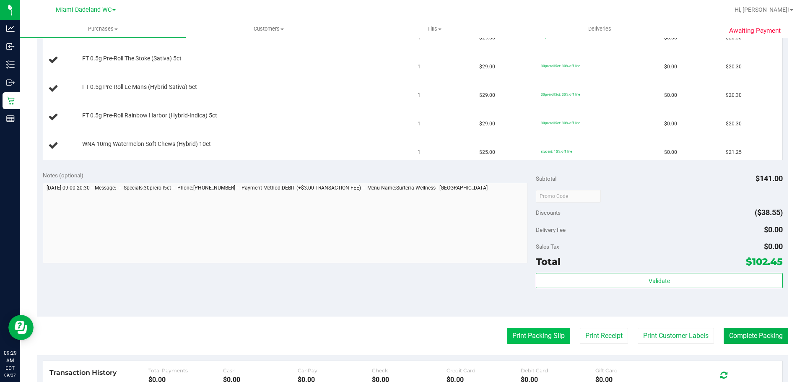
click at [543, 331] on button "Print Packing Slip" at bounding box center [538, 336] width 63 height 16
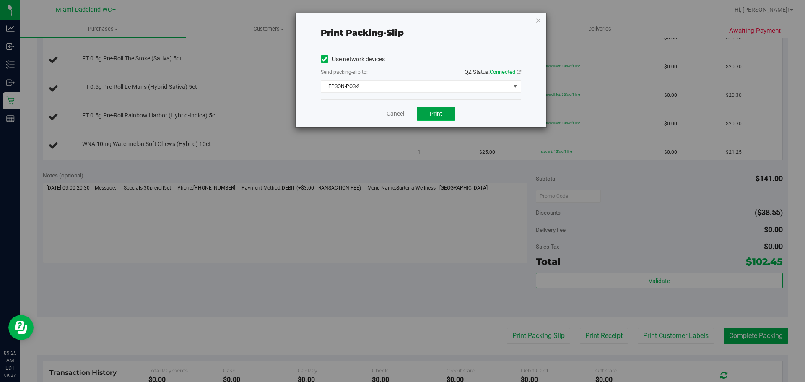
click at [441, 112] on span "Print" at bounding box center [436, 113] width 13 height 7
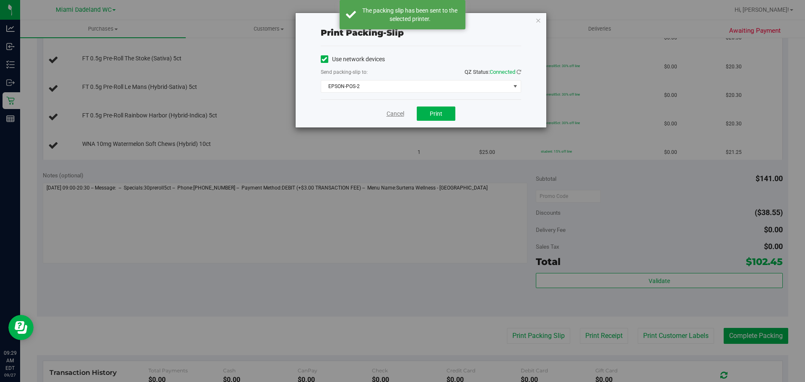
click at [394, 112] on link "Cancel" at bounding box center [396, 113] width 18 height 9
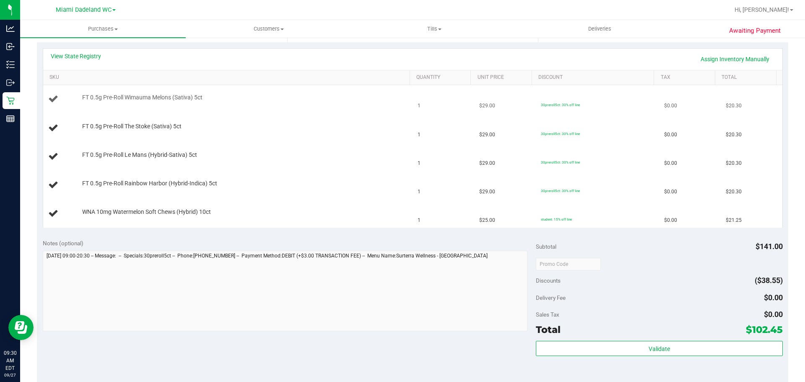
scroll to position [126, 0]
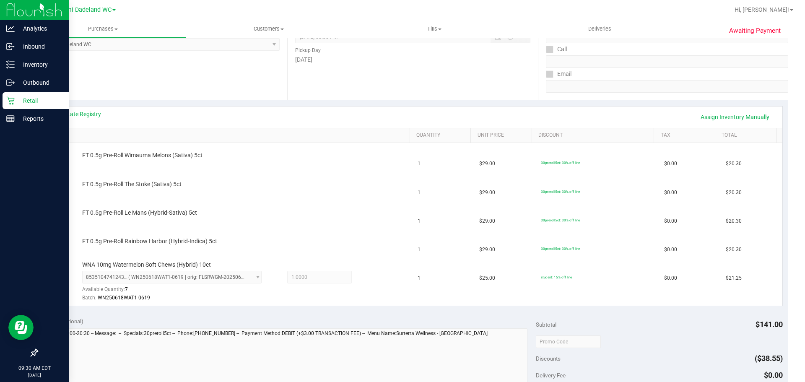
click at [0, 96] on link "Retail" at bounding box center [34, 101] width 69 height 18
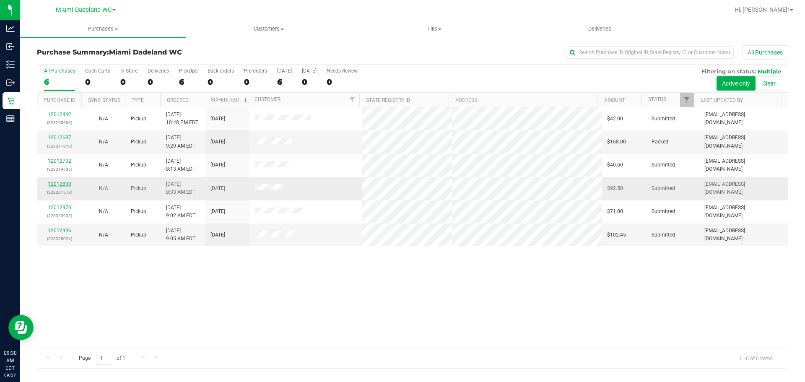
click at [63, 184] on link "12012830" at bounding box center [59, 184] width 23 height 6
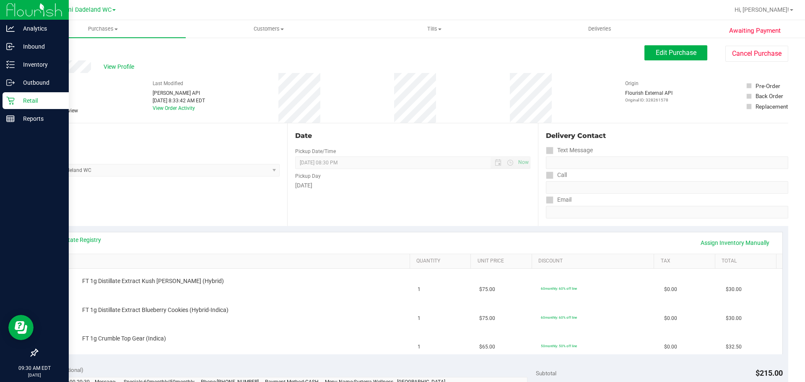
click at [9, 101] on icon at bounding box center [10, 100] width 8 height 8
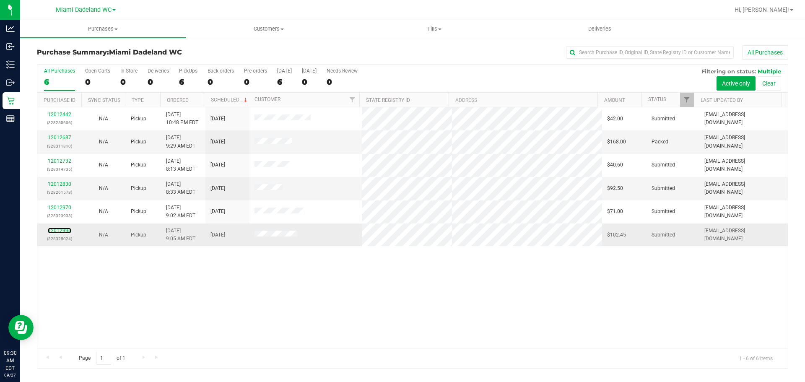
click at [47, 232] on div "12012996 (328325024)" at bounding box center [59, 235] width 34 height 16
click at [50, 229] on link "12012996" at bounding box center [59, 231] width 23 height 6
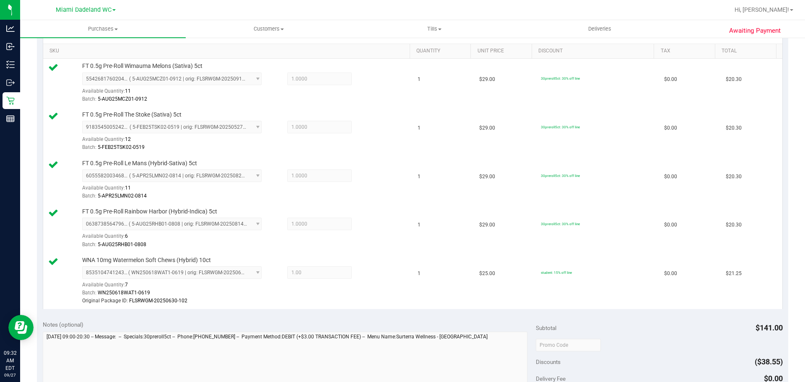
scroll to position [336, 0]
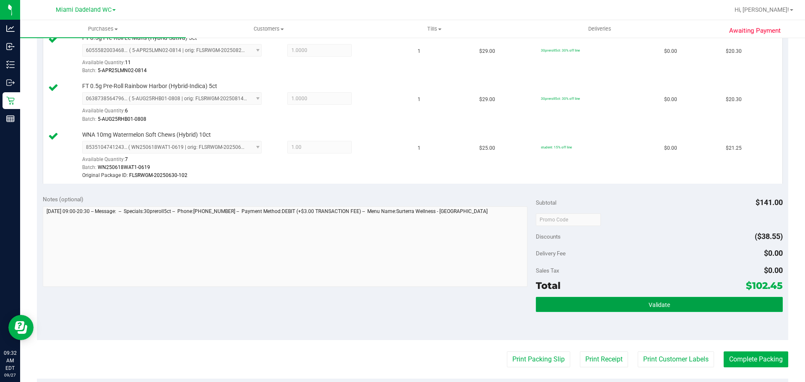
click at [760, 311] on button "Validate" at bounding box center [659, 304] width 247 height 15
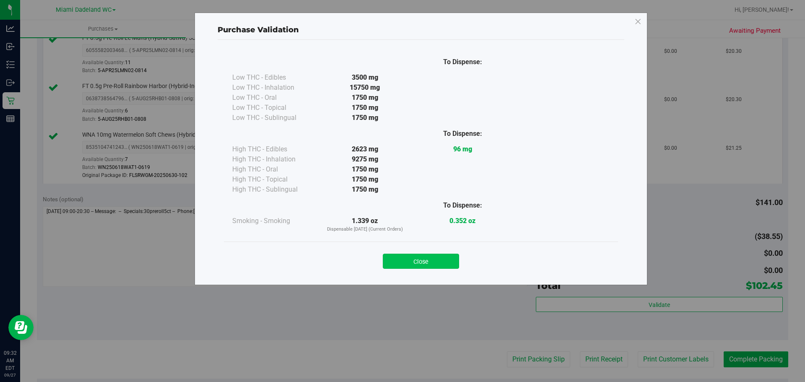
click at [445, 264] on button "Close" at bounding box center [421, 261] width 76 height 15
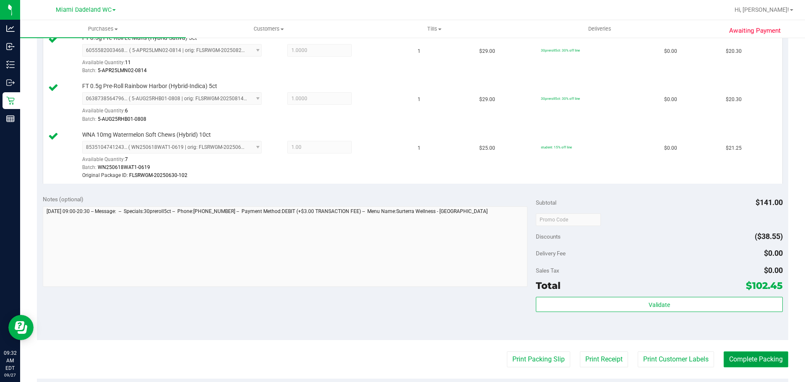
click at [771, 359] on button "Complete Packing" at bounding box center [756, 360] width 65 height 16
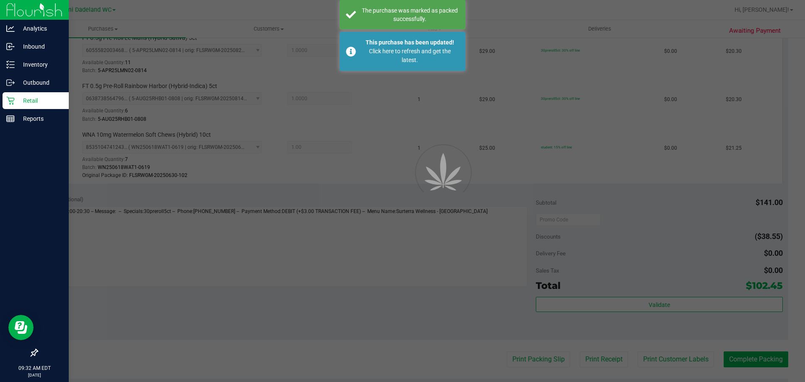
click at [17, 104] on p "Retail" at bounding box center [40, 101] width 50 height 10
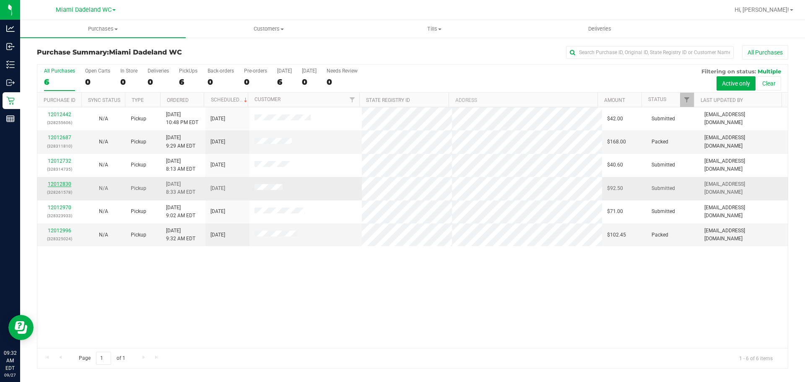
click at [59, 183] on link "12012830" at bounding box center [59, 184] width 23 height 6
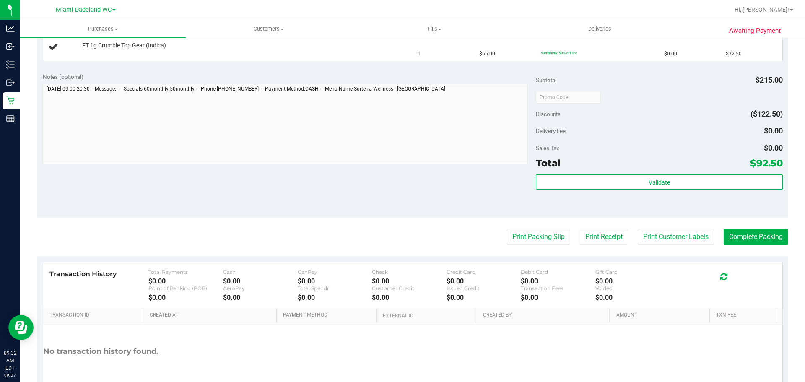
scroll to position [294, 0]
click at [537, 244] on button "Print Packing Slip" at bounding box center [538, 237] width 63 height 16
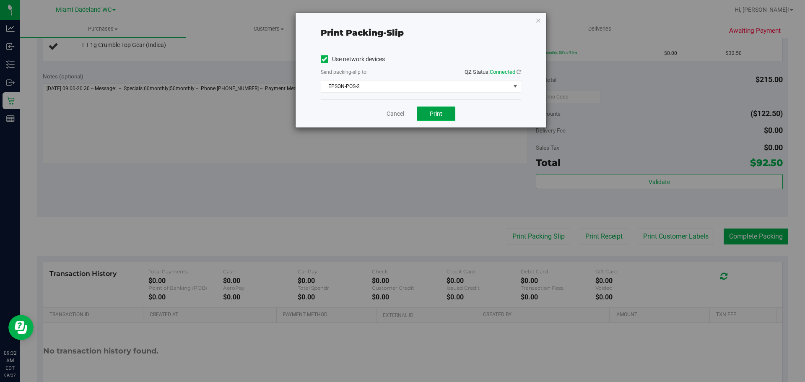
click at [444, 115] on button "Print" at bounding box center [436, 114] width 39 height 14
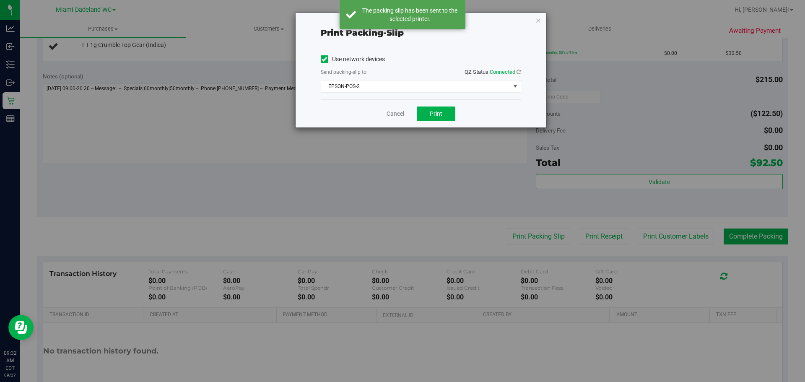
click at [383, 116] on div "Cancel Print" at bounding box center [421, 113] width 201 height 28
click at [397, 114] on link "Cancel" at bounding box center [396, 113] width 18 height 9
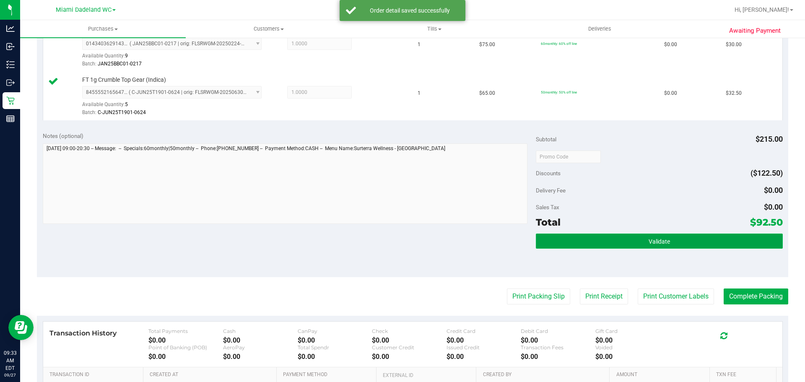
click at [621, 247] on button "Validate" at bounding box center [659, 241] width 247 height 15
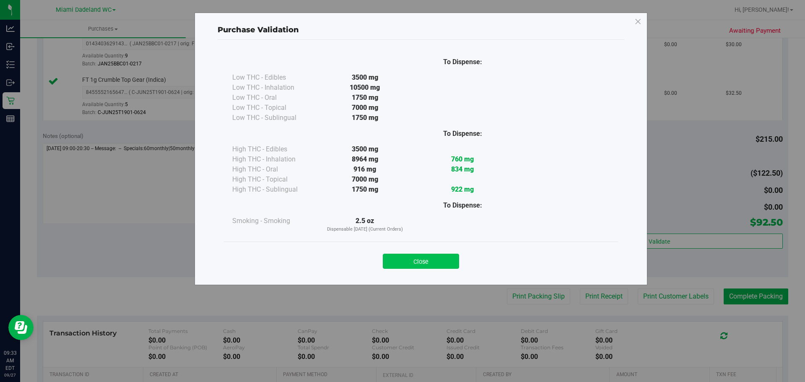
click at [442, 265] on button "Close" at bounding box center [421, 261] width 76 height 15
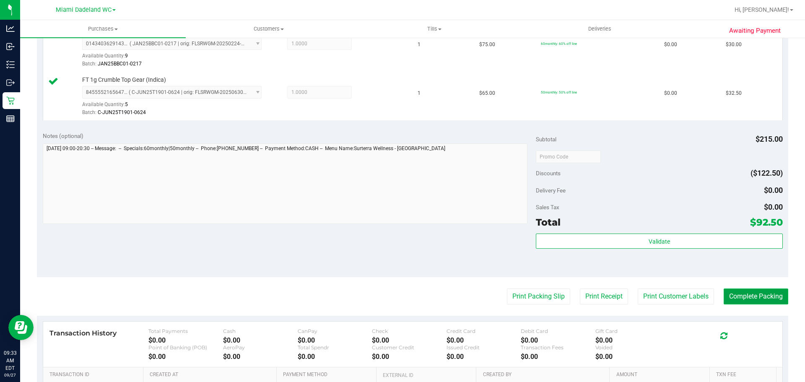
click at [744, 297] on button "Complete Packing" at bounding box center [756, 297] width 65 height 16
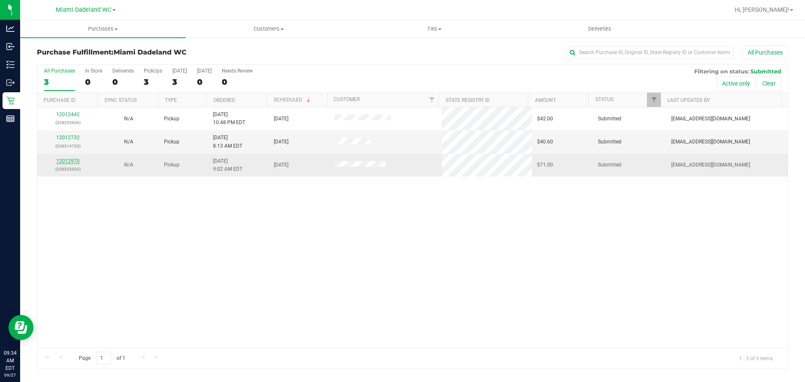
click at [74, 163] on link "12012970" at bounding box center [67, 161] width 23 height 6
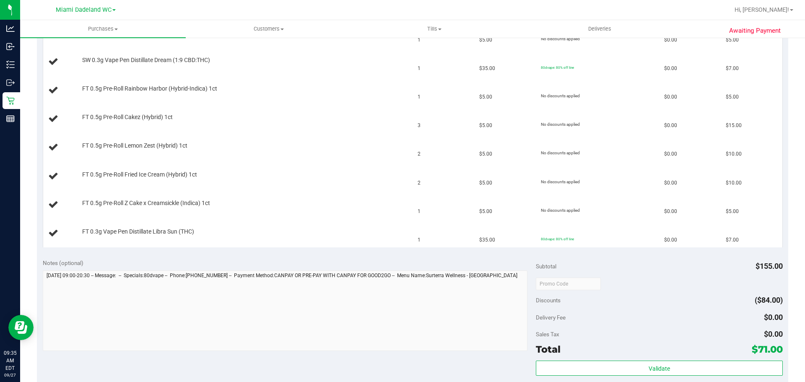
scroll to position [419, 0]
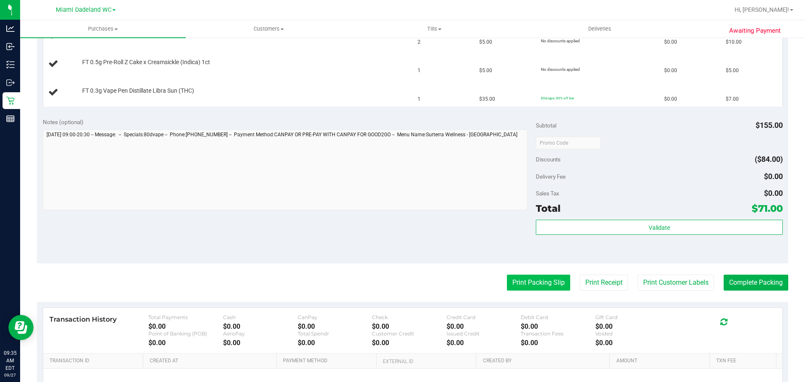
click at [544, 280] on button "Print Packing Slip" at bounding box center [538, 283] width 63 height 16
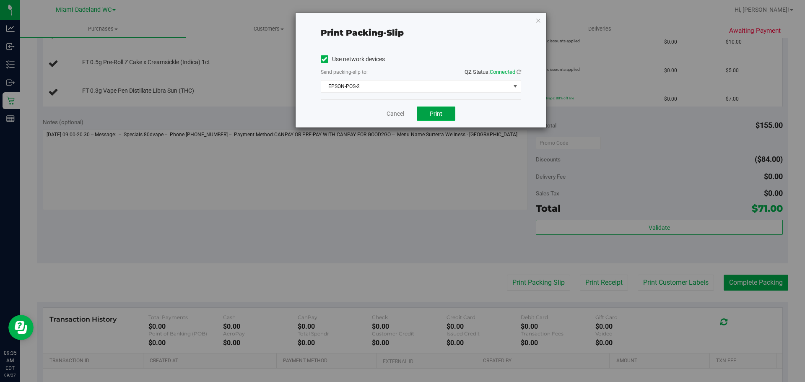
click at [443, 116] on button "Print" at bounding box center [436, 114] width 39 height 14
click at [396, 115] on link "Cancel" at bounding box center [396, 113] width 18 height 9
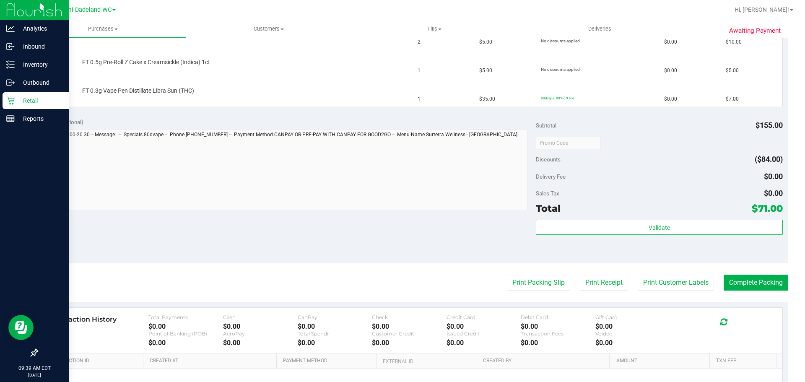
click at [16, 99] on p "Retail" at bounding box center [40, 101] width 50 height 10
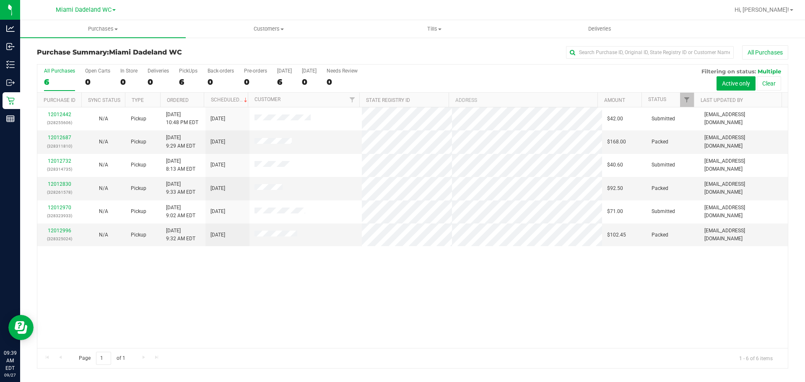
click at [294, 49] on div "All Purchases" at bounding box center [537, 52] width 501 height 14
click at [269, 50] on h3 "Purchase Summary: Miami Dadeland WC" at bounding box center [162, 53] width 250 height 8
click at [446, 292] on div "12012442 (328255606) N/A Pickup 9/26/2025 10:48 PM EDT 9/27/2025 $42.00 Submitt…" at bounding box center [412, 227] width 751 height 241
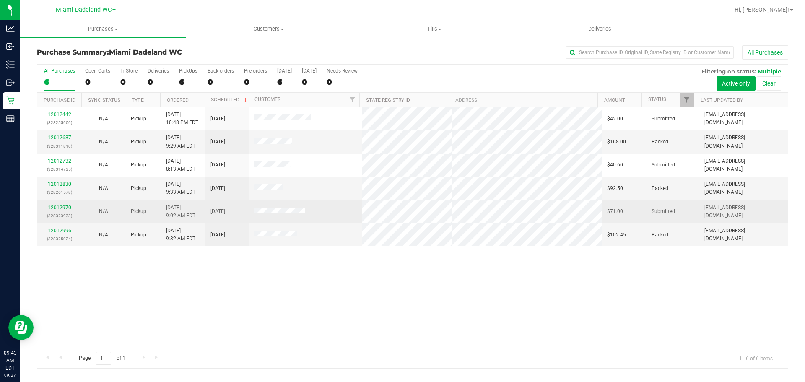
click at [62, 207] on link "12012970" at bounding box center [59, 208] width 23 height 6
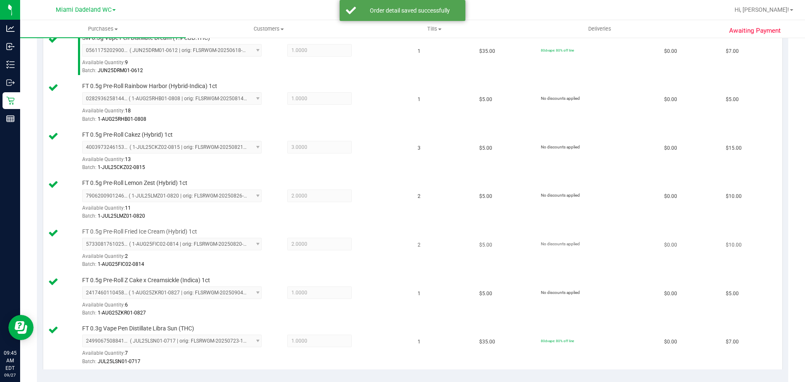
scroll to position [545, 0]
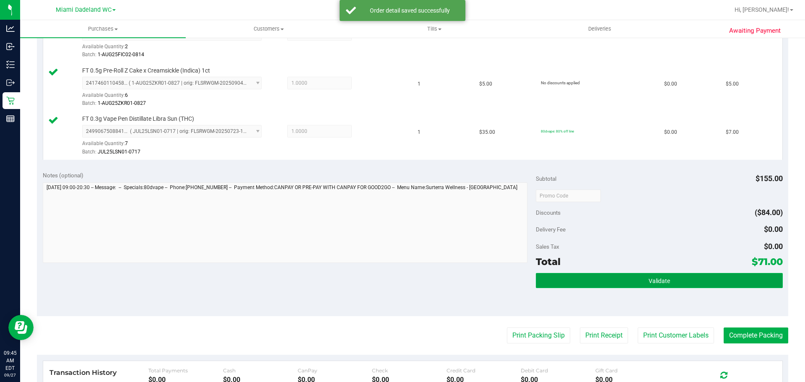
click at [630, 282] on button "Validate" at bounding box center [659, 280] width 247 height 15
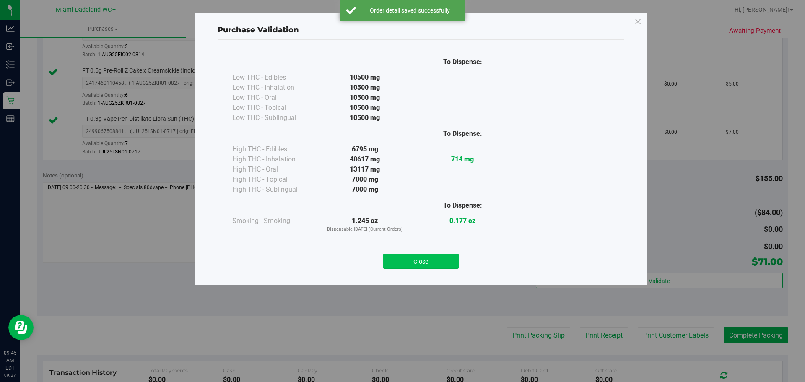
click at [411, 262] on button "Close" at bounding box center [421, 261] width 76 height 15
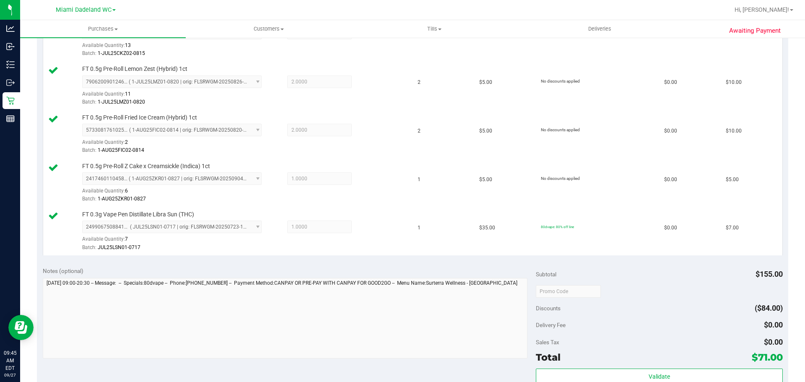
scroll to position [587, 0]
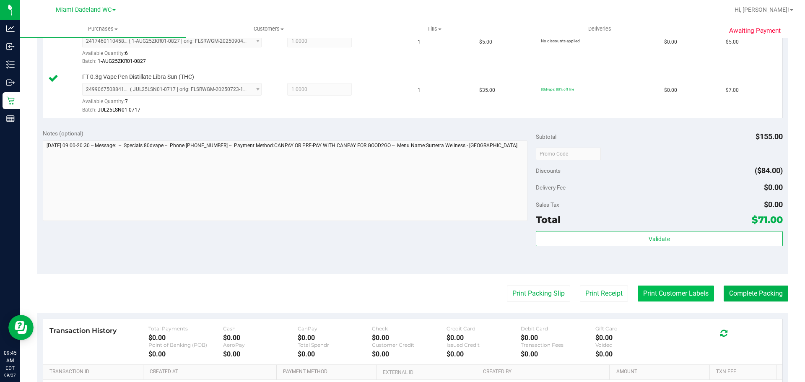
click at [664, 292] on button "Print Customer Labels" at bounding box center [676, 294] width 76 height 16
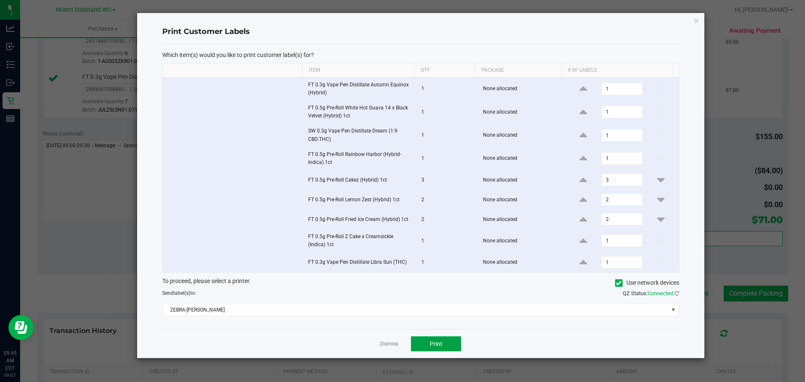
click at [429, 343] on button "Print" at bounding box center [436, 343] width 50 height 15
click at [805, 90] on ngb-modal-window "Print Customer Labels Which item(s) would you like to print customer label(s) f…" at bounding box center [406, 191] width 812 height 382
click at [390, 345] on link "Dismiss" at bounding box center [389, 344] width 18 height 7
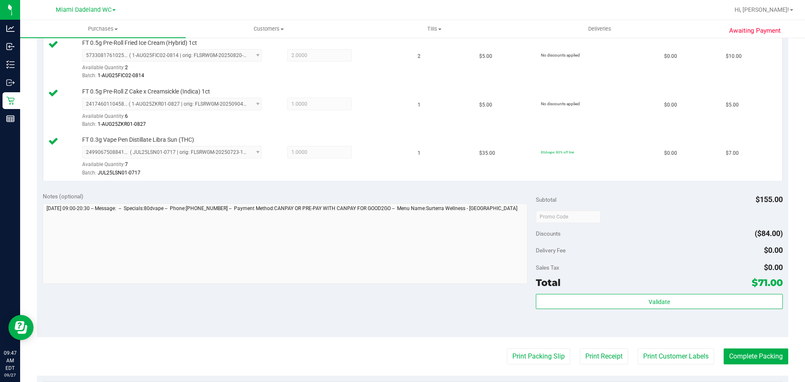
scroll to position [503, 0]
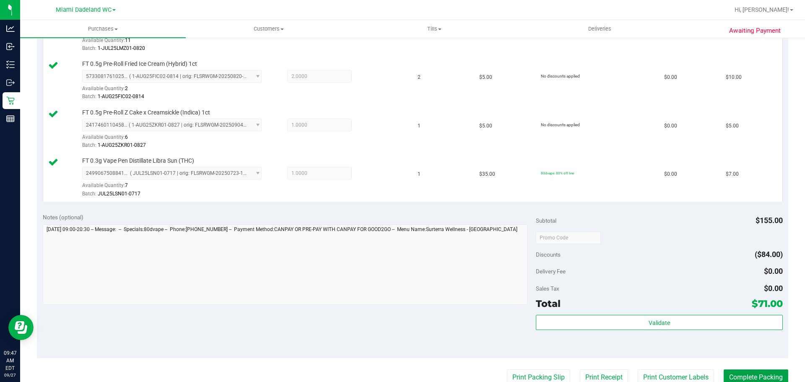
click at [755, 372] on button "Complete Packing" at bounding box center [756, 378] width 65 height 16
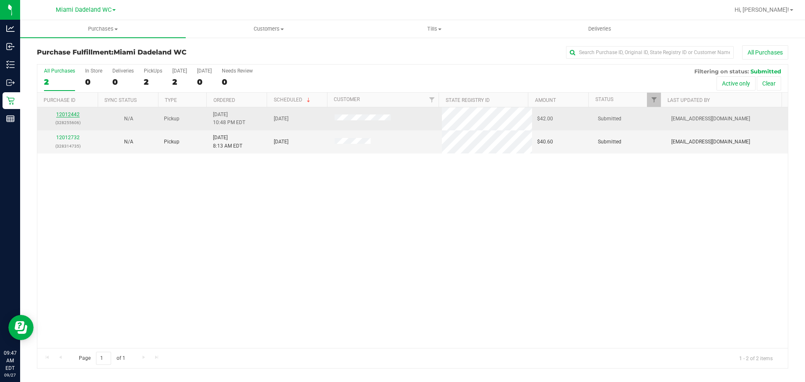
click at [65, 117] on link "12012442" at bounding box center [67, 115] width 23 height 6
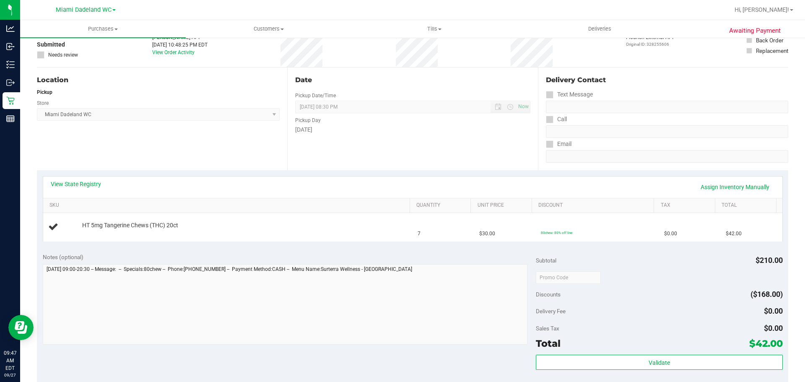
scroll to position [168, 0]
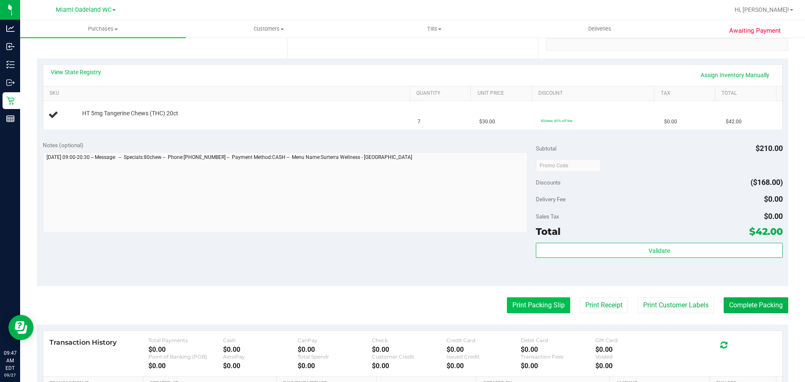
click at [519, 310] on button "Print Packing Slip" at bounding box center [538, 305] width 63 height 16
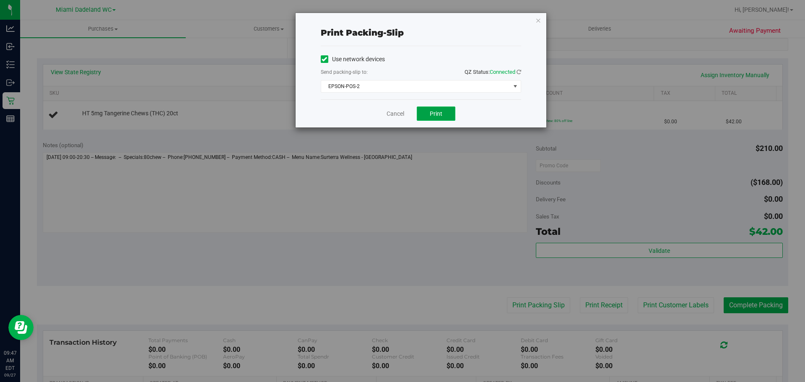
click at [443, 116] on button "Print" at bounding box center [436, 114] width 39 height 14
click at [389, 117] on link "Cancel" at bounding box center [396, 113] width 18 height 9
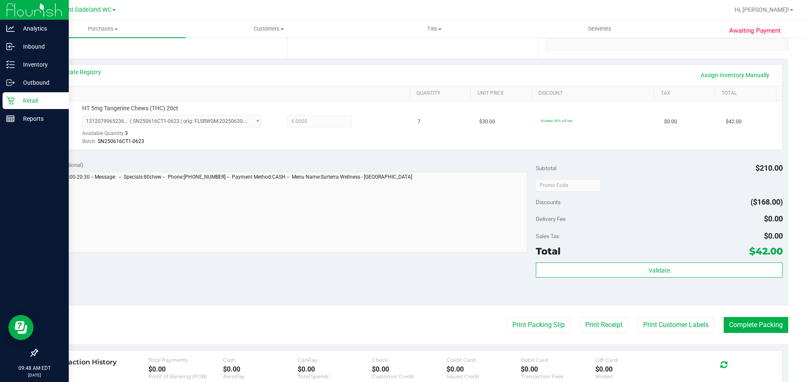
click at [26, 98] on p "Retail" at bounding box center [40, 101] width 50 height 10
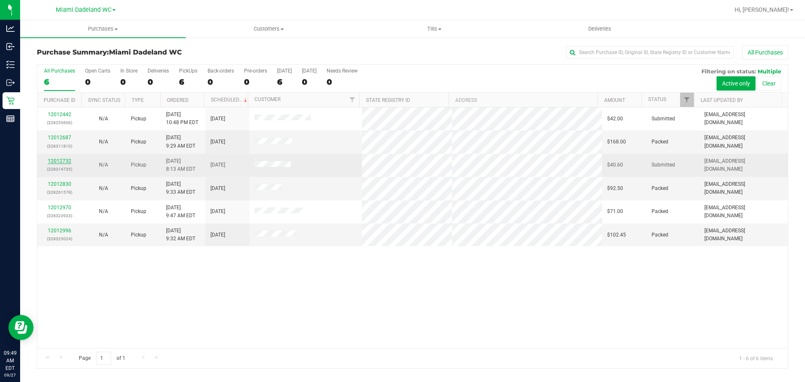
click at [62, 159] on link "12012732" at bounding box center [59, 161] width 23 height 6
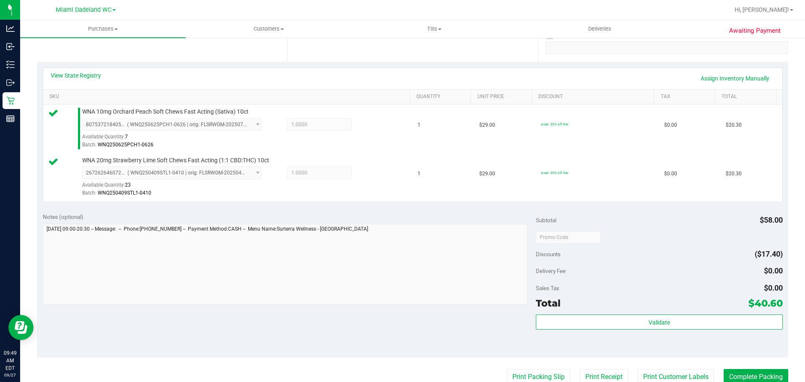
scroll to position [168, 0]
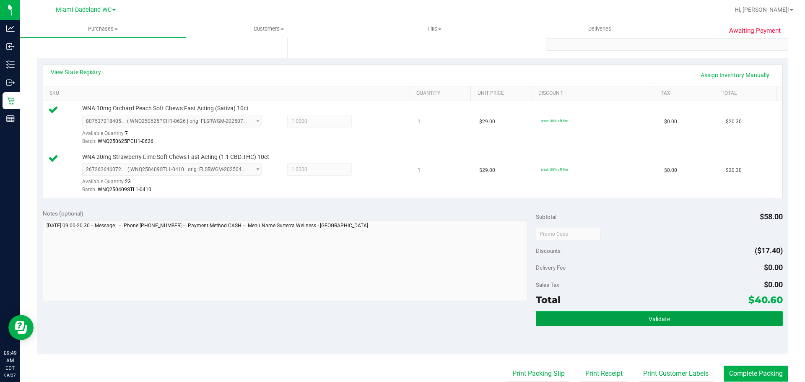
click at [653, 317] on span "Validate" at bounding box center [659, 319] width 21 height 7
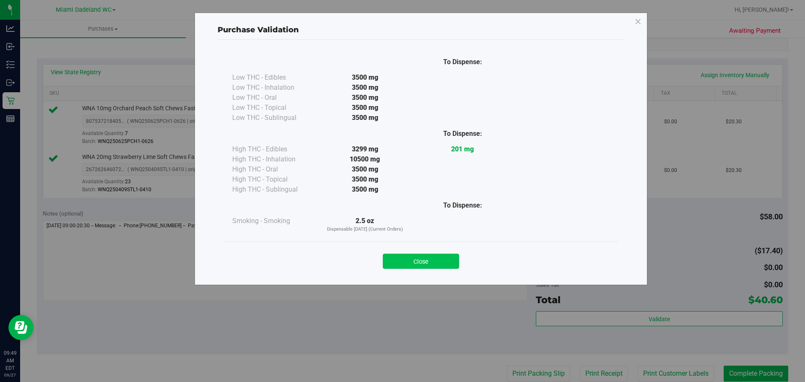
click at [434, 258] on button "Close" at bounding box center [421, 261] width 76 height 15
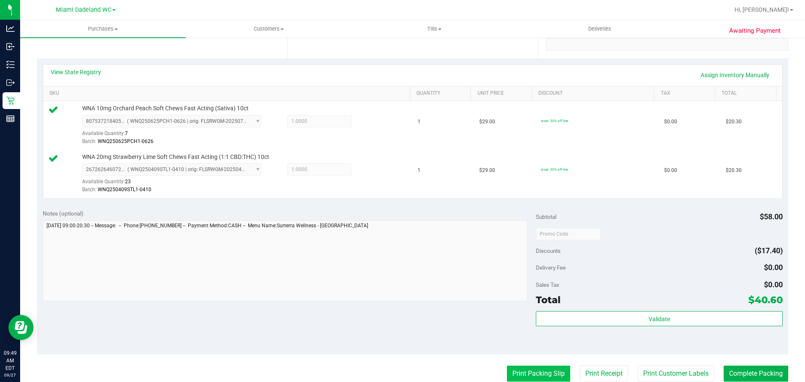
click at [537, 373] on button "Print Packing Slip" at bounding box center [538, 374] width 63 height 16
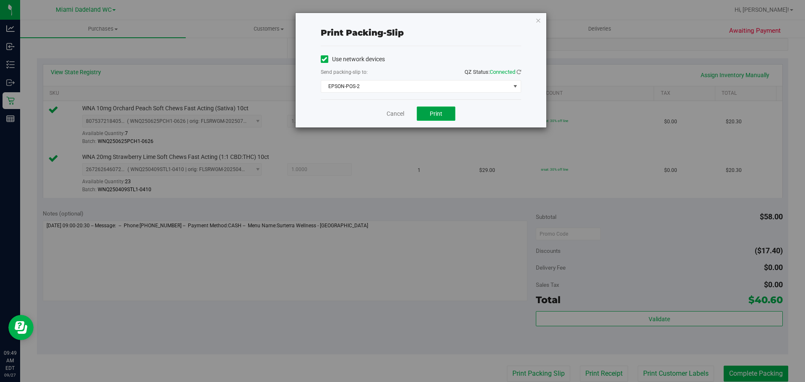
click at [450, 113] on button "Print" at bounding box center [436, 114] width 39 height 14
click at [400, 111] on link "Cancel" at bounding box center [396, 113] width 18 height 9
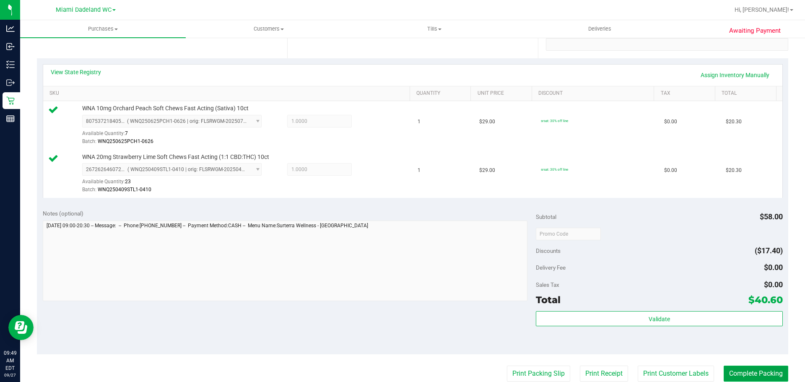
click at [749, 370] on button "Complete Packing" at bounding box center [756, 374] width 65 height 16
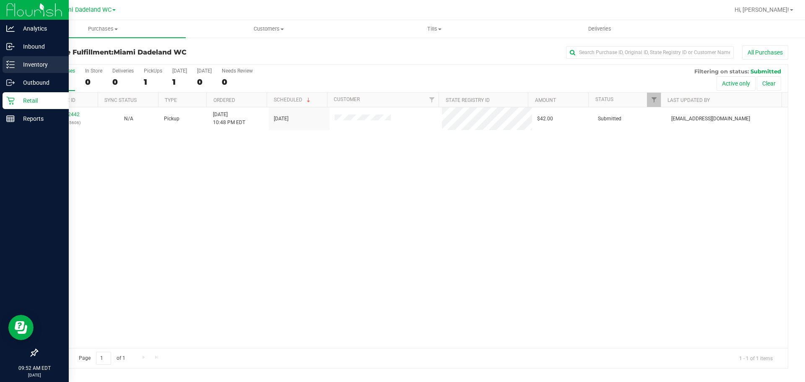
click at [32, 63] on p "Inventory" at bounding box center [40, 65] width 50 height 10
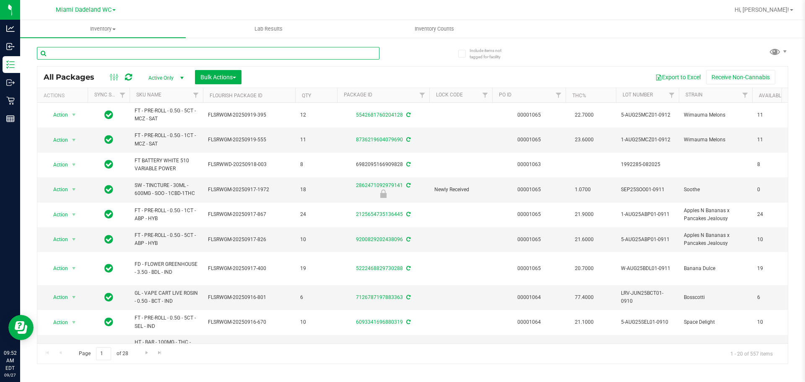
click at [310, 47] on input "text" at bounding box center [208, 53] width 343 height 13
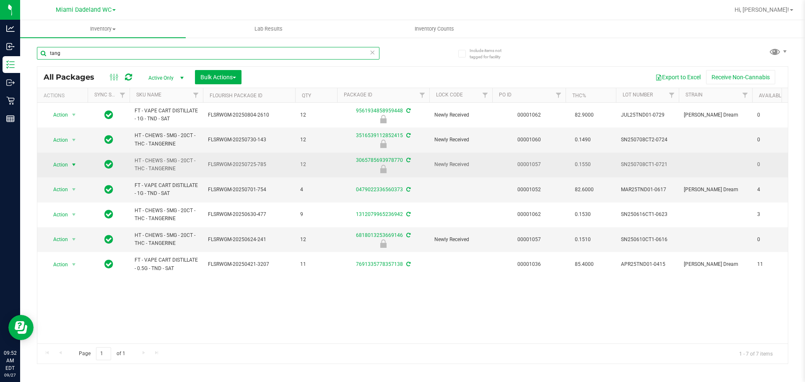
type input "tang"
click at [69, 164] on span "select" at bounding box center [74, 165] width 10 height 12
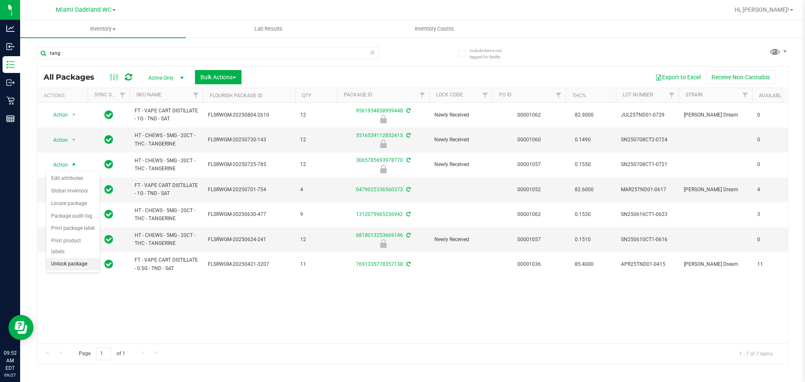
click at [81, 258] on li "Unlock package" at bounding box center [73, 264] width 54 height 13
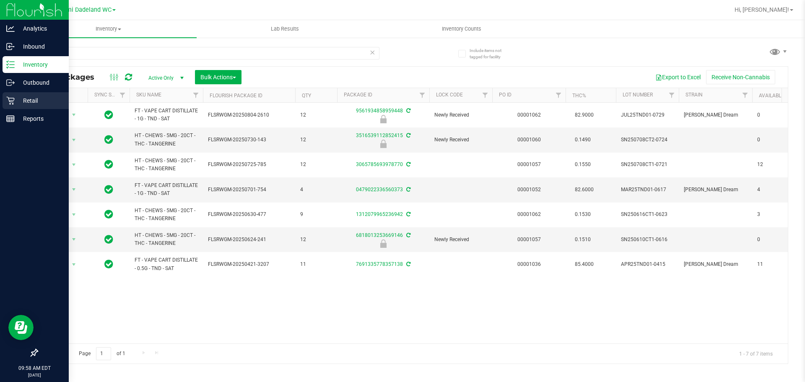
click at [27, 102] on p "Retail" at bounding box center [40, 101] width 50 height 10
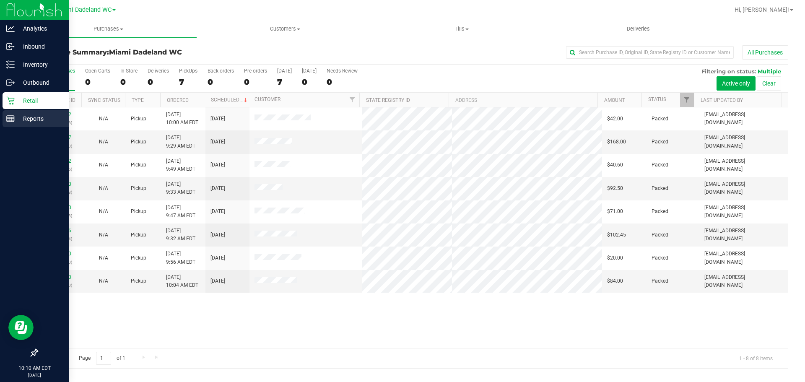
click at [23, 117] on p "Reports" at bounding box center [40, 119] width 50 height 10
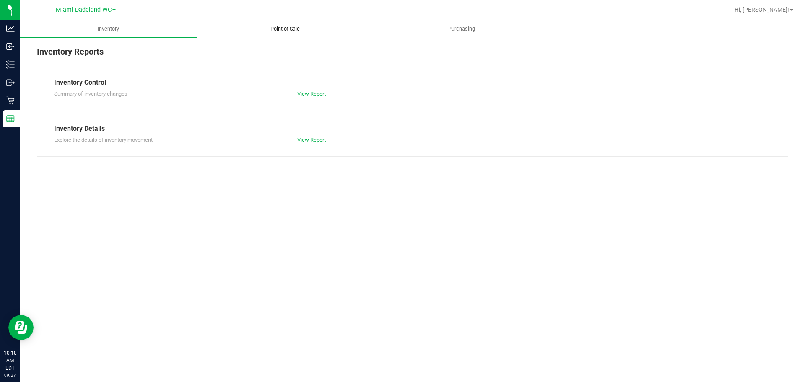
click at [280, 34] on uib-tab-heading "Point of Sale" at bounding box center [285, 29] width 176 height 17
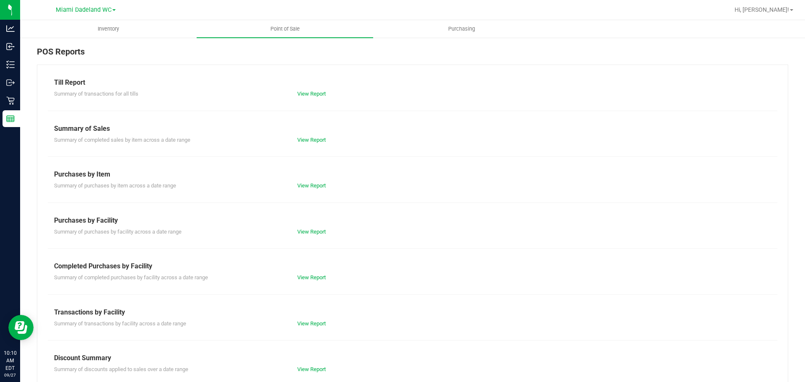
click at [311, 241] on div "Till Report Summary of transactions for all tills View Report Summary of Sales …" at bounding box center [413, 249] width 752 height 368
click at [314, 220] on div "Purchases by Facility" at bounding box center [412, 221] width 717 height 10
click at [317, 230] on link "View Report" at bounding box center [311, 232] width 29 height 6
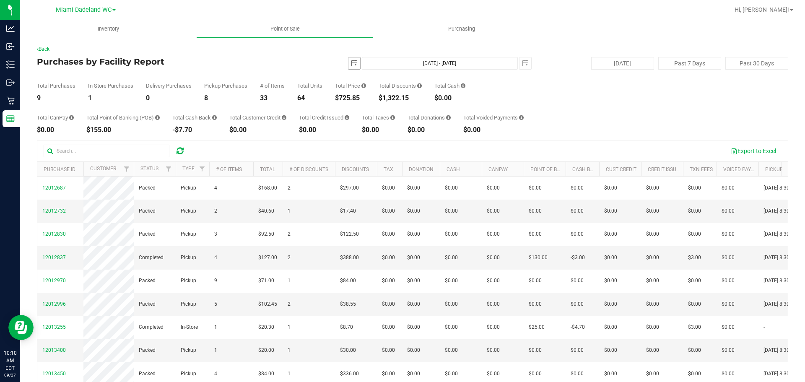
click at [354, 63] on span "select" at bounding box center [355, 63] width 12 height 12
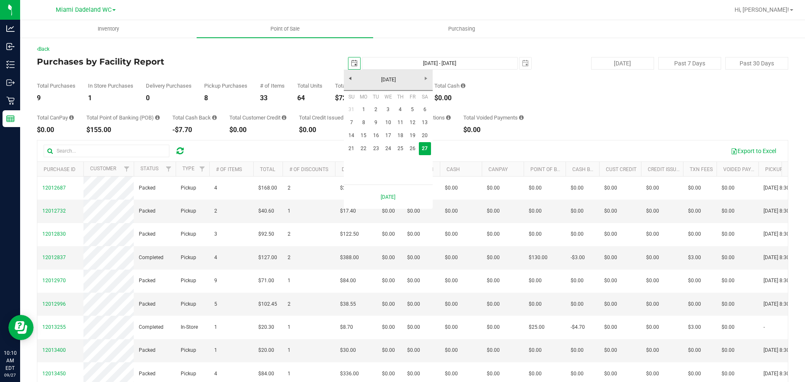
scroll to position [0, 21]
click at [412, 151] on link "26" at bounding box center [412, 148] width 12 height 13
type input "[DATE]"
type input "[DATE] - [DATE]"
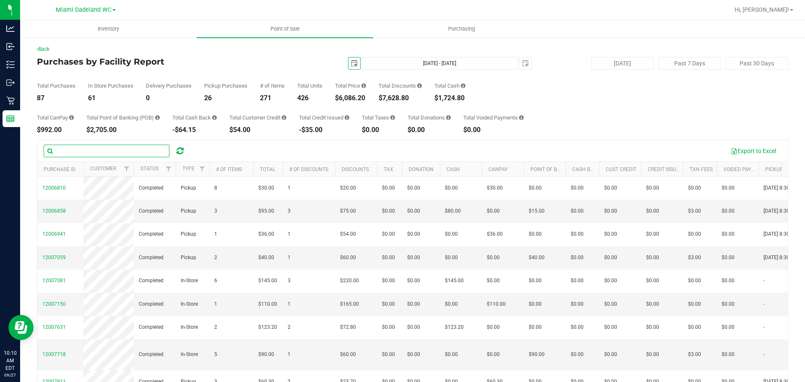
click at [139, 152] on input "text" at bounding box center [107, 151] width 126 height 13
type input "rosa"
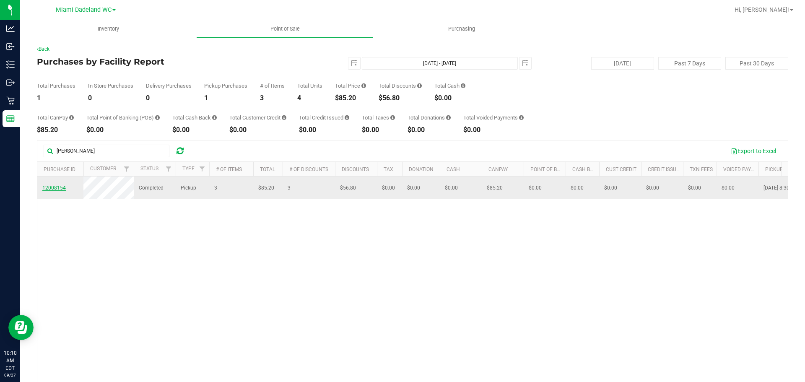
click at [60, 187] on span "12008154" at bounding box center [53, 188] width 23 height 6
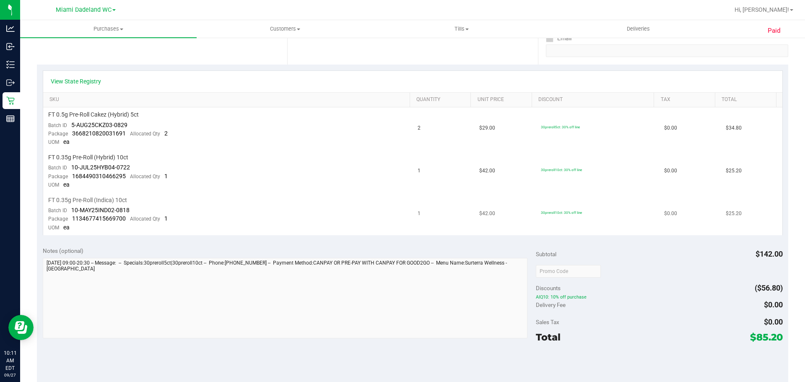
scroll to position [168, 0]
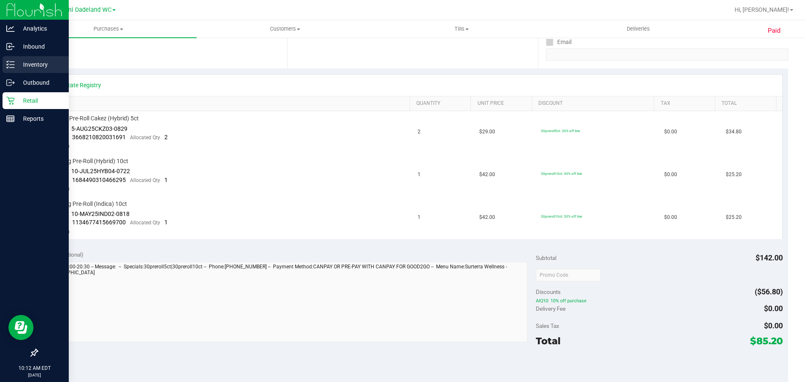
click at [31, 65] on p "Inventory" at bounding box center [40, 65] width 50 height 10
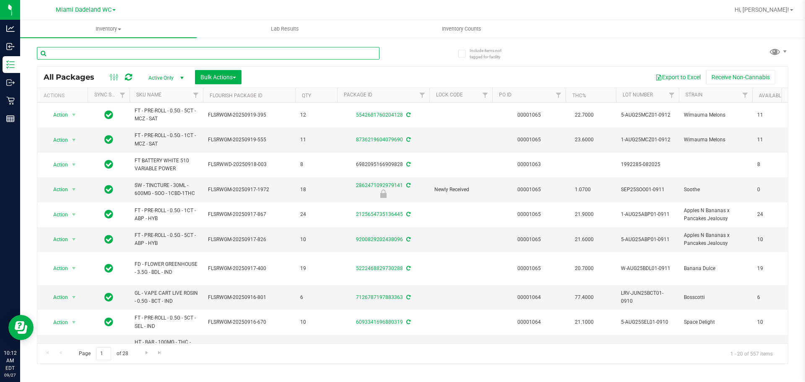
click at [357, 58] on input "text" at bounding box center [208, 53] width 343 height 13
click at [356, 58] on input "text" at bounding box center [208, 53] width 343 height 13
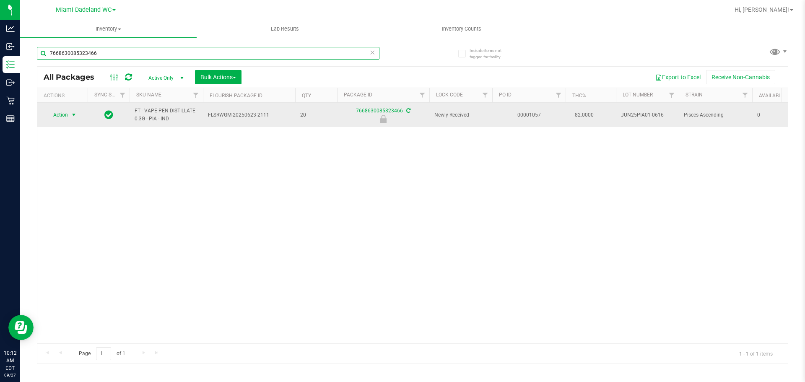
type input "7668630085323466"
click at [67, 115] on span "Action" at bounding box center [57, 115] width 23 height 12
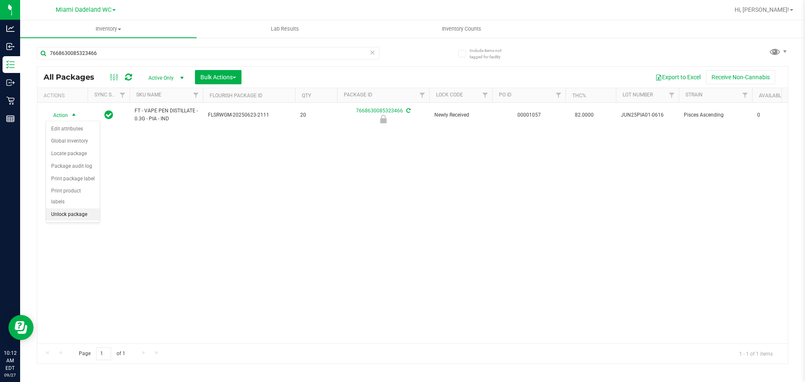
click at [82, 208] on li "Unlock package" at bounding box center [73, 214] width 54 height 13
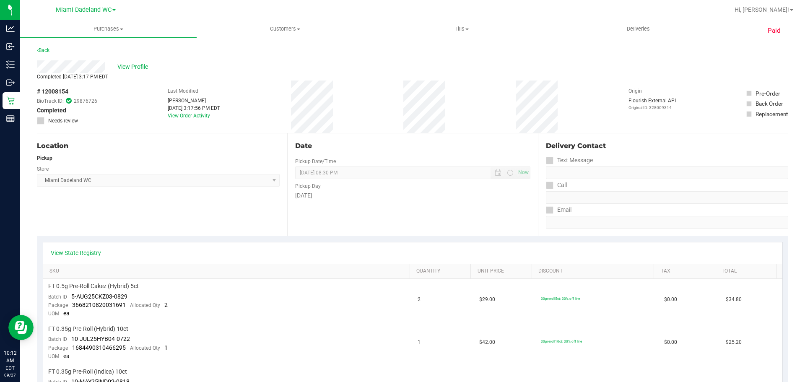
click at [55, 92] on span "# 12008154" at bounding box center [52, 91] width 31 height 9
copy div "# 12008154"
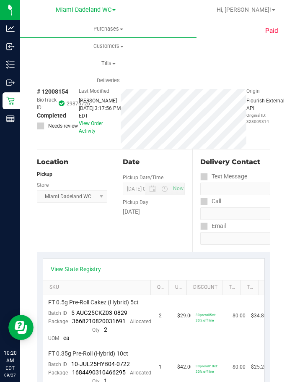
click at [57, 93] on span "# 12008154" at bounding box center [52, 91] width 31 height 9
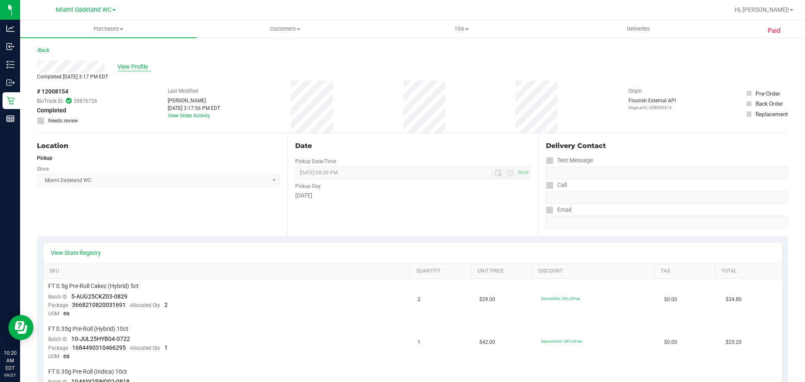
click at [148, 63] on span "View Profile" at bounding box center [134, 67] width 34 height 9
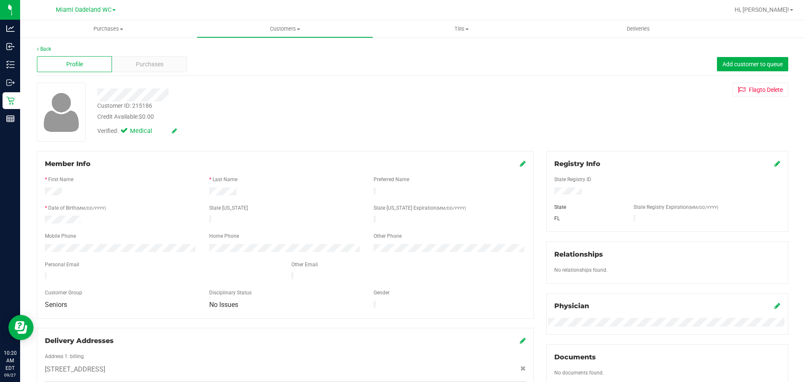
click at [144, 107] on div "Customer ID: 215186" at bounding box center [124, 106] width 55 height 9
copy div "215186"
